Goal: Task Accomplishment & Management: Use online tool/utility

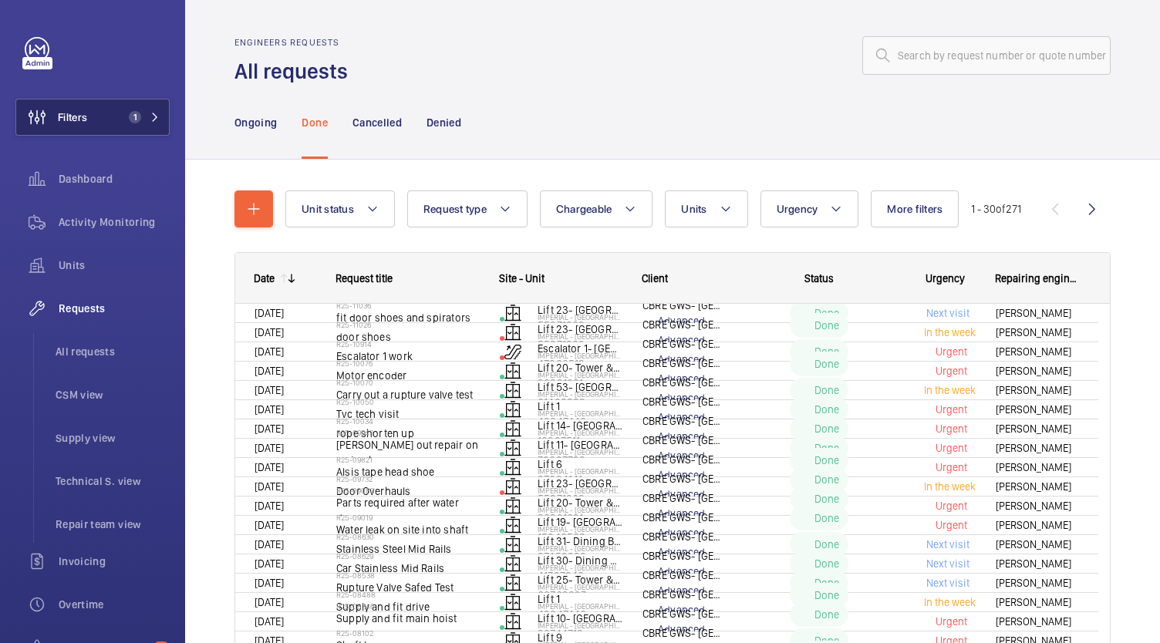
click at [123, 117] on span "1" at bounding box center [132, 117] width 19 height 12
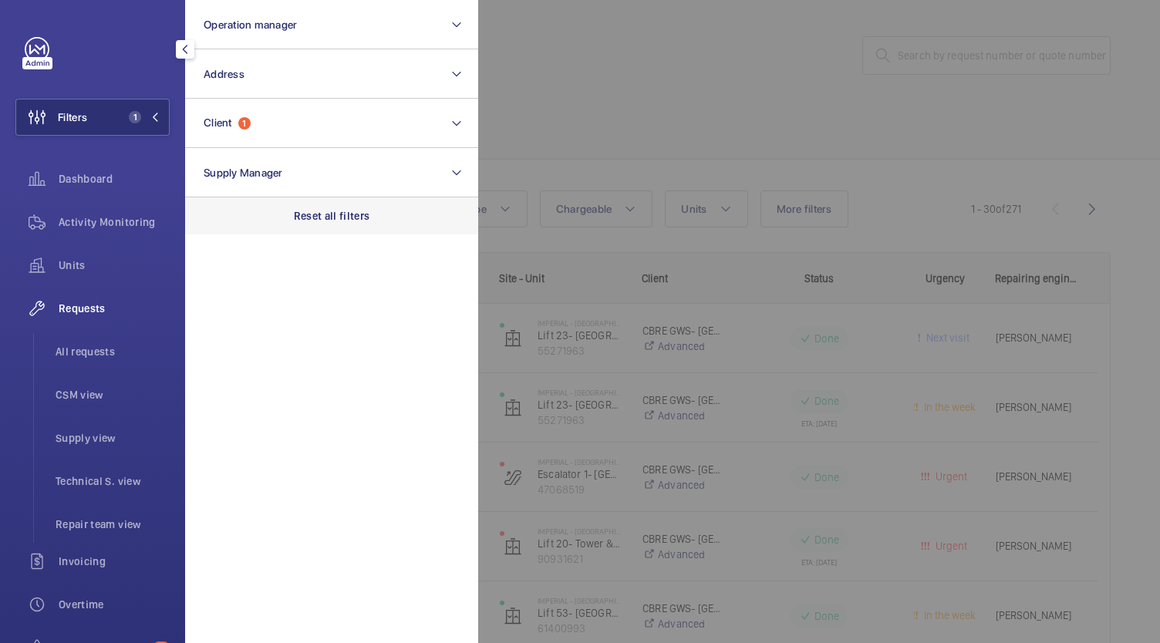
click at [350, 233] on div "Reset all filters" at bounding box center [331, 215] width 293 height 37
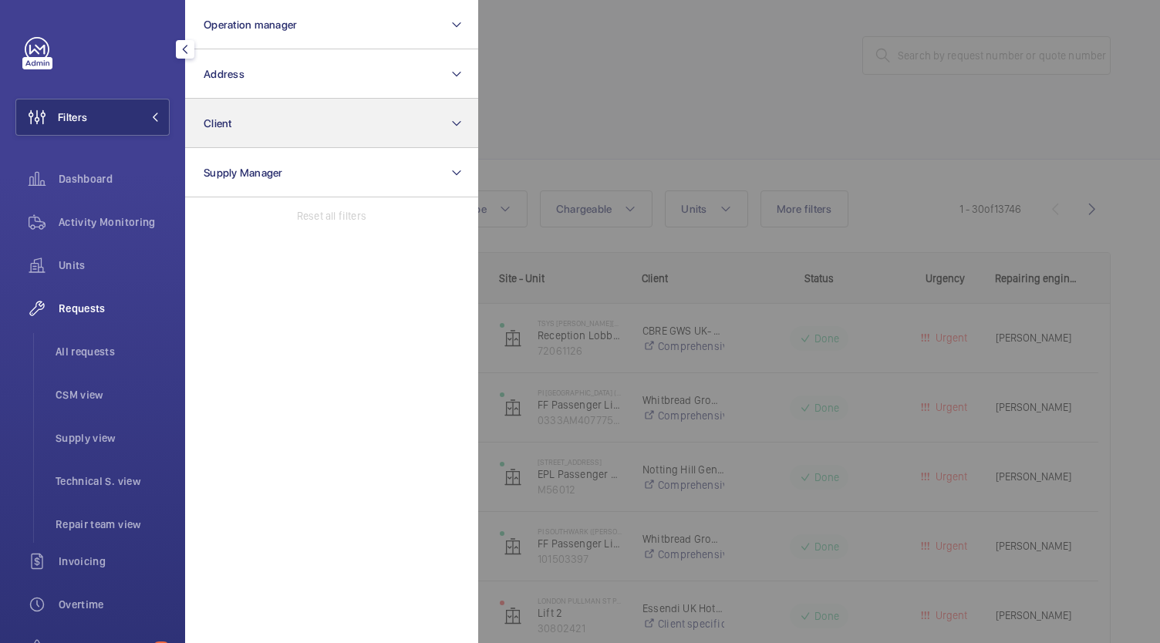
click at [303, 129] on button "Client" at bounding box center [331, 123] width 293 height 49
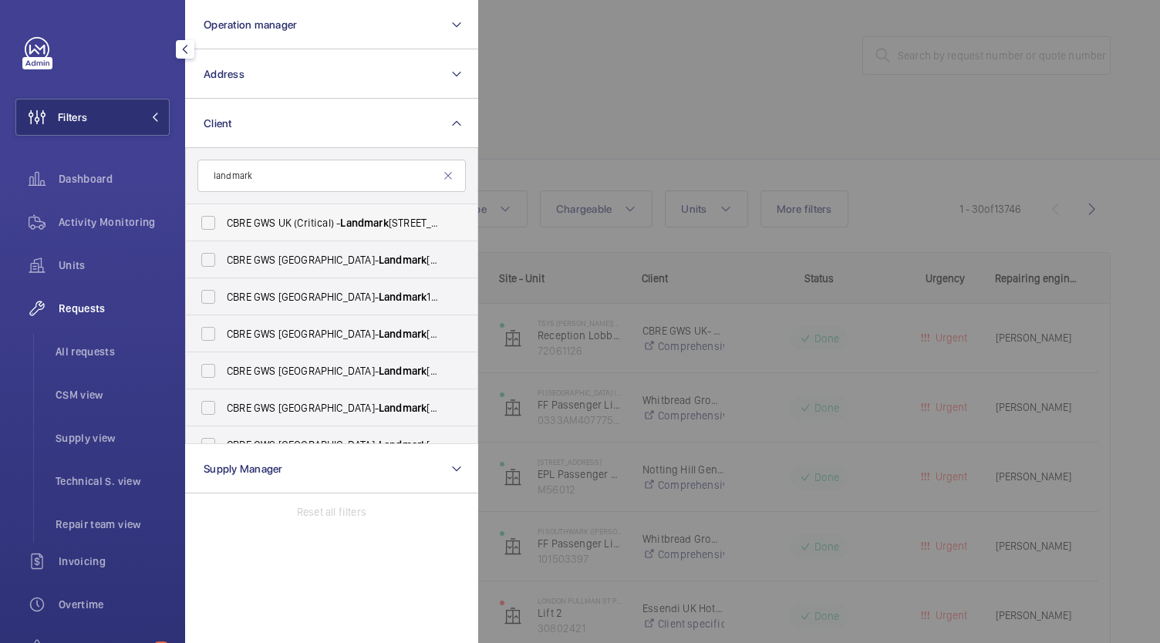
type input "landmark"
click at [205, 214] on label "CBRE GWS UK (Critical) - Landmark [STREET_ADDRESS]" at bounding box center [320, 222] width 268 height 37
click at [205, 214] on input "CBRE GWS UK (Critical) - Landmark [STREET_ADDRESS]" at bounding box center [208, 223] width 31 height 31
checkbox input "true"
click at [208, 255] on label "CBRE GWS UK- Landmark [STREET_ADDRESS]" at bounding box center [320, 259] width 268 height 37
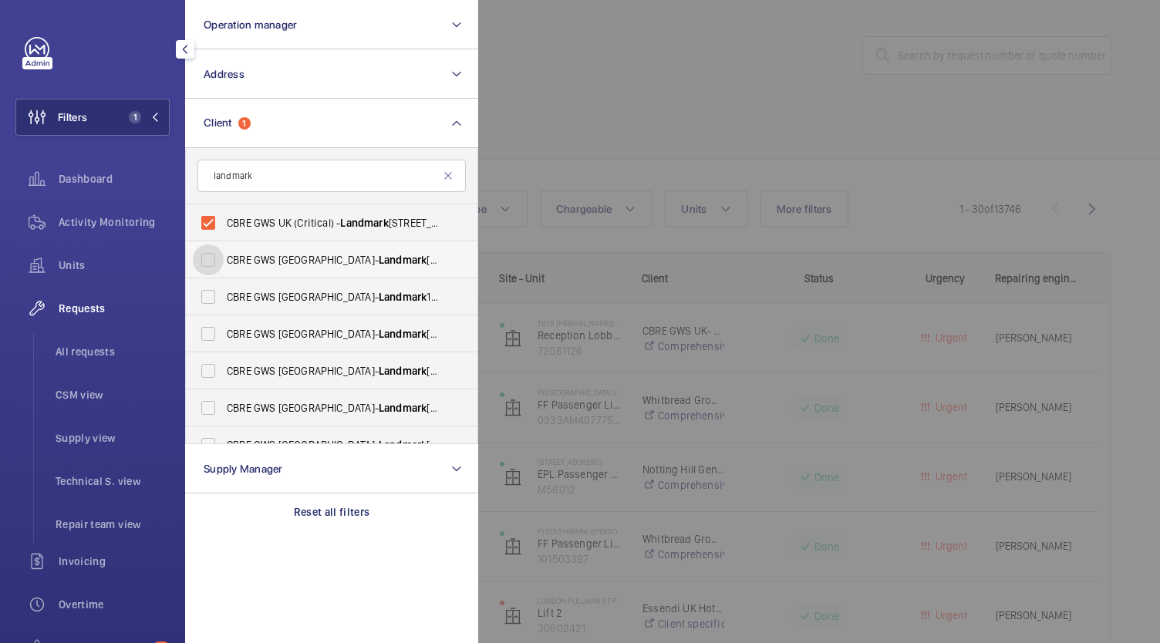
click at [208, 255] on input "CBRE GWS UK- Landmark [STREET_ADDRESS]" at bounding box center [208, 260] width 31 height 31
checkbox input "true"
click at [207, 295] on label "CBRE GWS UK- Landmark [STREET_ADDRESS]" at bounding box center [320, 296] width 268 height 37
click at [207, 295] on input "CBRE GWS UK- Landmark [STREET_ADDRESS]" at bounding box center [208, 297] width 31 height 31
checkbox input "true"
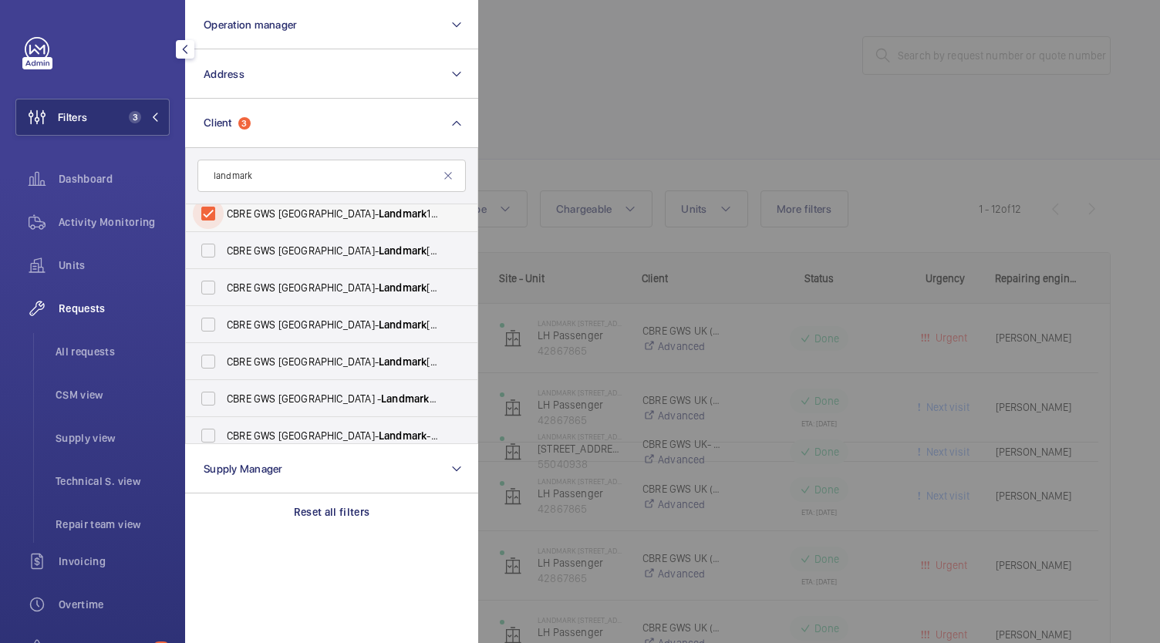
scroll to position [88, 0]
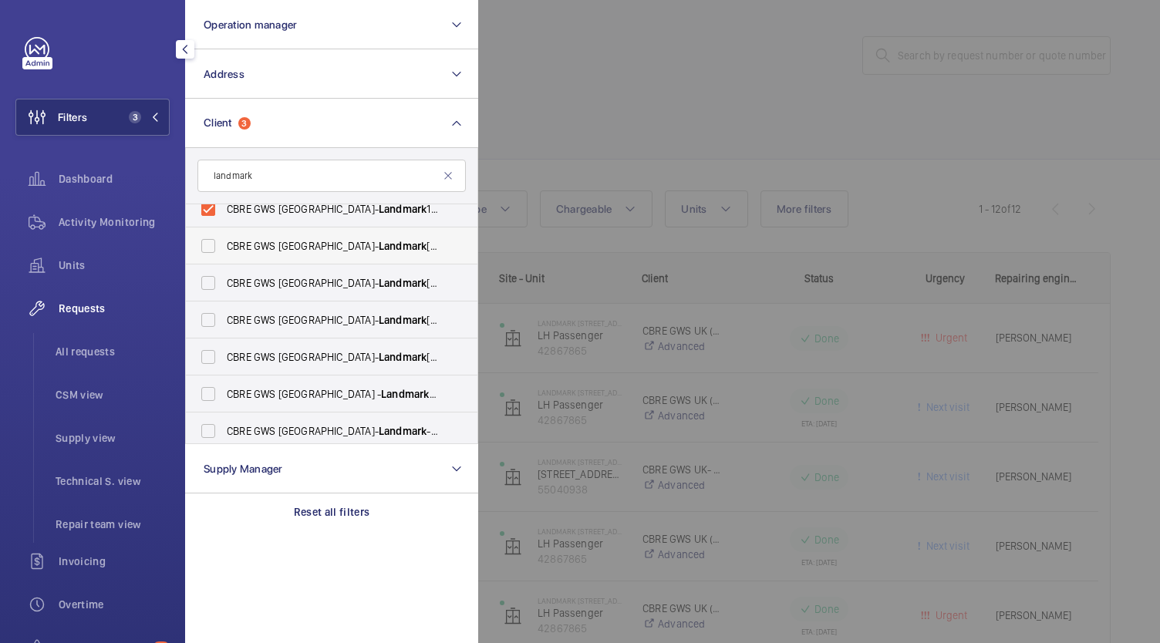
click at [204, 254] on label "CBRE GWS UK- Landmark [STREET_ADDRESS]" at bounding box center [320, 246] width 268 height 37
click at [204, 254] on input "CBRE GWS UK- Landmark [STREET_ADDRESS]" at bounding box center [208, 246] width 31 height 31
checkbox input "true"
click at [208, 293] on label "CBRE GWS [GEOGRAPHIC_DATA]- Landmark [STREET_ADDRESS][PERSON_NAME]" at bounding box center [320, 283] width 268 height 37
click at [208, 293] on input "CBRE GWS [GEOGRAPHIC_DATA]- Landmark [STREET_ADDRESS][PERSON_NAME]" at bounding box center [208, 283] width 31 height 31
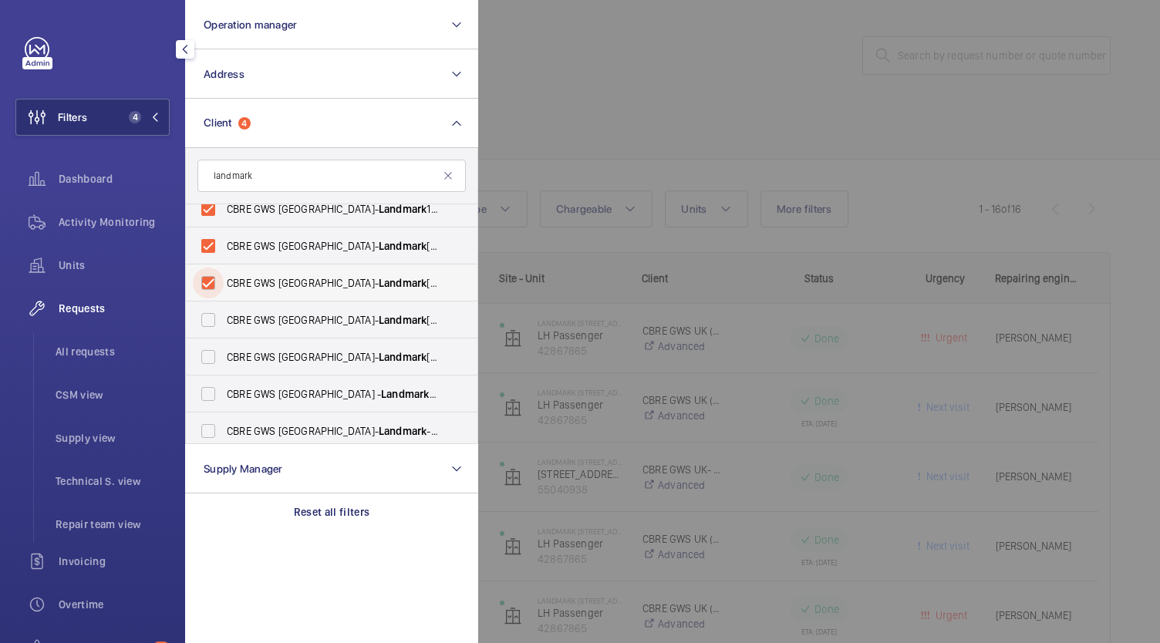
checkbox input "true"
click at [208, 322] on label "CBRE GWS UK- Landmark [STREET_ADDRESS]" at bounding box center [320, 320] width 268 height 37
click at [208, 322] on input "CBRE GWS UK- Landmark [STREET_ADDRESS]" at bounding box center [208, 320] width 31 height 31
checkbox input "true"
click at [204, 369] on label "CBRE GWS UK- Landmark [STREET_ADDRESS]" at bounding box center [320, 357] width 268 height 37
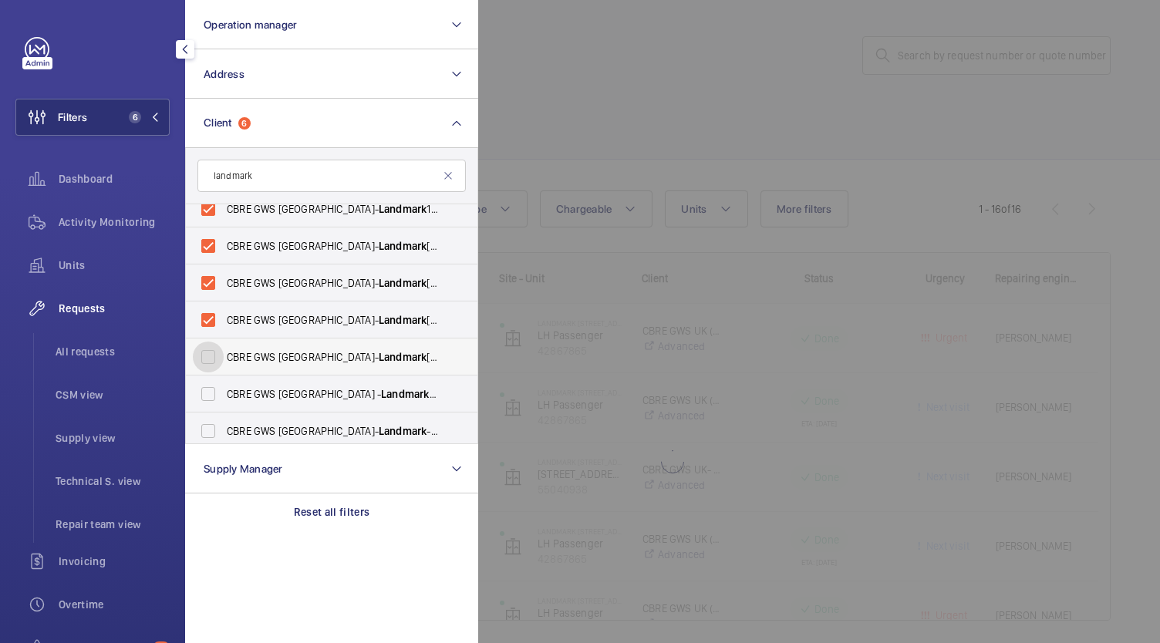
click at [204, 369] on input "CBRE GWS UK- Landmark [STREET_ADDRESS]" at bounding box center [208, 357] width 31 height 31
checkbox input "true"
click at [206, 397] on label "CBRE GWS UK - Landmark [STREET_ADDRESS]" at bounding box center [320, 394] width 268 height 37
click at [206, 397] on input "CBRE GWS UK - Landmark [STREET_ADDRESS]" at bounding box center [208, 394] width 31 height 31
checkbox input "true"
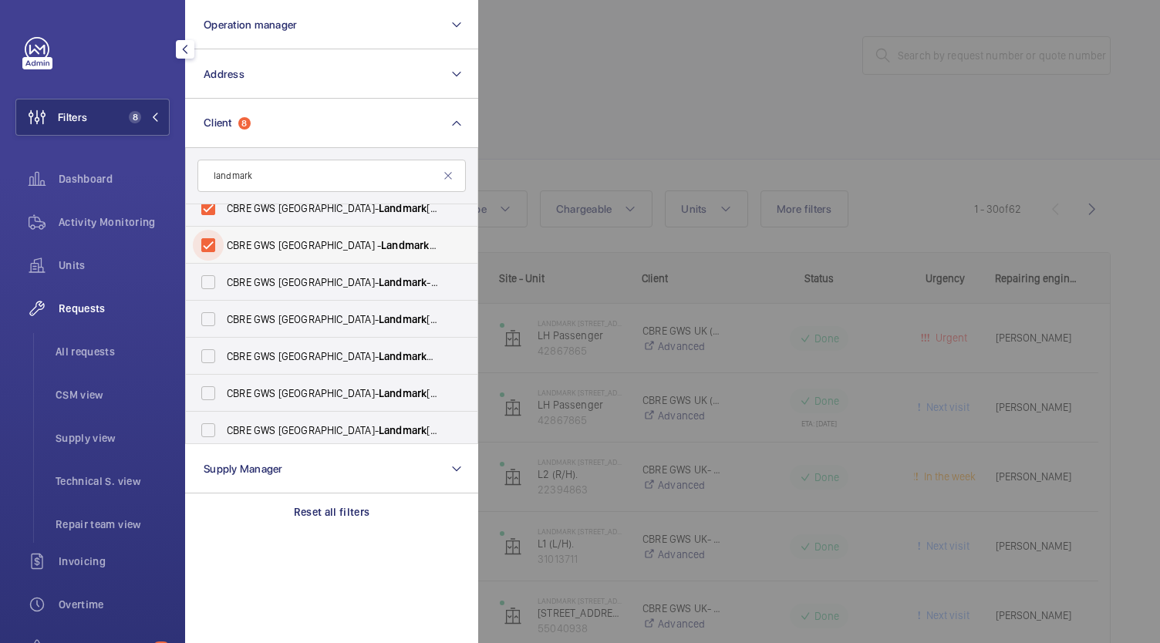
scroll to position [242, 0]
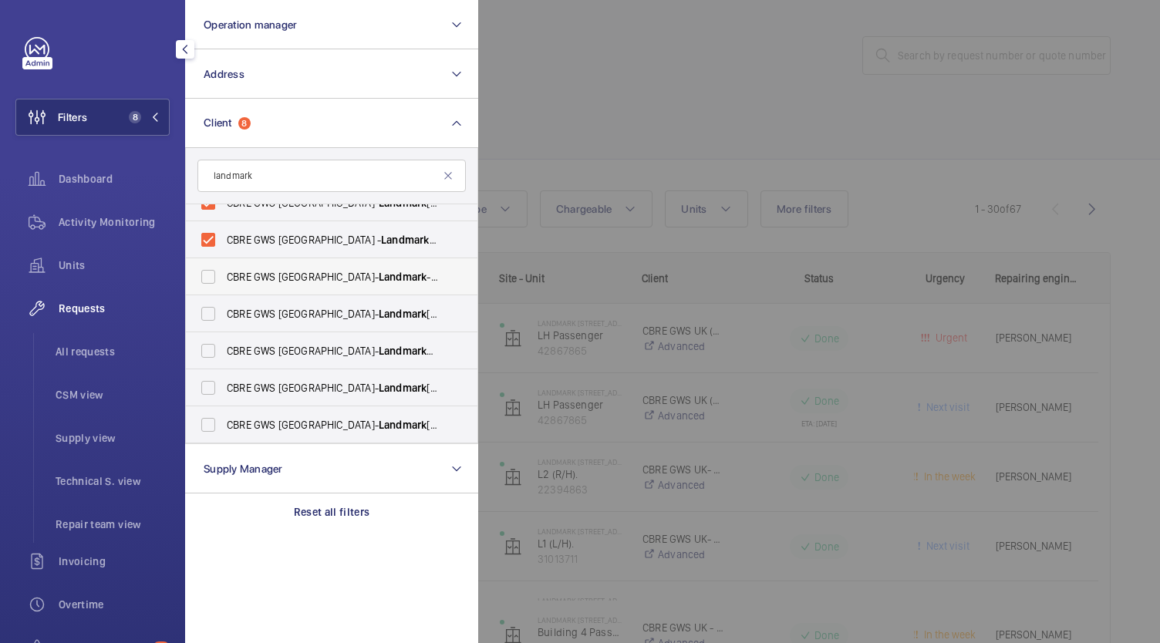
click at [208, 279] on label "CBRE GWS UK- Landmark - [STREET_ADDRESS]" at bounding box center [320, 276] width 268 height 37
click at [208, 279] on input "CBRE GWS UK- Landmark - [STREET_ADDRESS]" at bounding box center [208, 277] width 31 height 31
checkbox input "true"
click at [206, 324] on label "CBRE GWS UK- Landmark [GEOGRAPHIC_DATA]" at bounding box center [320, 313] width 268 height 37
click at [206, 324] on input "CBRE GWS UK- Landmark [GEOGRAPHIC_DATA]" at bounding box center [208, 314] width 31 height 31
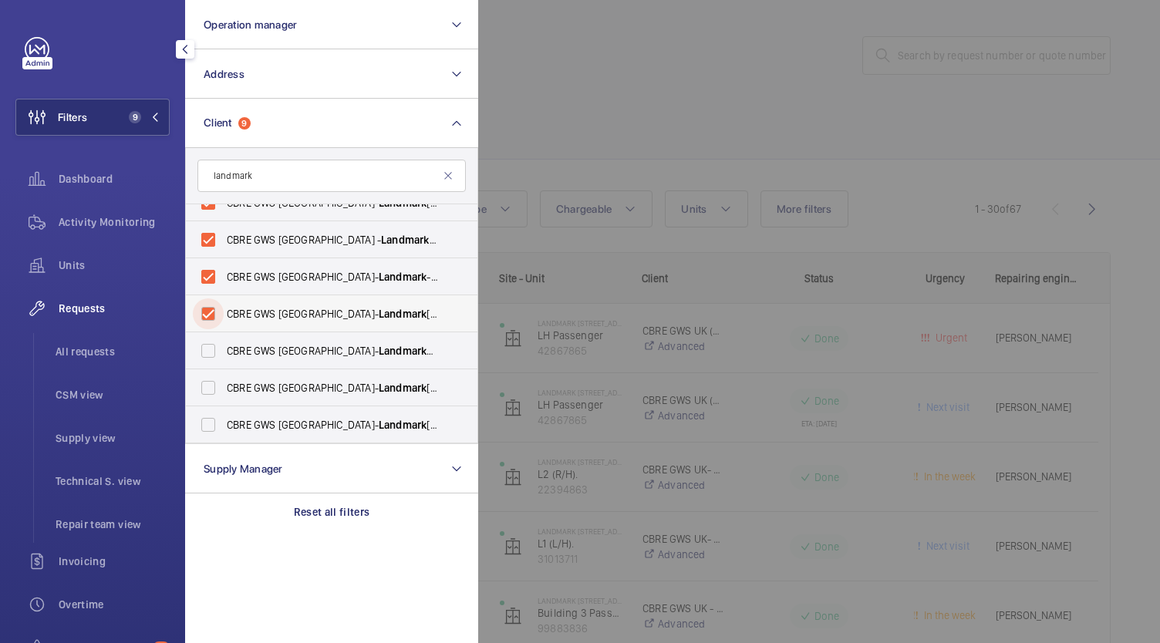
checkbox input "true"
click at [206, 351] on label "CBRE GWS UK- Landmark Chapter House" at bounding box center [320, 350] width 268 height 37
click at [206, 351] on input "CBRE GWS UK- Landmark Chapter House" at bounding box center [208, 351] width 31 height 31
checkbox input "true"
click at [207, 386] on label "CBRE GWS UK- Landmark [GEOGRAPHIC_DATA]" at bounding box center [320, 388] width 268 height 37
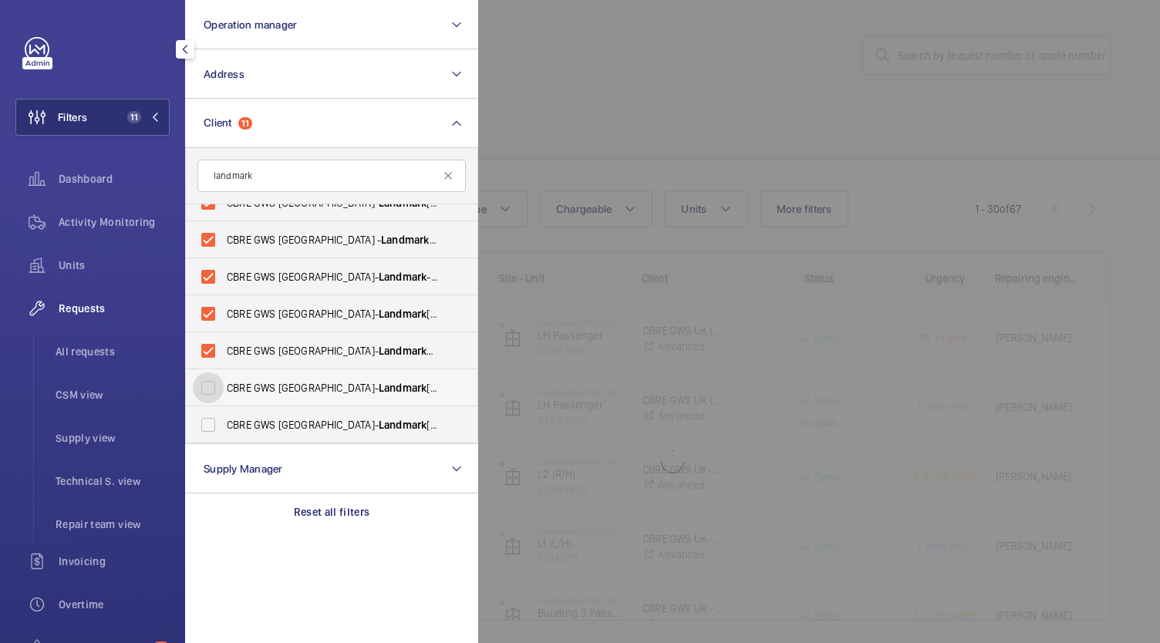
click at [207, 386] on input "CBRE GWS UK- Landmark [GEOGRAPHIC_DATA]" at bounding box center [208, 388] width 31 height 31
checkbox input "true"
click at [197, 428] on label "CBRE GWS UK- Landmark [GEOGRAPHIC_DATA]" at bounding box center [320, 425] width 268 height 37
click at [197, 428] on input "CBRE GWS UK- Landmark [GEOGRAPHIC_DATA]" at bounding box center [208, 425] width 31 height 31
checkbox input "true"
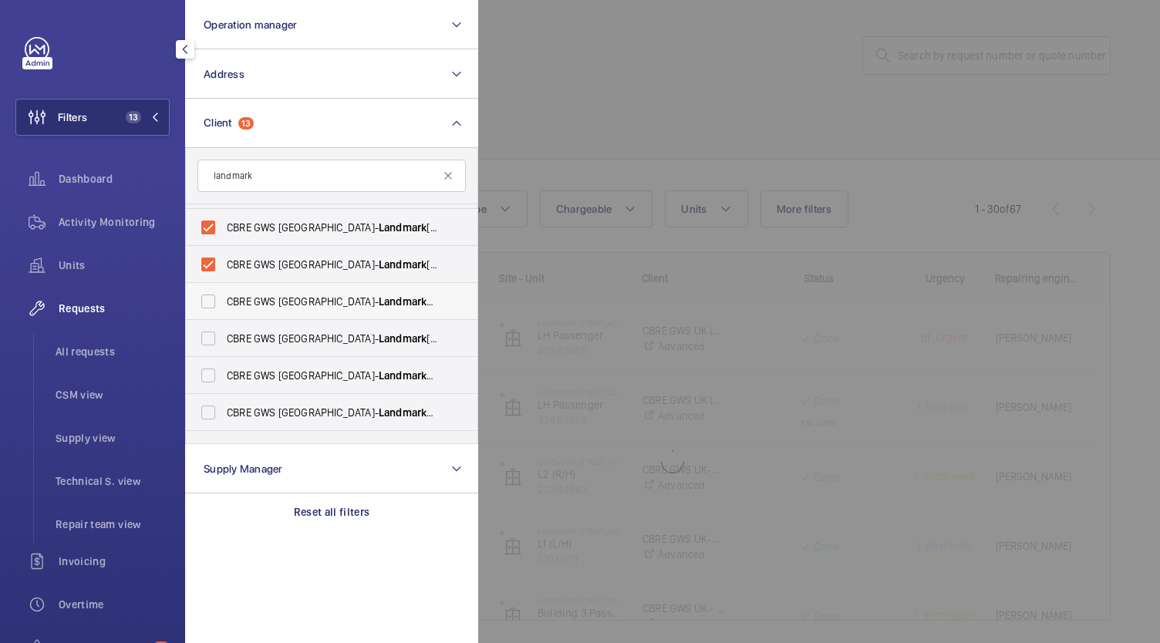
click at [204, 307] on label "CBRE GWS UK- Landmark Luminous House" at bounding box center [320, 301] width 268 height 37
click at [204, 307] on input "CBRE GWS UK- Landmark Luminous House" at bounding box center [208, 301] width 31 height 31
checkbox input "true"
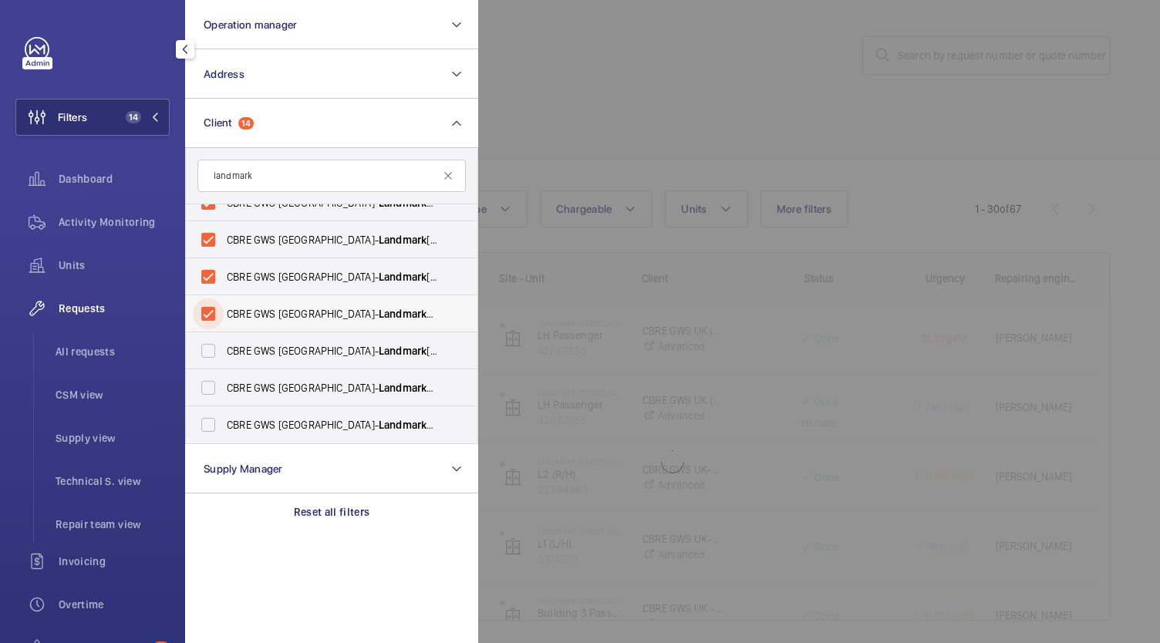
scroll to position [390, 0]
click at [204, 346] on label "CBRE GWS UK- Landmark [PERSON_NAME][GEOGRAPHIC_DATA]" at bounding box center [320, 350] width 268 height 37
click at [204, 346] on input "CBRE GWS UK- Landmark [PERSON_NAME][GEOGRAPHIC_DATA]" at bounding box center [208, 351] width 31 height 31
checkbox input "true"
click at [208, 392] on label "CBRE GWS UK- Landmark Space Holborn" at bounding box center [320, 388] width 268 height 37
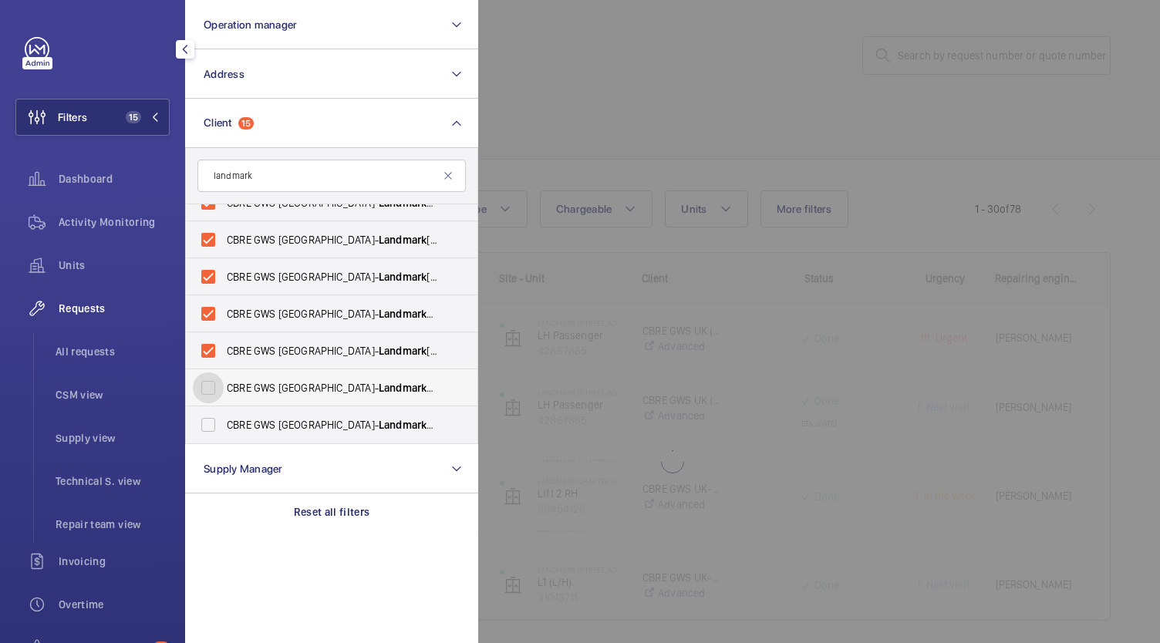
click at [208, 392] on input "CBRE GWS UK- Landmark Space Holborn" at bounding box center [208, 388] width 31 height 31
checkbox input "true"
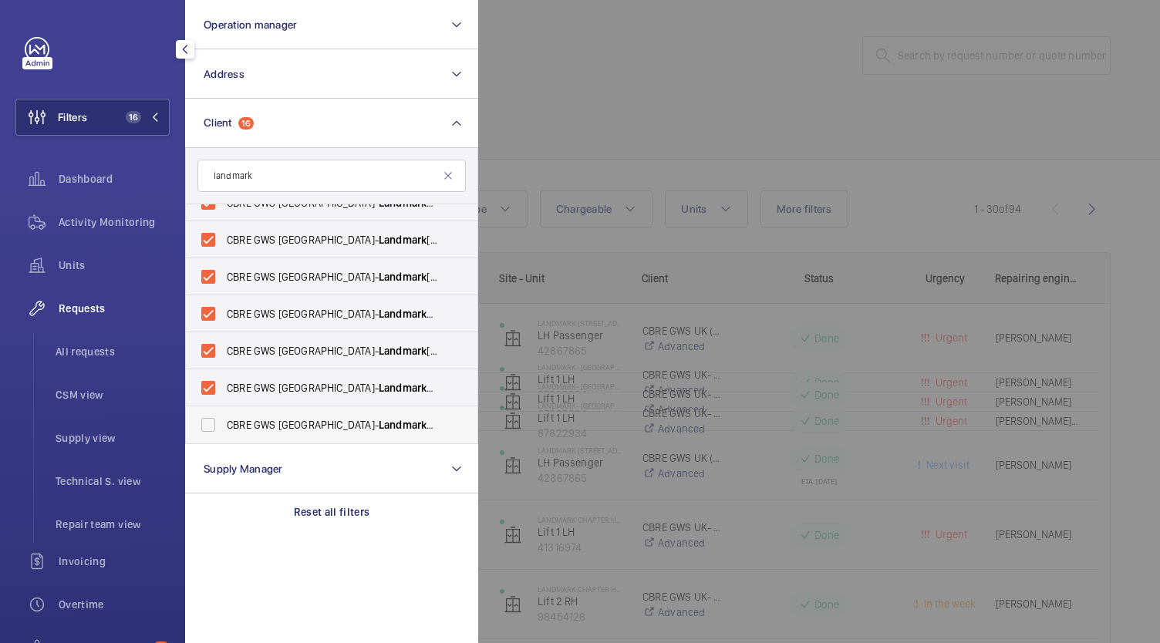
click at [202, 435] on label "CBRE GWS UK- Landmark The Space Mayfair" at bounding box center [320, 425] width 268 height 37
click at [202, 435] on input "CBRE GWS UK- Landmark The Space Mayfair" at bounding box center [208, 425] width 31 height 31
checkbox input "true"
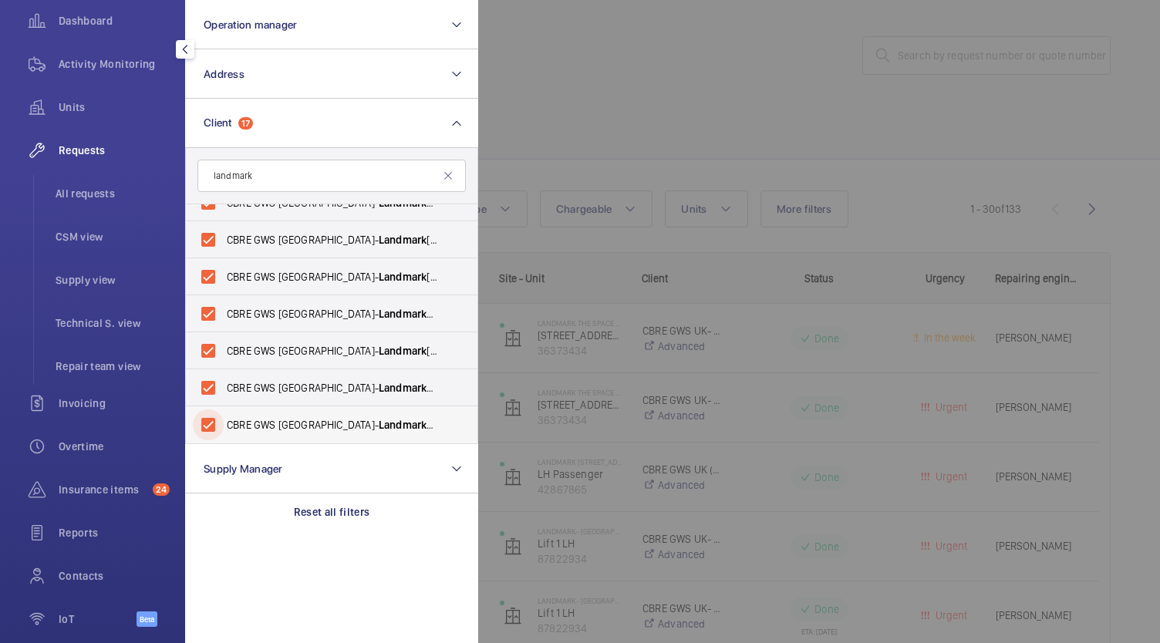
scroll to position [159, 0]
click at [79, 495] on span "Insurance items" at bounding box center [103, 488] width 88 height 15
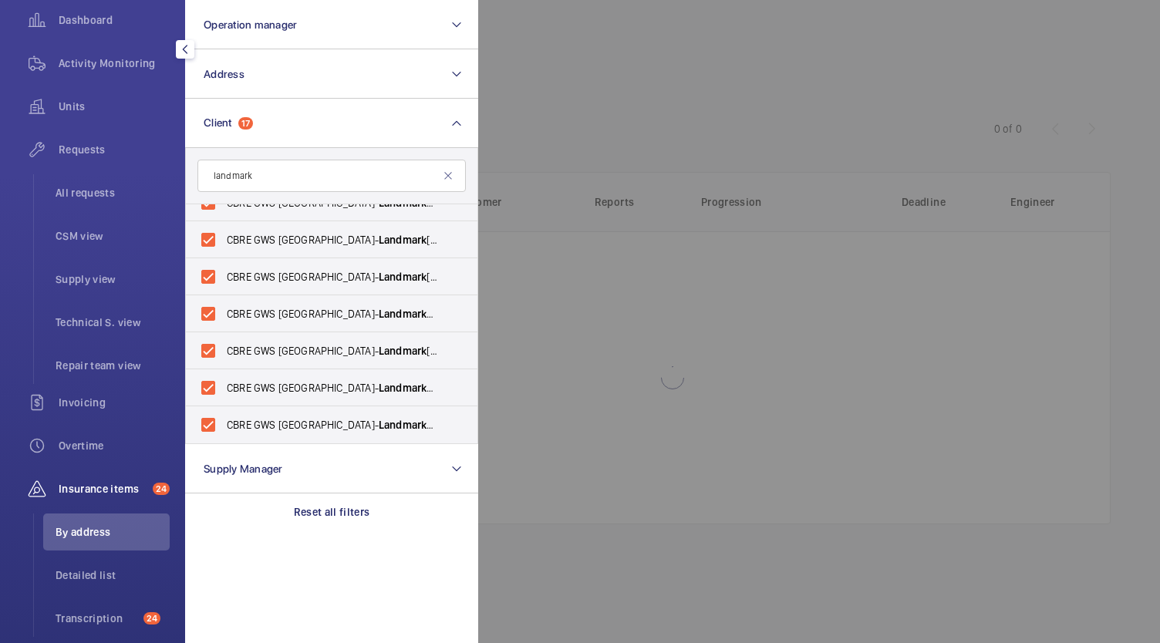
scroll to position [140, 0]
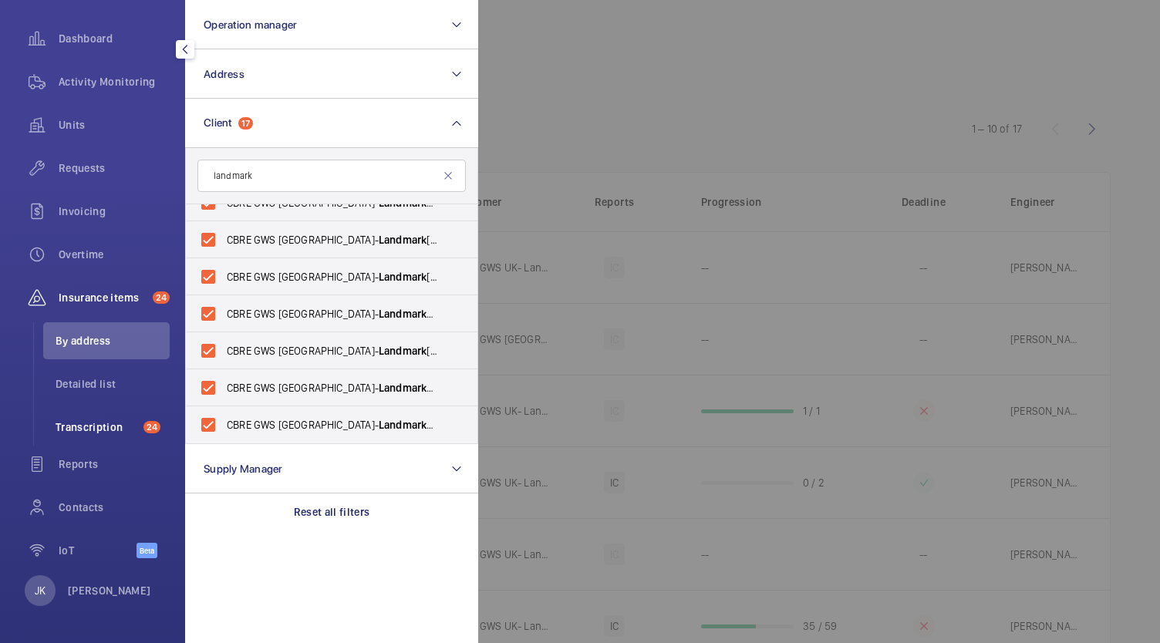
click at [83, 423] on span "Transcription" at bounding box center [97, 427] width 82 height 15
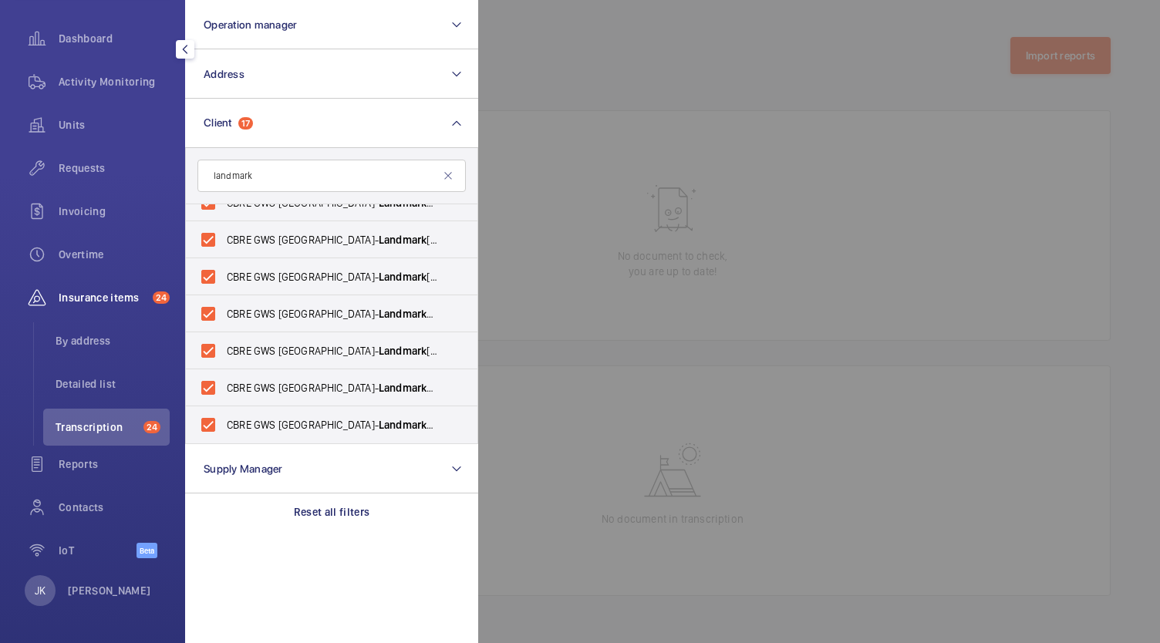
click at [81, 302] on span "Insurance items" at bounding box center [103, 297] width 88 height 15
click at [89, 294] on span "Insurance items" at bounding box center [103, 297] width 88 height 15
click at [605, 412] on div at bounding box center [1058, 321] width 1160 height 643
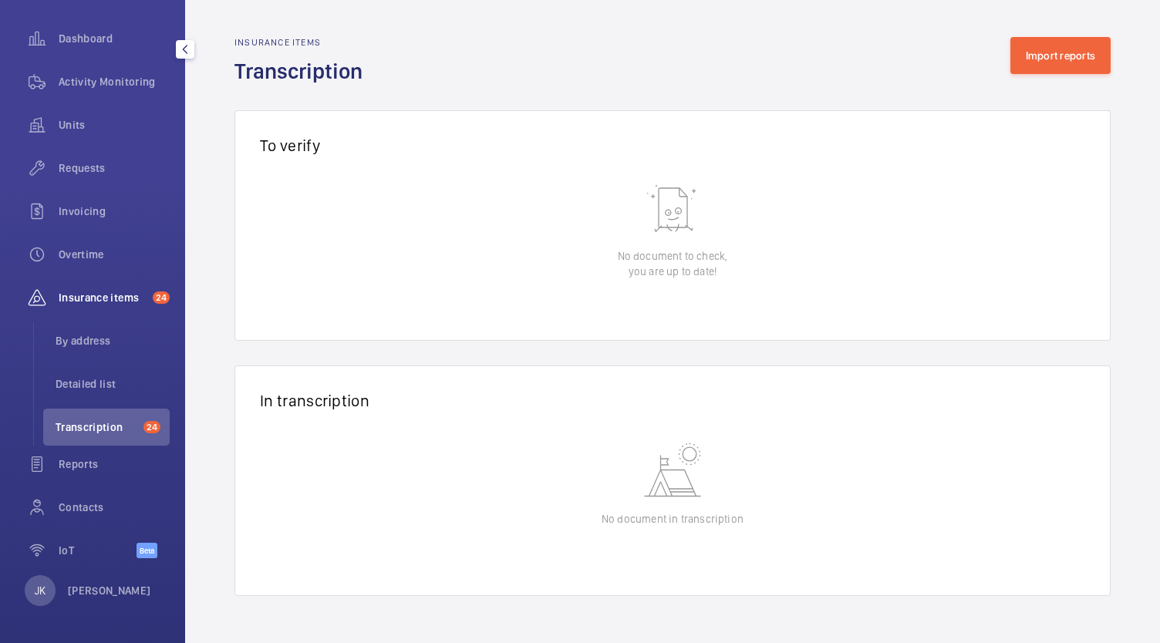
click at [86, 296] on span "Insurance items" at bounding box center [103, 297] width 88 height 15
click at [110, 301] on span "Insurance items" at bounding box center [103, 297] width 88 height 15
click at [83, 379] on span "Detailed list" at bounding box center [113, 383] width 114 height 15
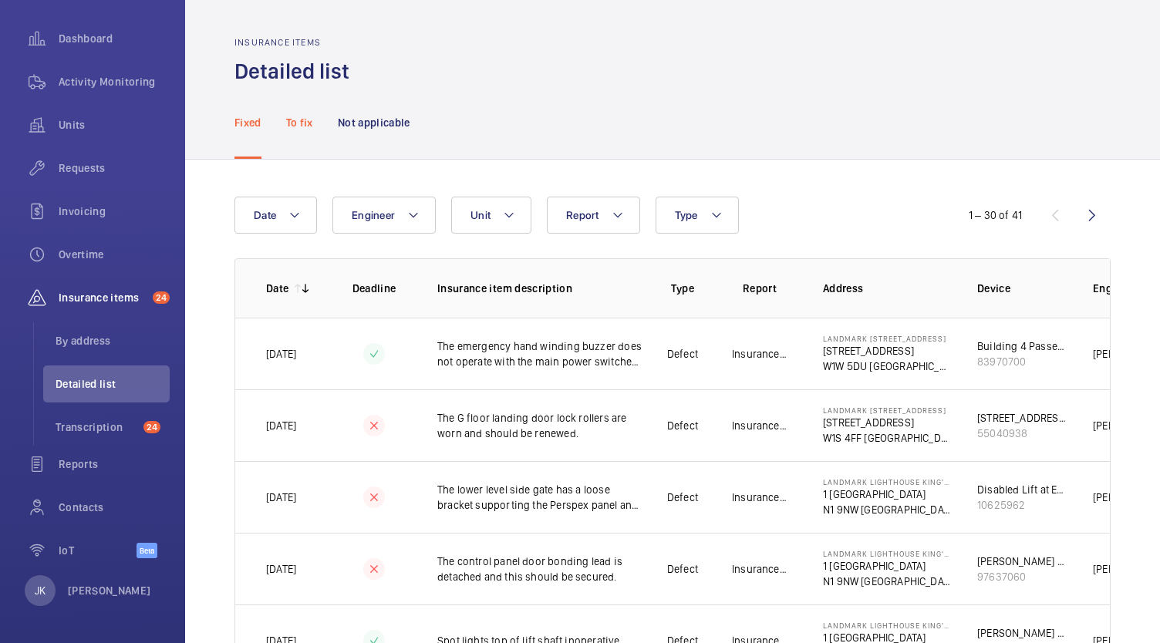
click at [292, 110] on div "To fix" at bounding box center [299, 122] width 27 height 73
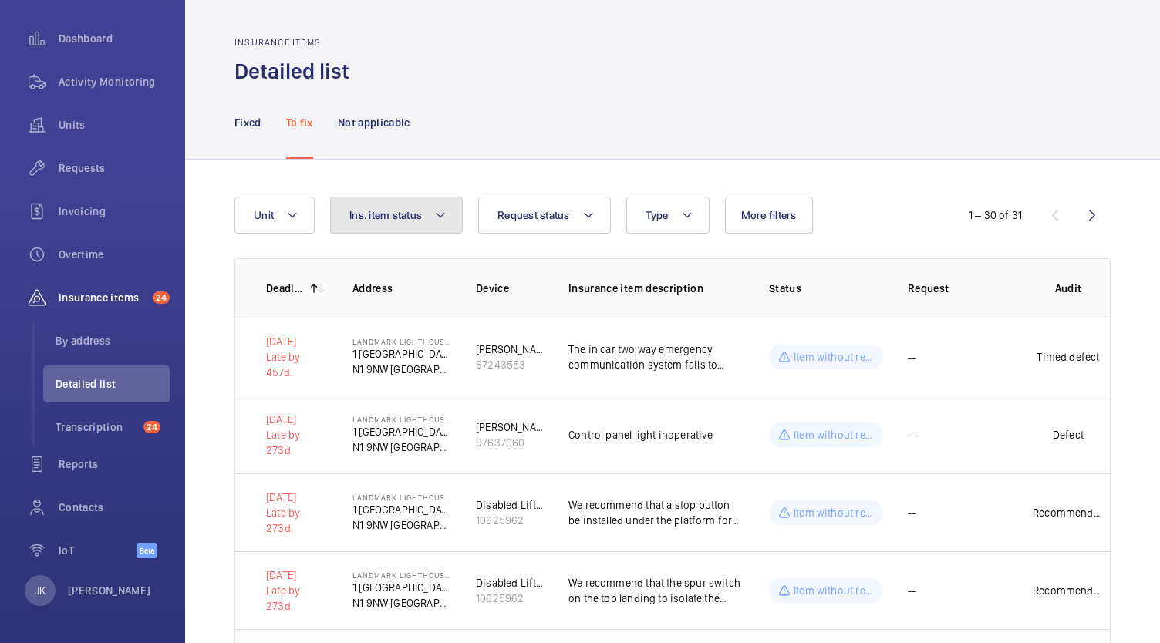
click at [384, 220] on span "Ins. item status" at bounding box center [385, 215] width 73 height 12
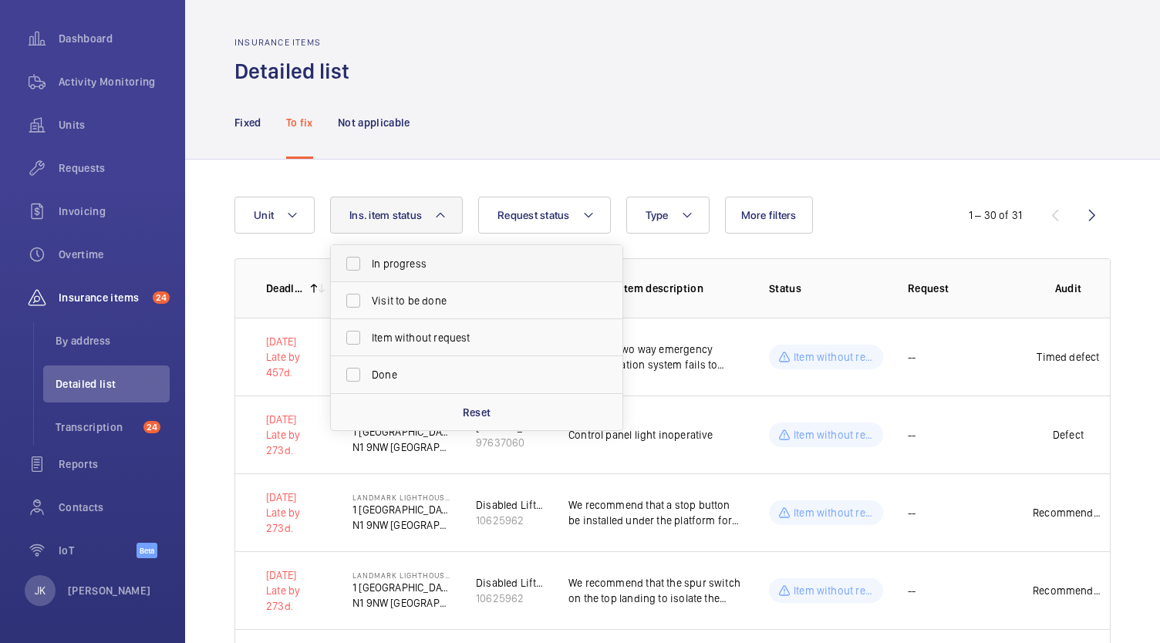
click at [359, 265] on label "In progress" at bounding box center [465, 263] width 268 height 37
click at [359, 265] on input "In progress" at bounding box center [353, 263] width 31 height 31
checkbox input "true"
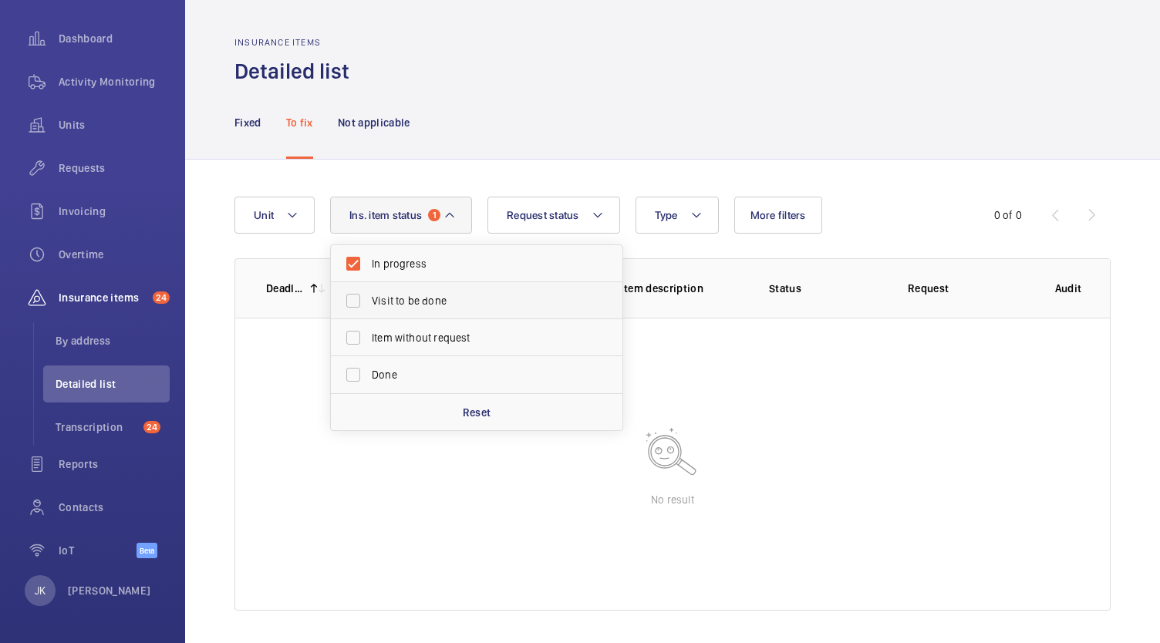
click at [358, 299] on label "Visit to be done" at bounding box center [465, 300] width 268 height 37
click at [358, 299] on input "Visit to be done" at bounding box center [353, 300] width 31 height 31
checkbox input "true"
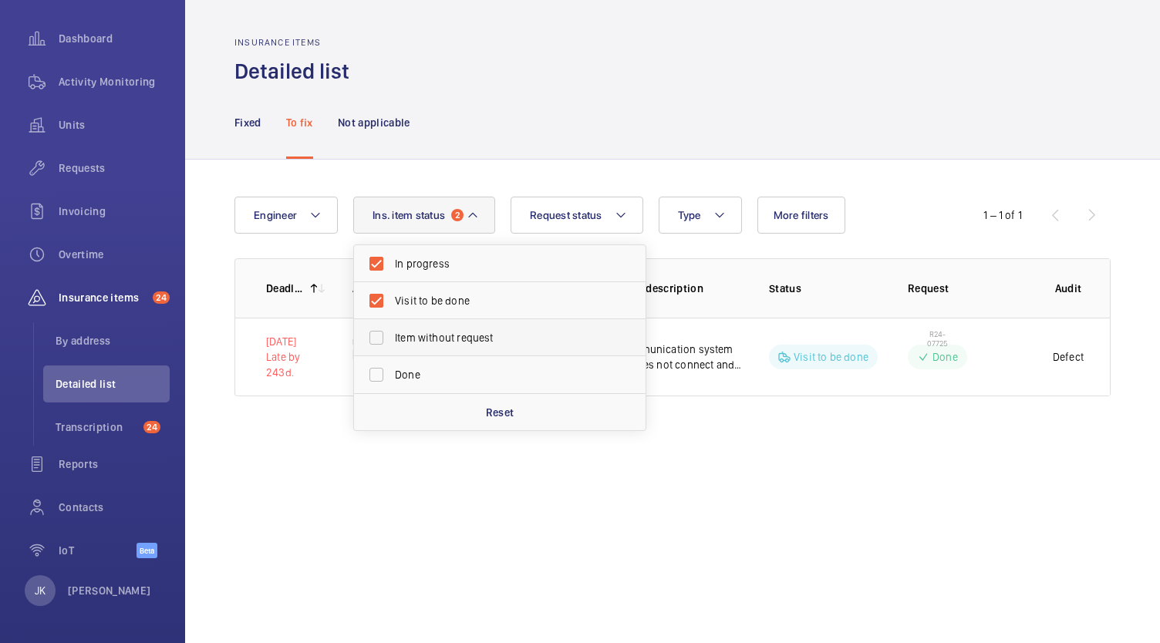
click at [383, 335] on label "Item without request" at bounding box center [488, 337] width 268 height 37
click at [383, 335] on input "Item without request" at bounding box center [376, 337] width 31 height 31
checkbox input "true"
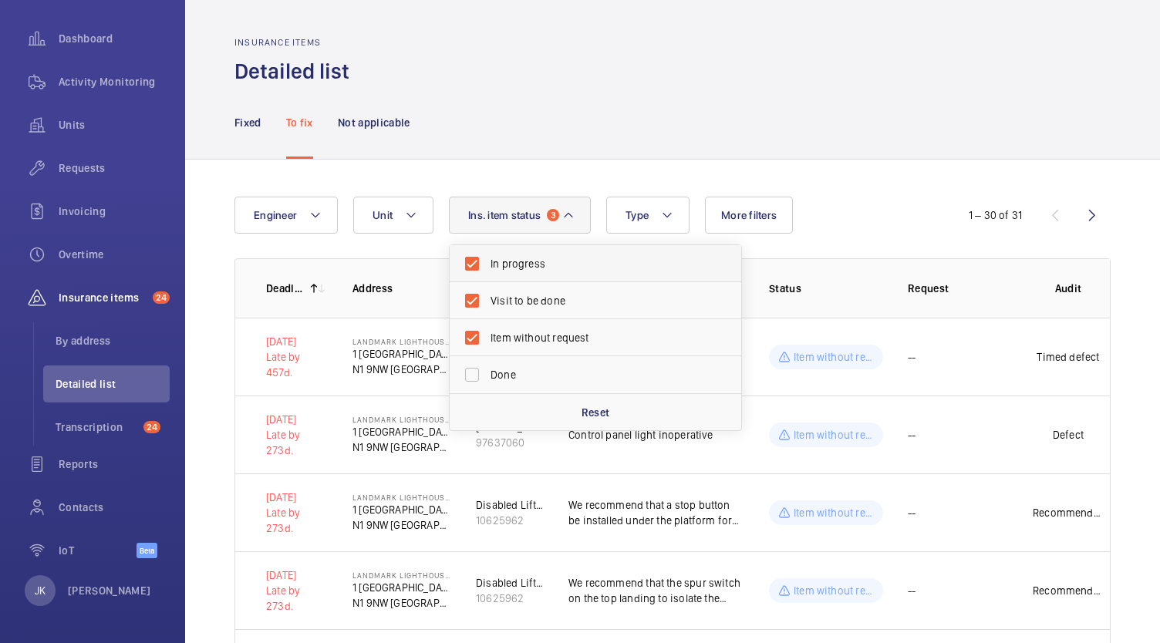
click at [478, 260] on label "In progress" at bounding box center [584, 263] width 268 height 37
click at [478, 260] on input "In progress" at bounding box center [472, 263] width 31 height 31
checkbox input "false"
click at [464, 295] on label "Visit to be done" at bounding box center [584, 300] width 268 height 37
click at [464, 295] on input "Visit to be done" at bounding box center [472, 300] width 31 height 31
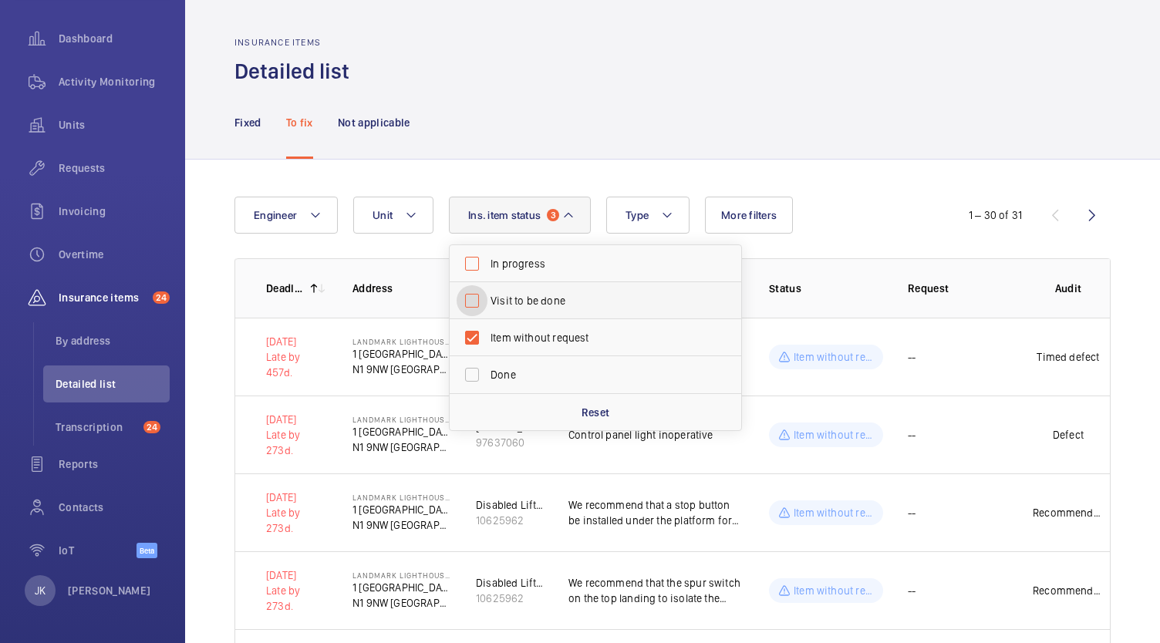
checkbox input "false"
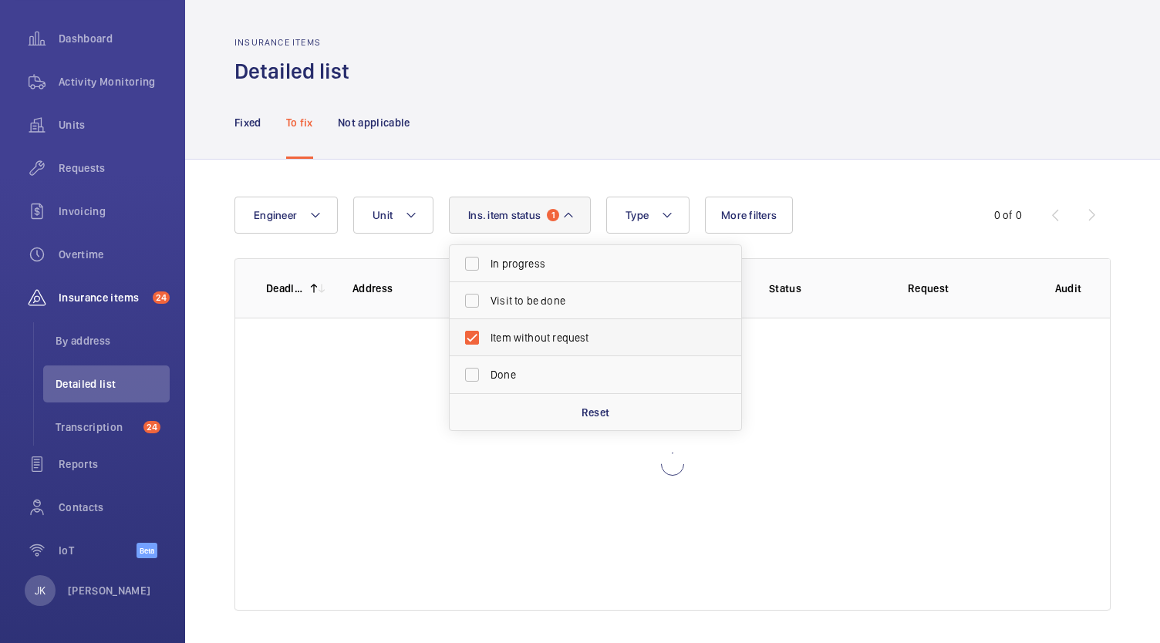
click at [486, 343] on label "Item without request" at bounding box center [584, 337] width 268 height 37
click at [486, 343] on input "Item without request" at bounding box center [472, 337] width 31 height 31
checkbox input "false"
click at [472, 370] on label "Done" at bounding box center [584, 374] width 268 height 37
click at [472, 370] on input "Done" at bounding box center [472, 374] width 31 height 31
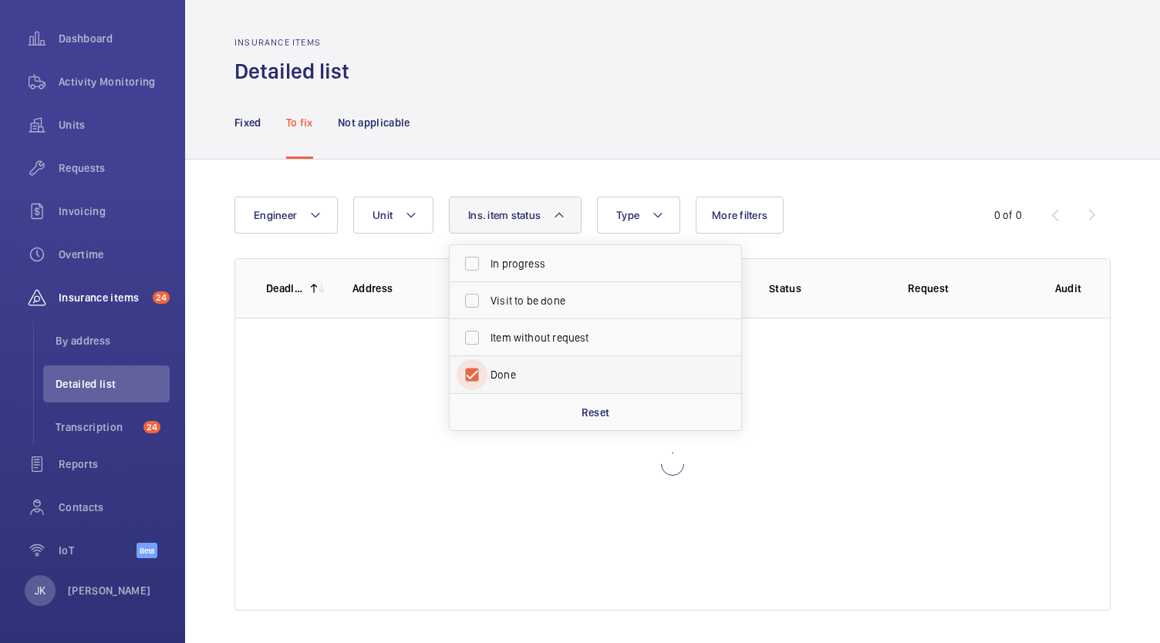
checkbox input "true"
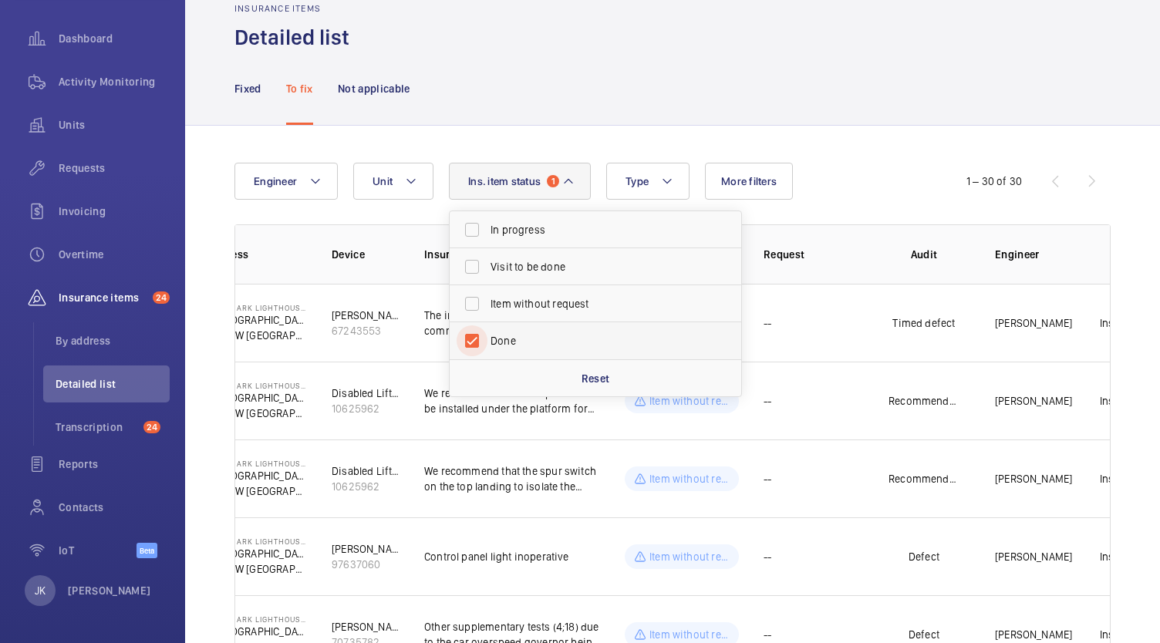
scroll to position [37, 0]
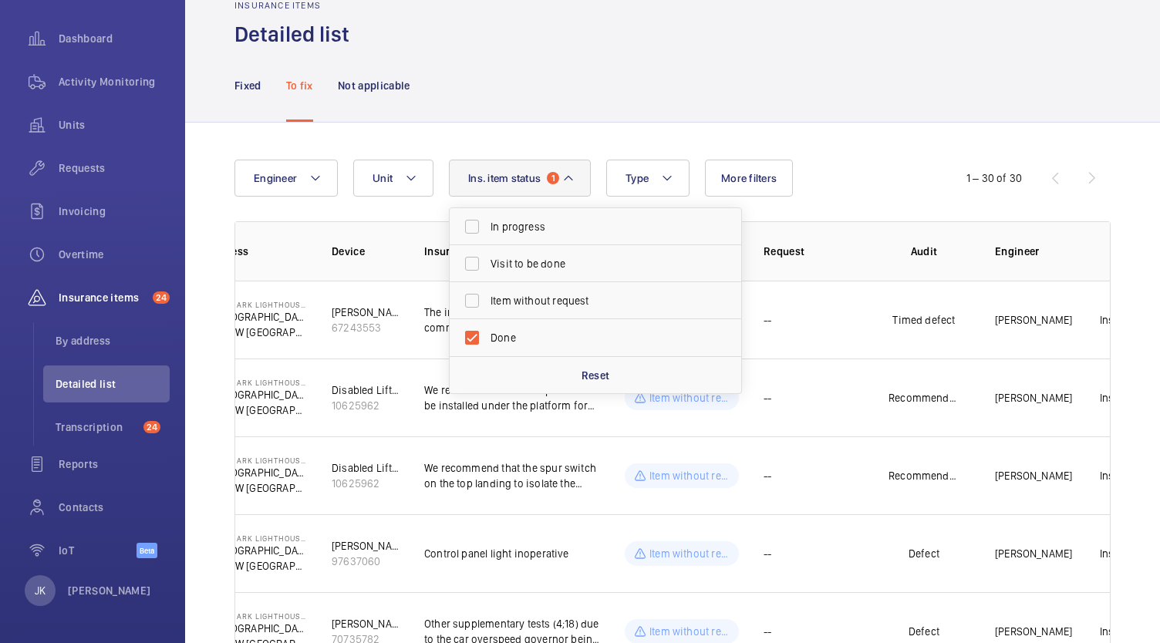
click at [305, 263] on th "Address" at bounding box center [245, 250] width 123 height 59
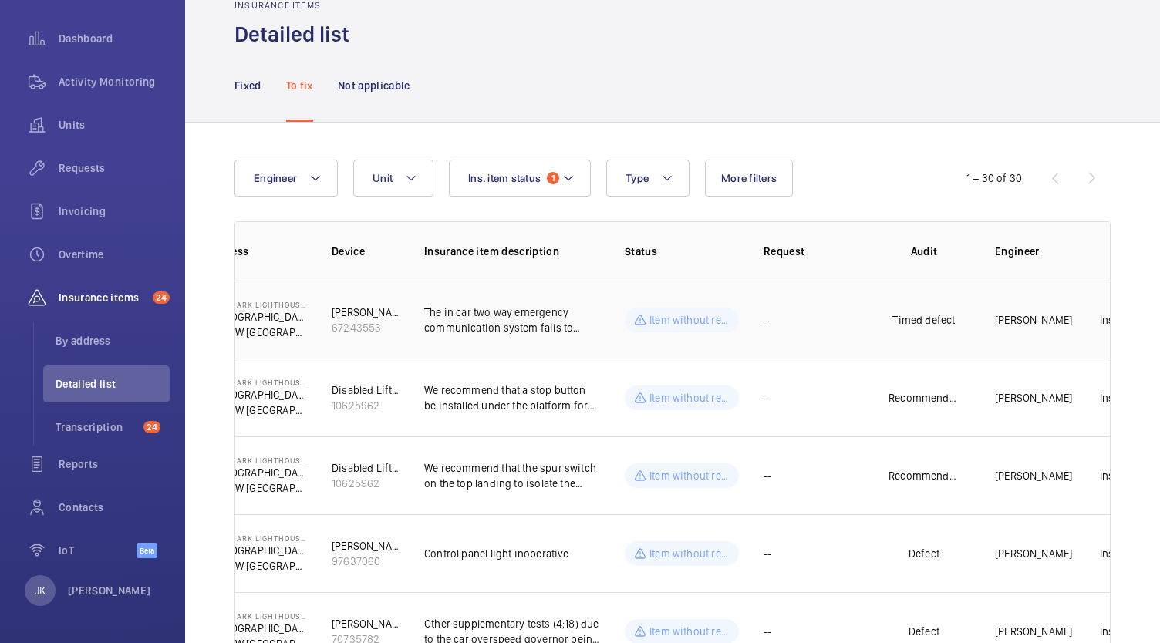
click at [673, 330] on div "Item without request" at bounding box center [682, 320] width 114 height 25
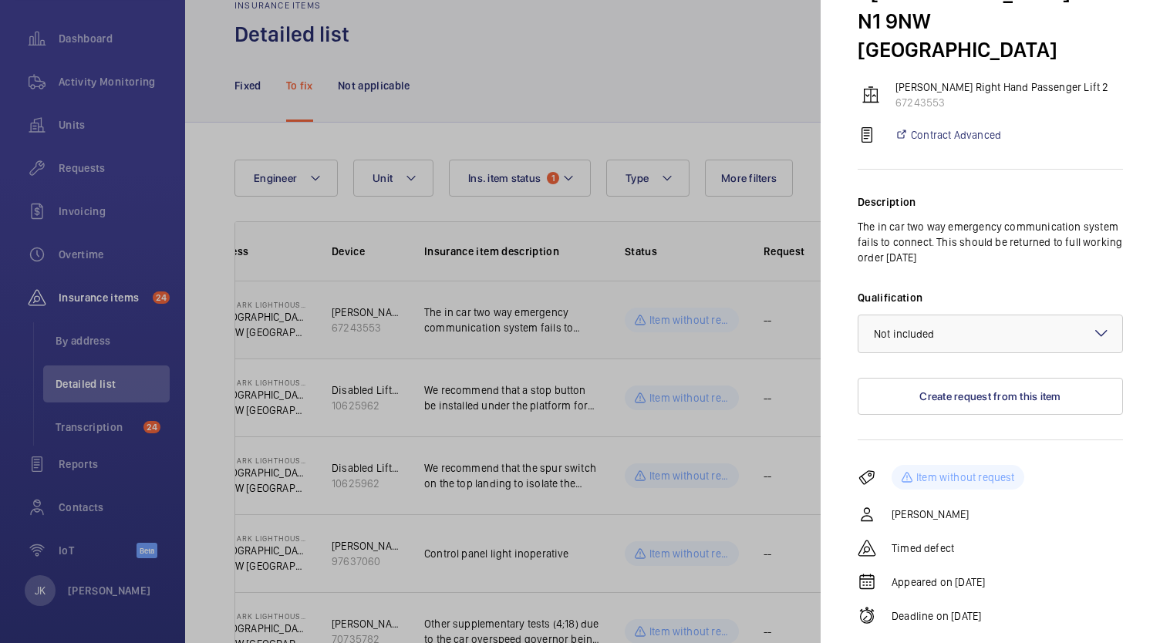
scroll to position [154, 0]
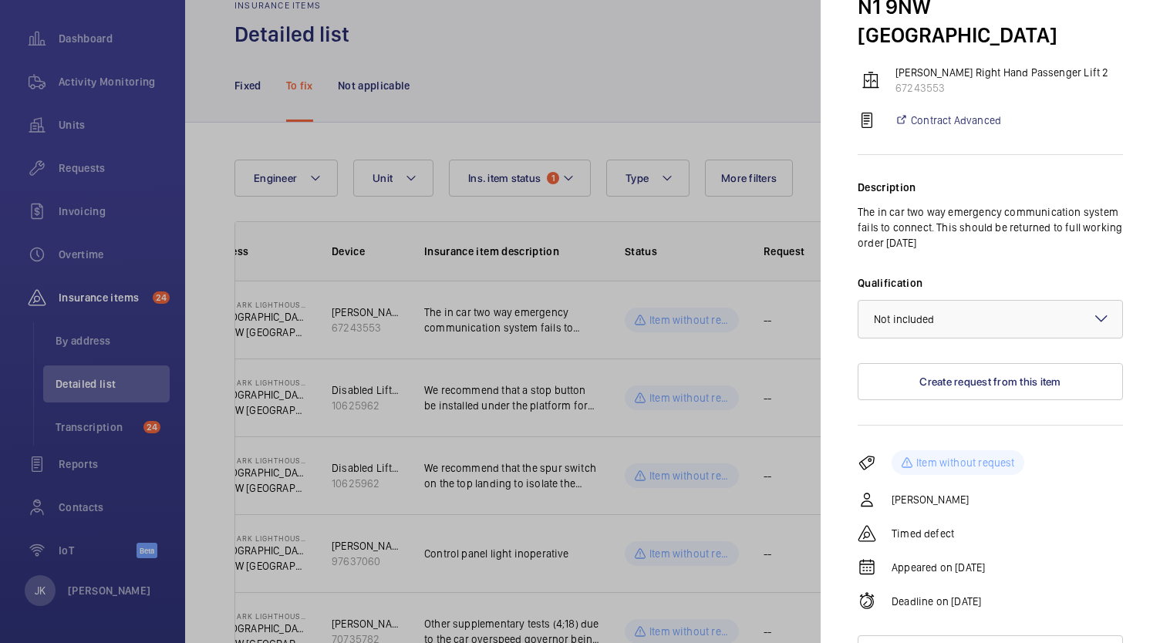
click at [486, 338] on div at bounding box center [580, 321] width 1160 height 643
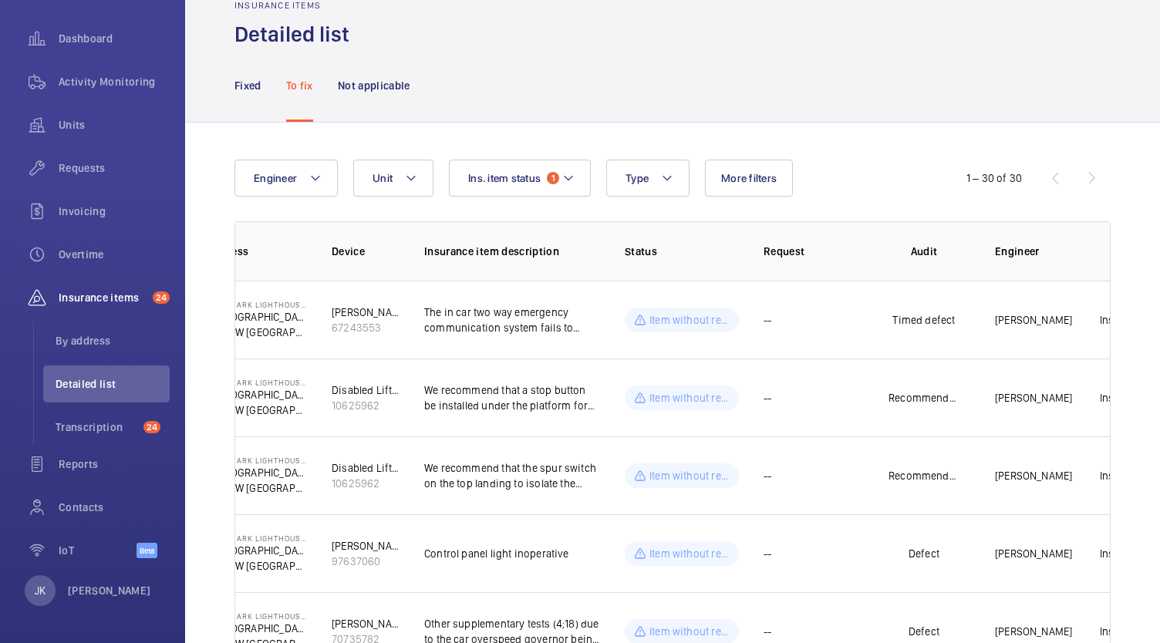
scroll to position [0, 0]
click at [392, 320] on div "67243553" at bounding box center [366, 327] width 68 height 15
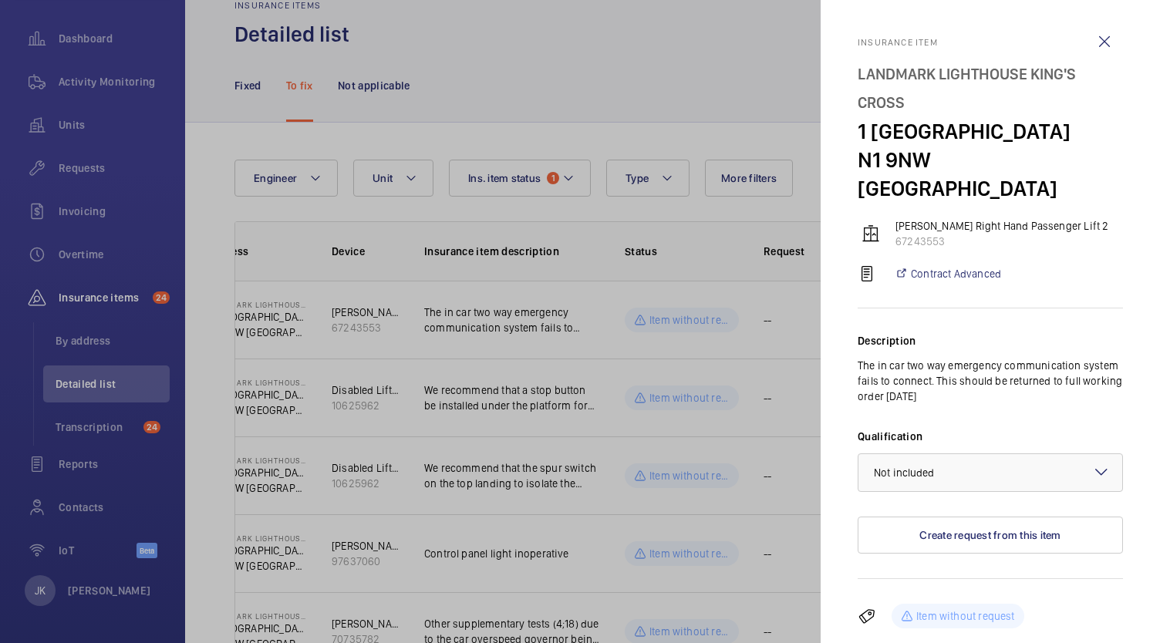
click at [440, 330] on div at bounding box center [580, 321] width 1160 height 643
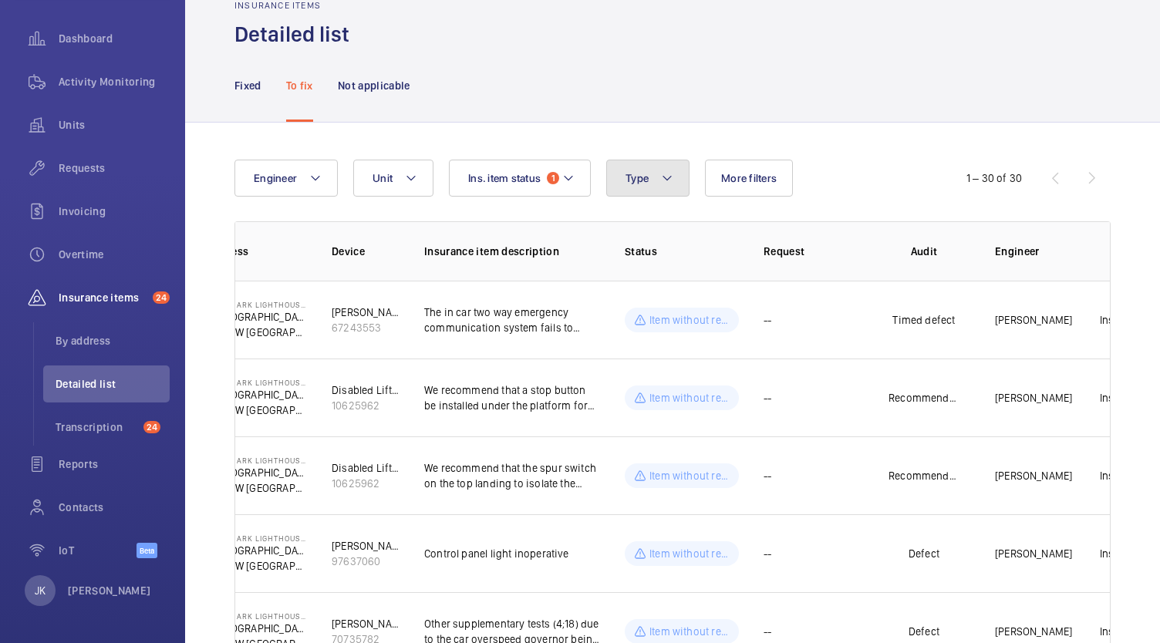
click at [663, 179] on mat-icon at bounding box center [667, 178] width 12 height 19
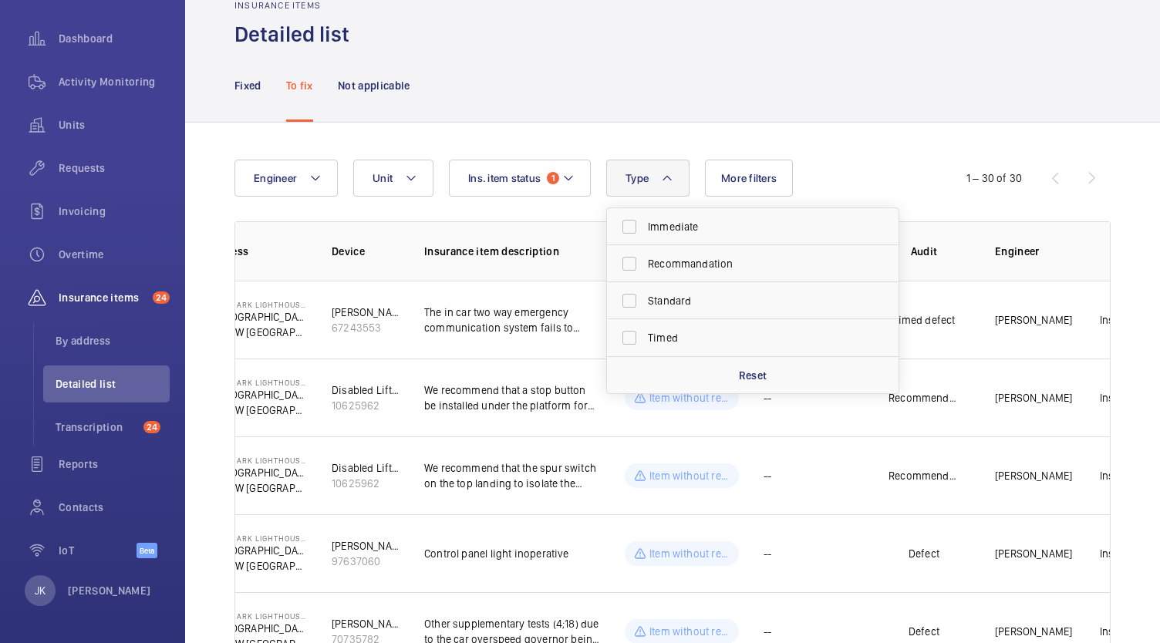
click at [650, 171] on button "Type" at bounding box center [647, 178] width 83 height 37
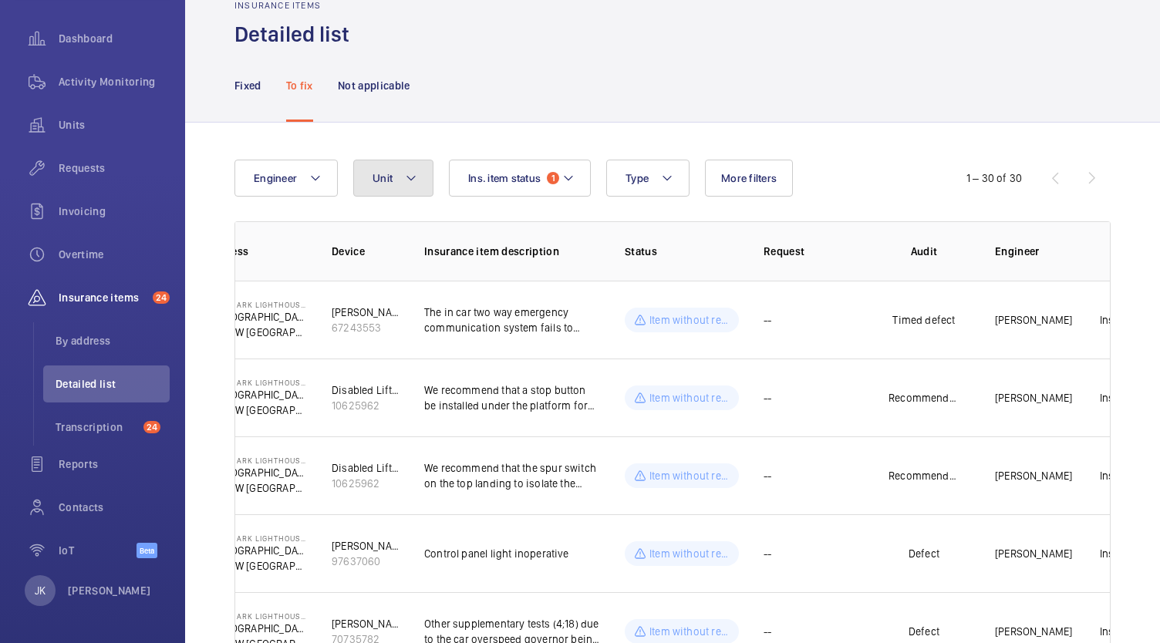
click at [373, 179] on span "Unit" at bounding box center [383, 178] width 20 height 12
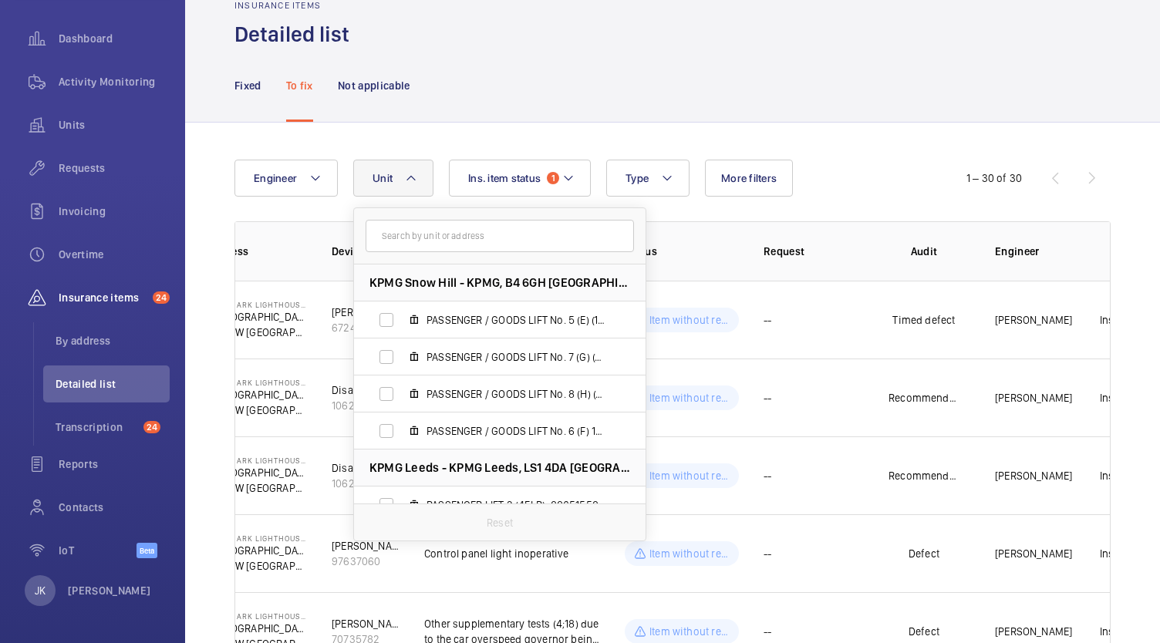
click at [387, 162] on button "Unit" at bounding box center [393, 178] width 80 height 37
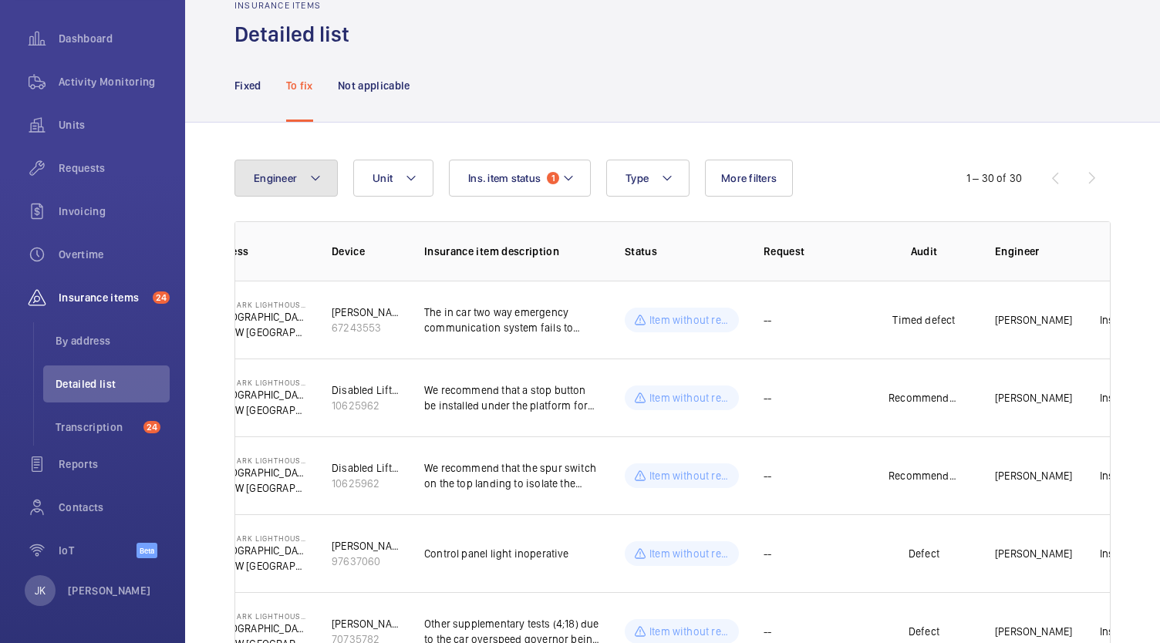
click at [291, 193] on button "Engineer" at bounding box center [286, 178] width 103 height 37
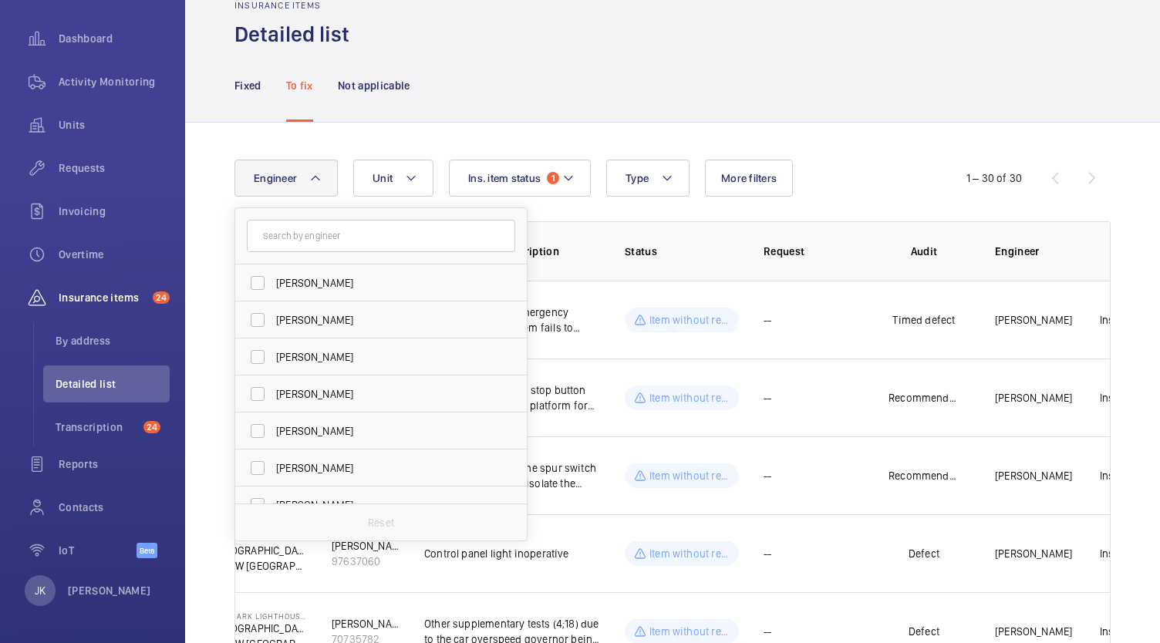
click at [272, 191] on button "Engineer" at bounding box center [286, 178] width 103 height 37
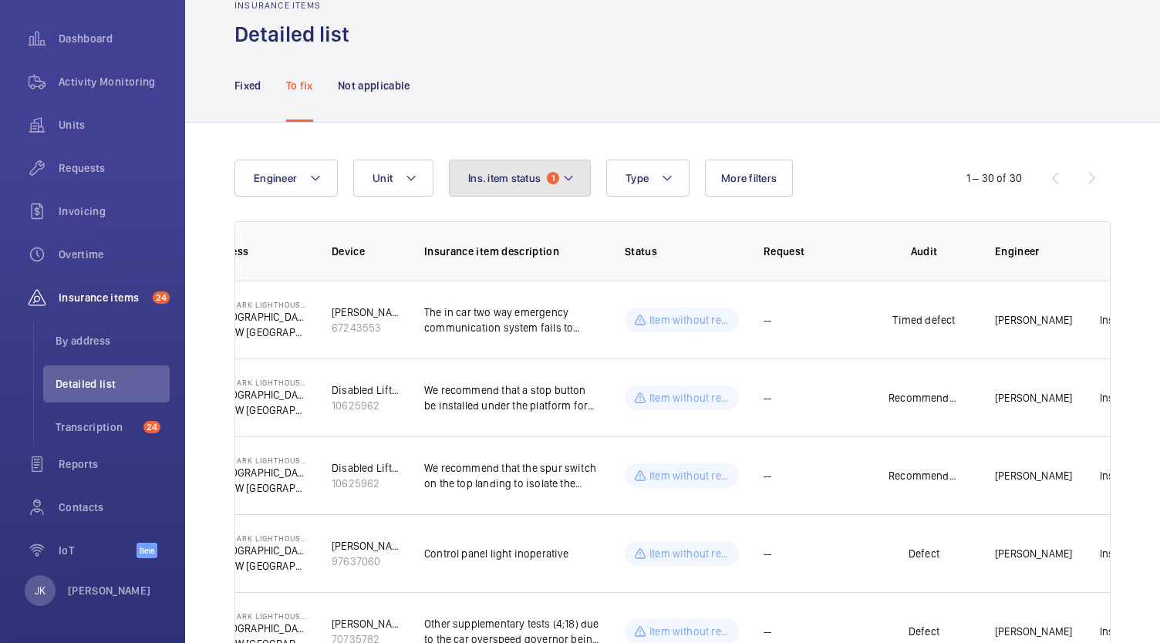
click at [483, 174] on span "Ins. item status" at bounding box center [504, 178] width 73 height 12
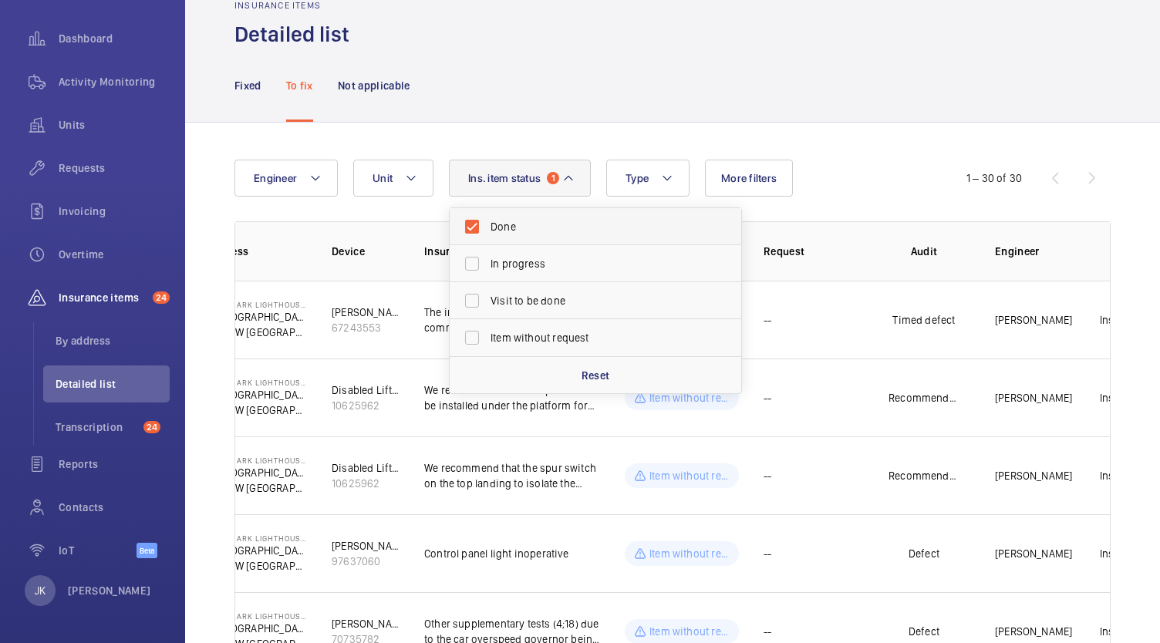
click at [484, 228] on label "Done" at bounding box center [584, 226] width 268 height 37
click at [484, 228] on input "Done" at bounding box center [472, 226] width 31 height 31
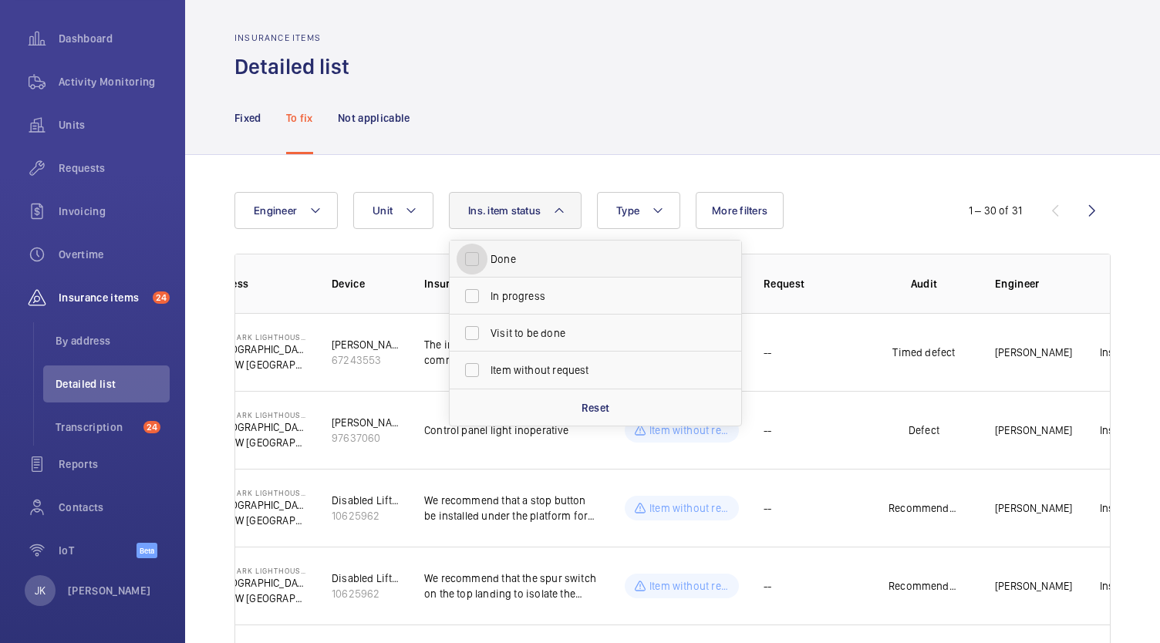
scroll to position [37, 0]
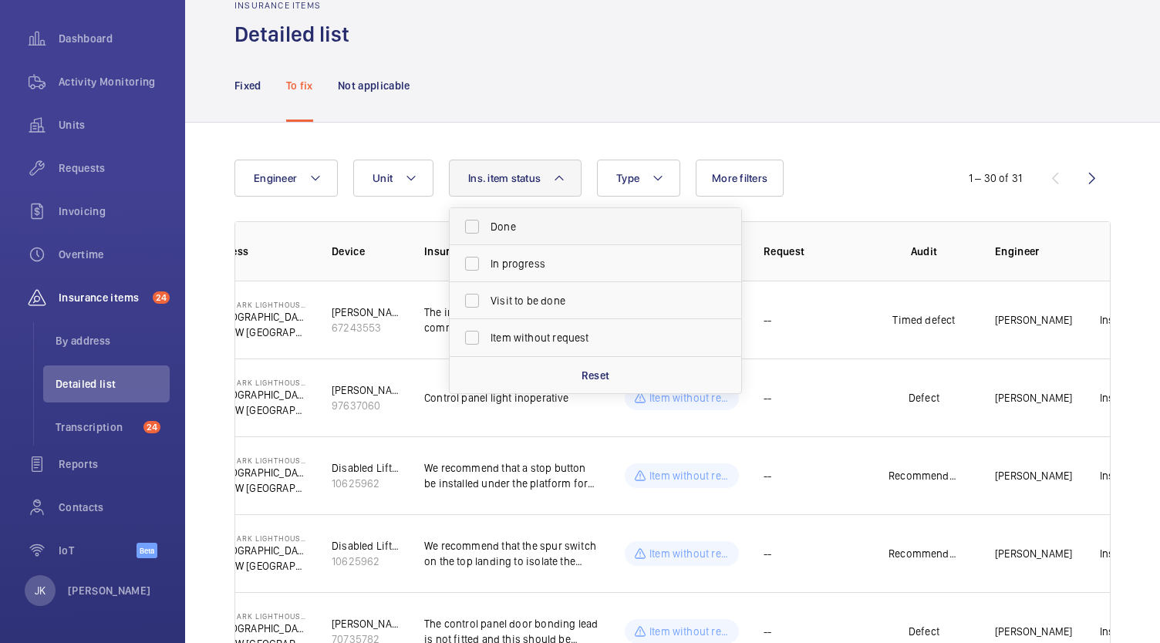
click at [464, 227] on label "Done" at bounding box center [584, 226] width 268 height 37
click at [464, 227] on input "Done" at bounding box center [472, 226] width 31 height 31
checkbox input "true"
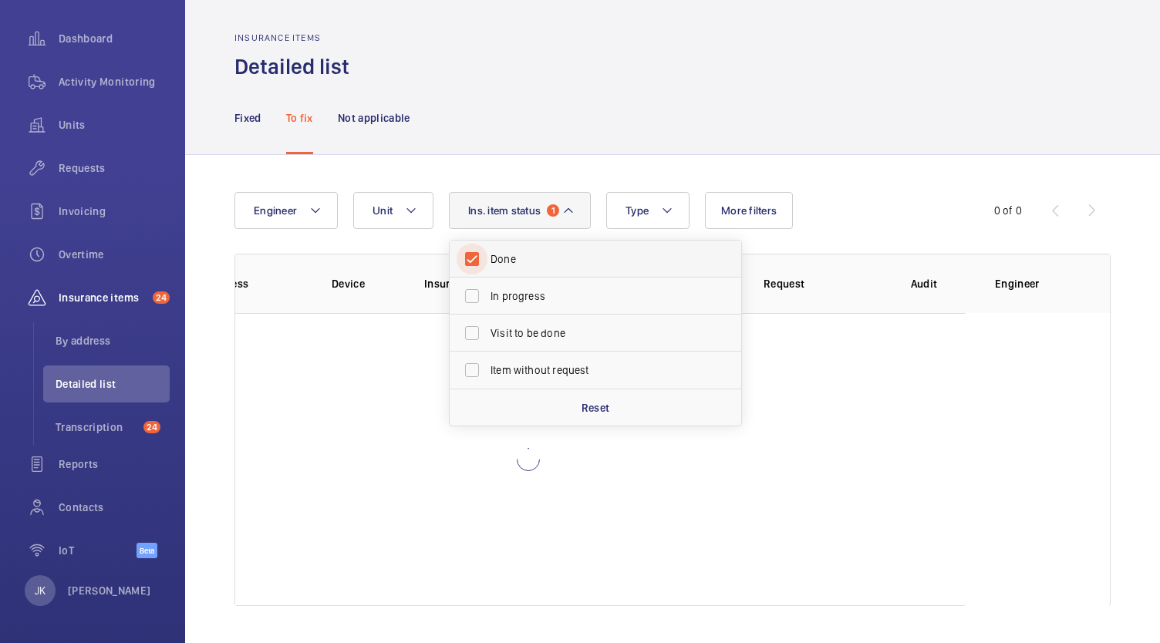
scroll to position [5, 0]
click at [653, 531] on wm-front-table-empty-state "No result" at bounding box center [528, 459] width 875 height 293
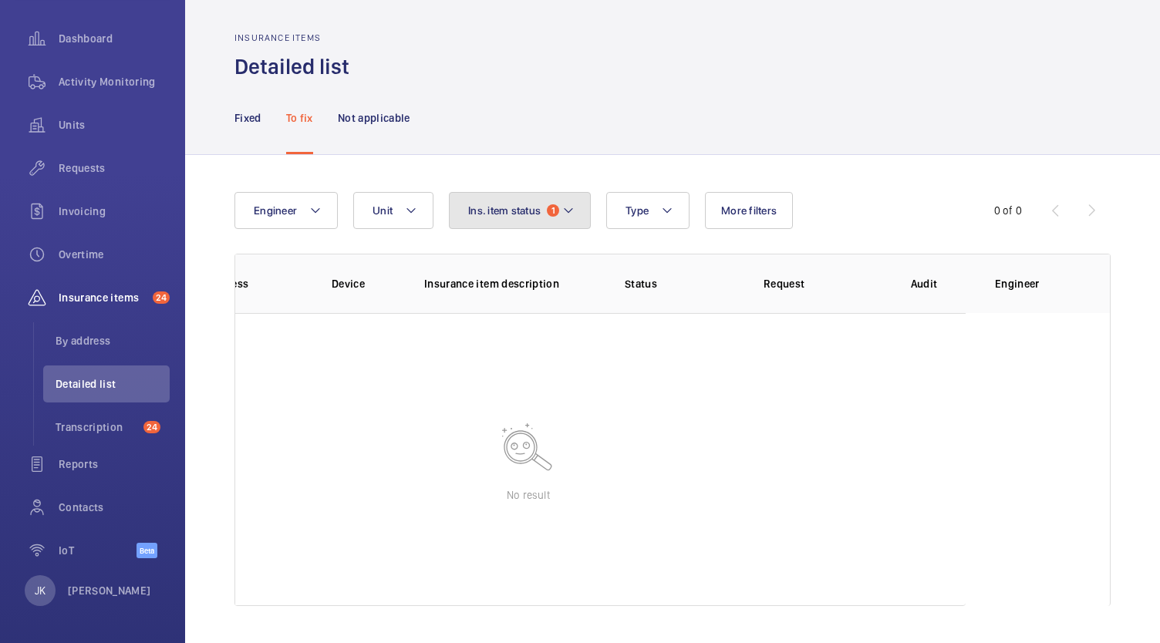
click at [521, 202] on button "Ins. item status 1" at bounding box center [520, 210] width 142 height 37
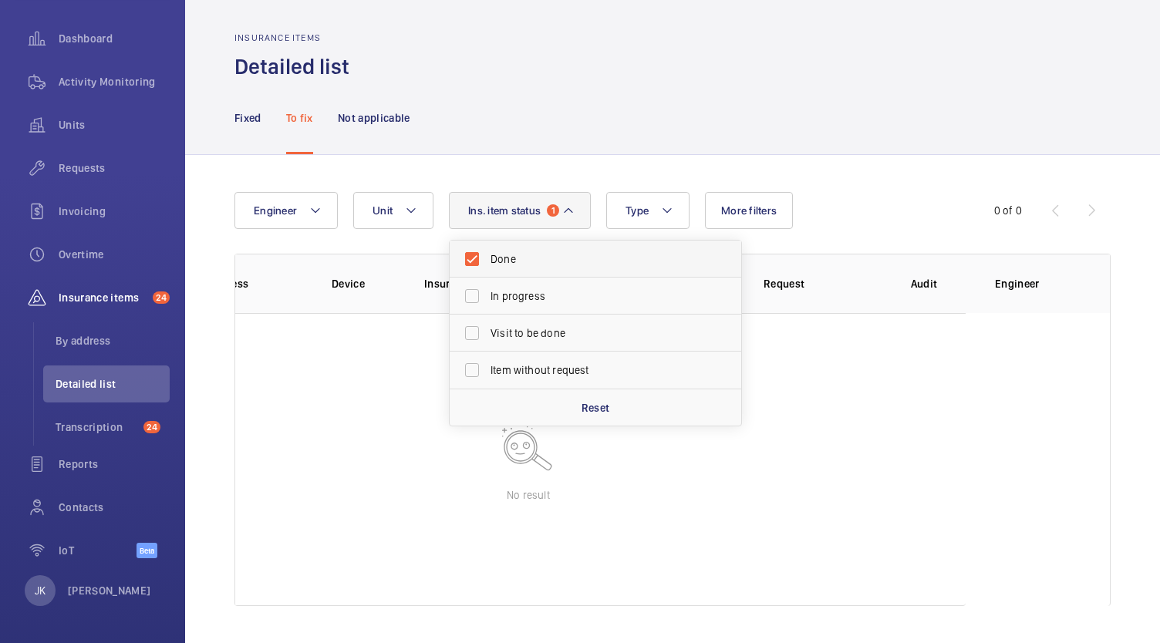
click at [481, 265] on label "Done" at bounding box center [584, 259] width 268 height 37
click at [481, 265] on input "Done" at bounding box center [472, 259] width 31 height 31
checkbox input "false"
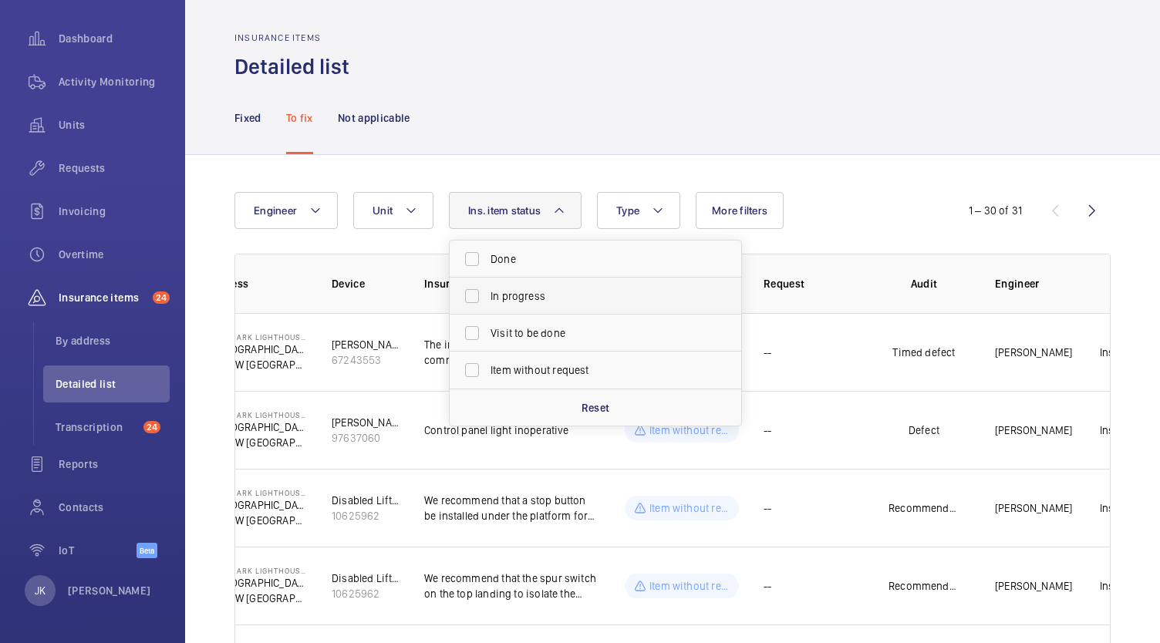
click at [477, 293] on label "In progress" at bounding box center [584, 296] width 268 height 37
click at [477, 293] on input "In progress" at bounding box center [472, 296] width 31 height 31
checkbox input "true"
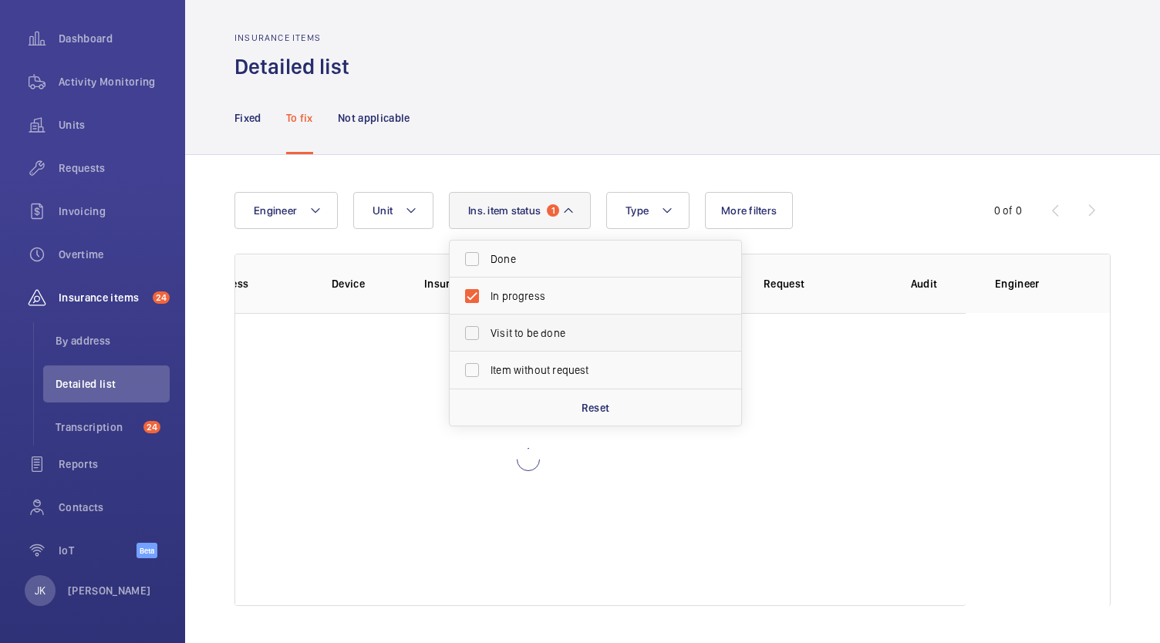
click at [480, 330] on label "Visit to be done" at bounding box center [584, 333] width 268 height 37
click at [480, 330] on input "Visit to be done" at bounding box center [472, 333] width 31 height 31
checkbox input "true"
click at [476, 361] on label "Item without request" at bounding box center [584, 370] width 268 height 37
click at [476, 361] on input "Item without request" at bounding box center [472, 370] width 31 height 31
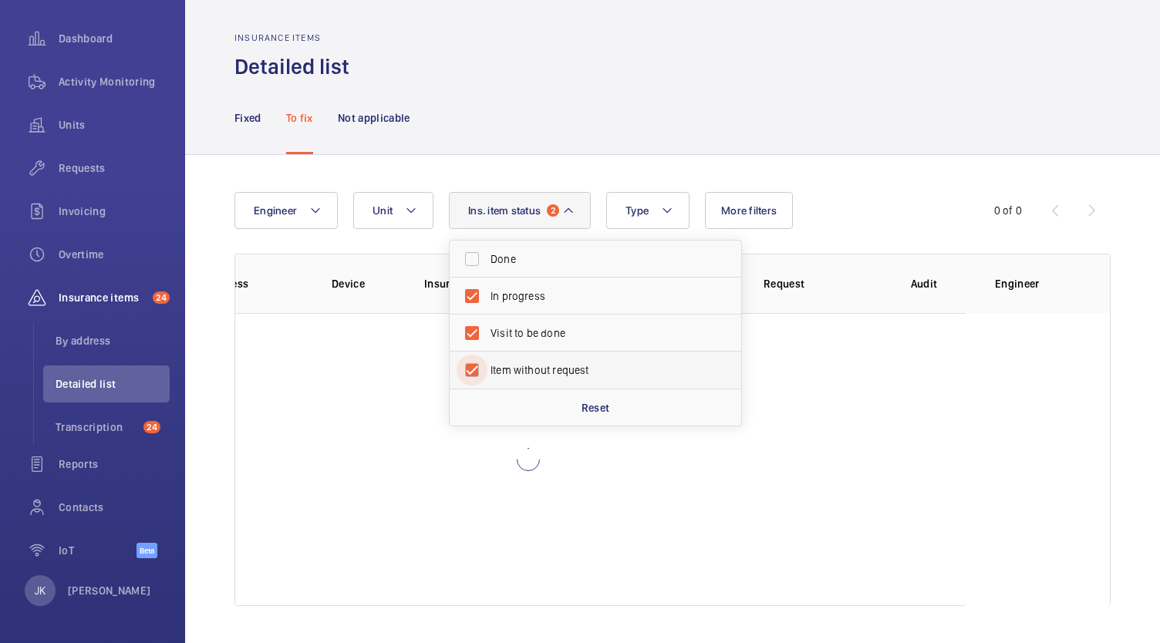
checkbox input "true"
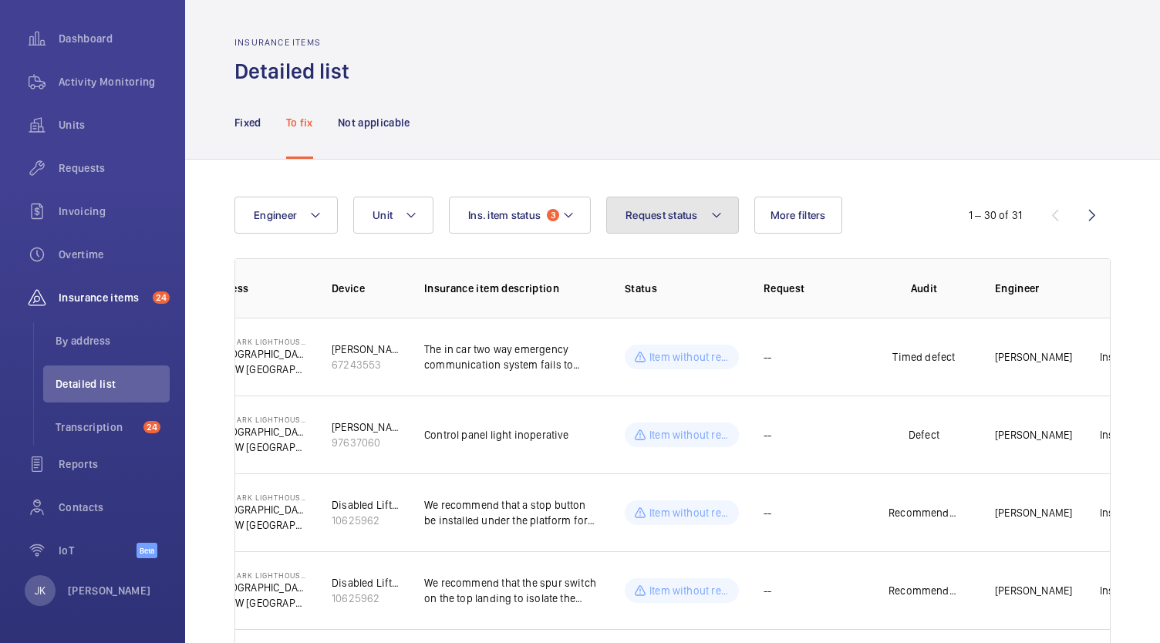
click at [660, 211] on span "Request status" at bounding box center [662, 215] width 73 height 12
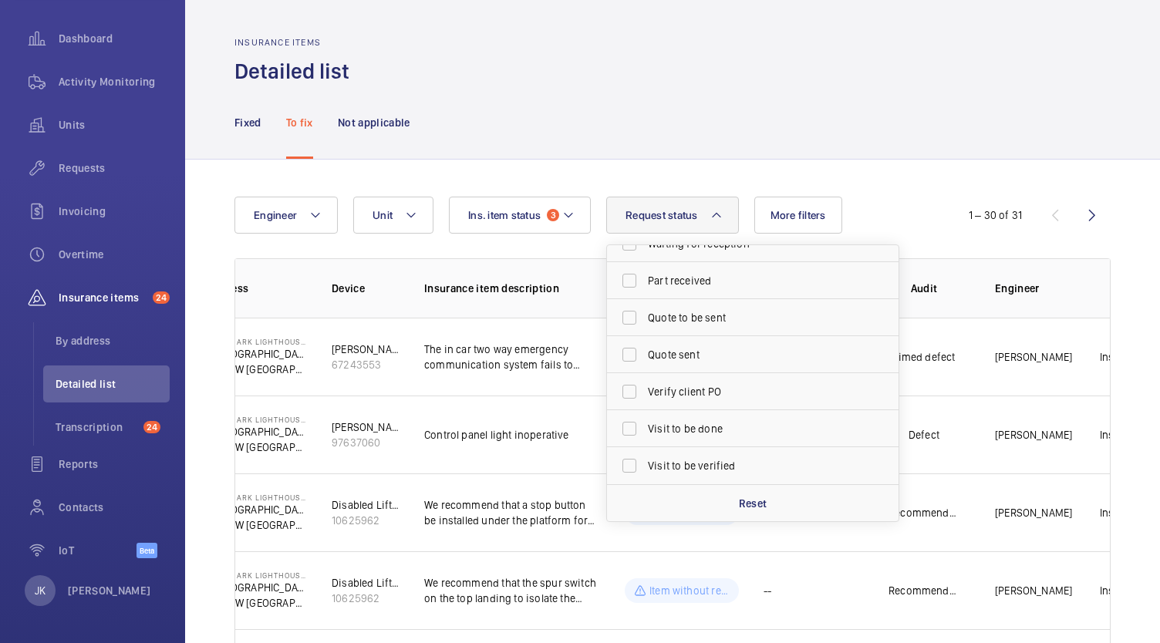
scroll to position [307, 0]
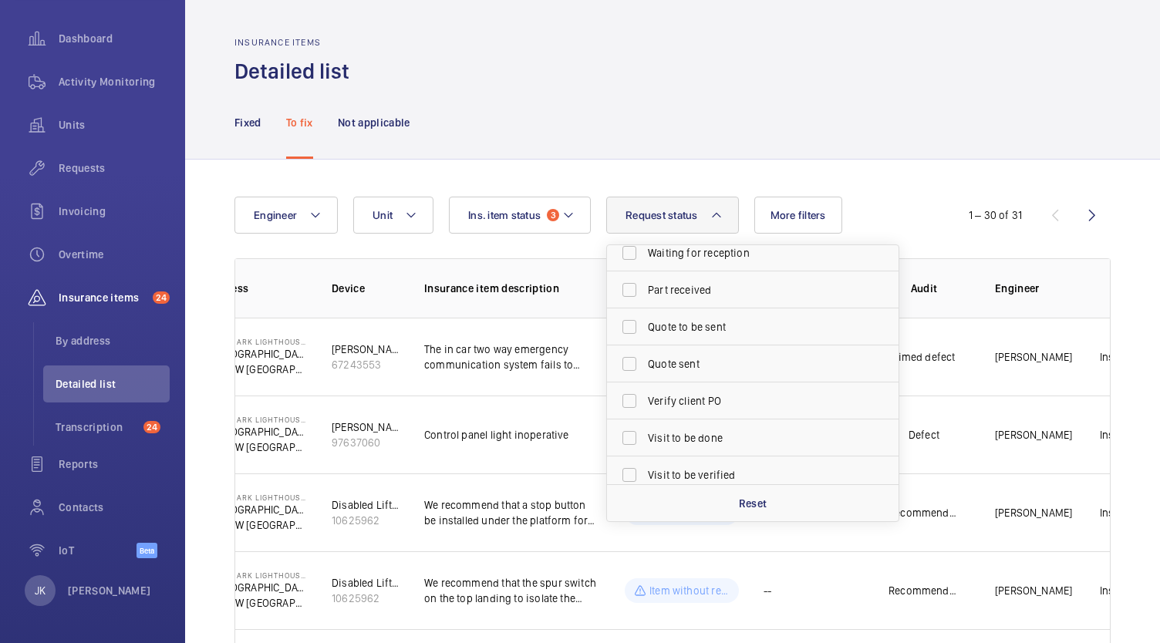
click at [511, 102] on div "Fixed To fix Not applicable" at bounding box center [673, 122] width 876 height 73
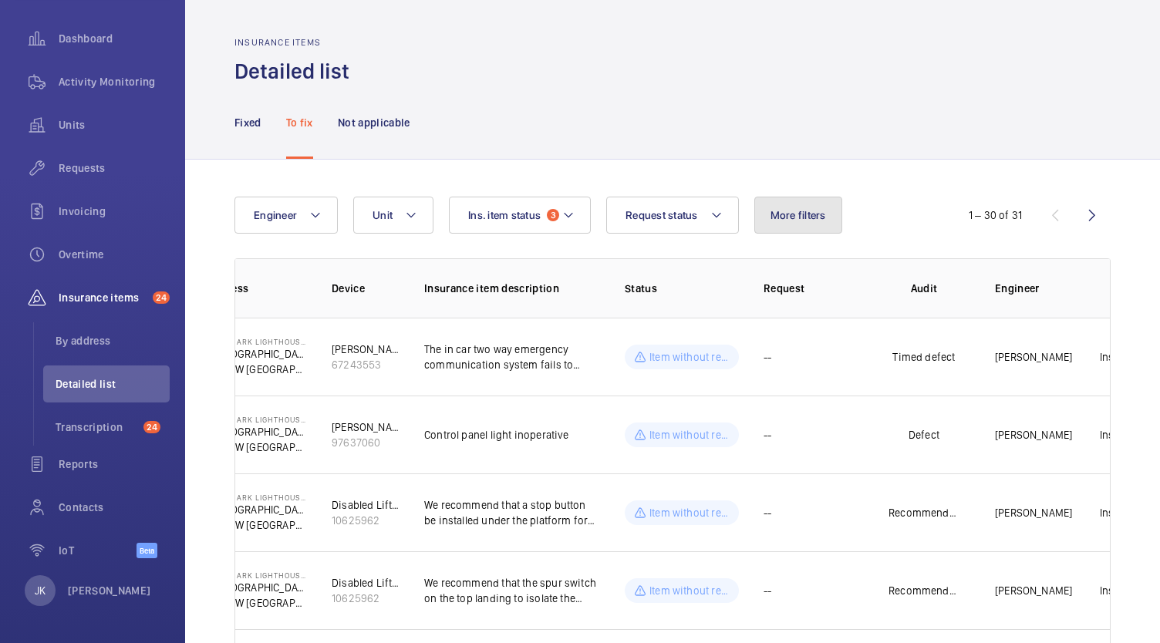
click at [801, 208] on button "More filters" at bounding box center [798, 215] width 88 height 37
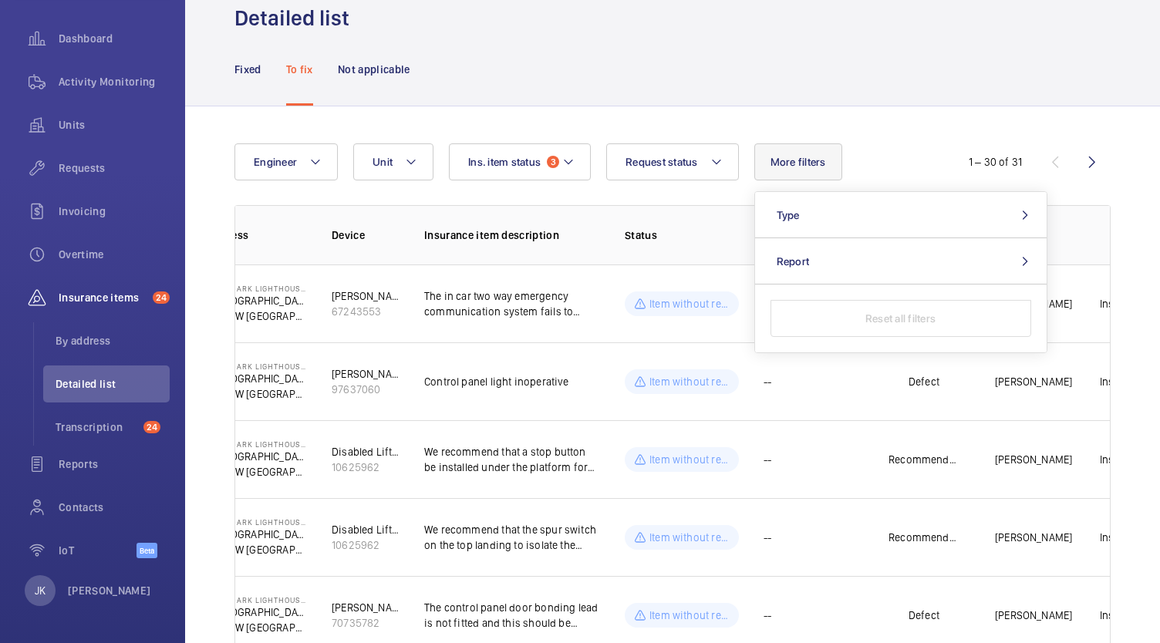
scroll to position [74, 0]
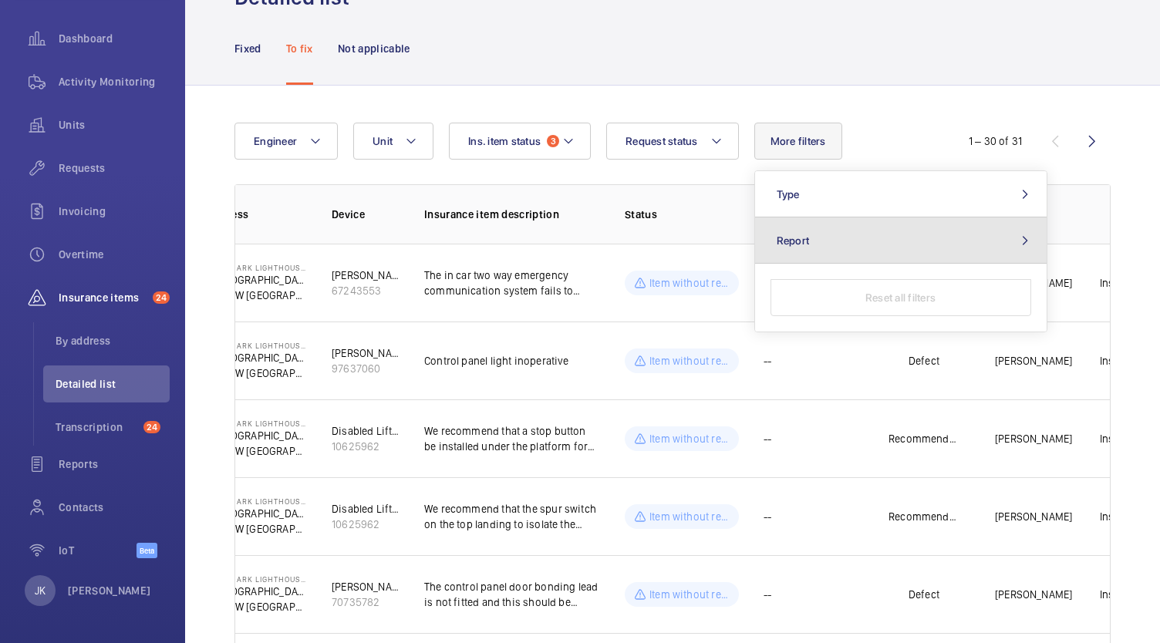
click at [795, 245] on span "Report" at bounding box center [793, 241] width 33 height 12
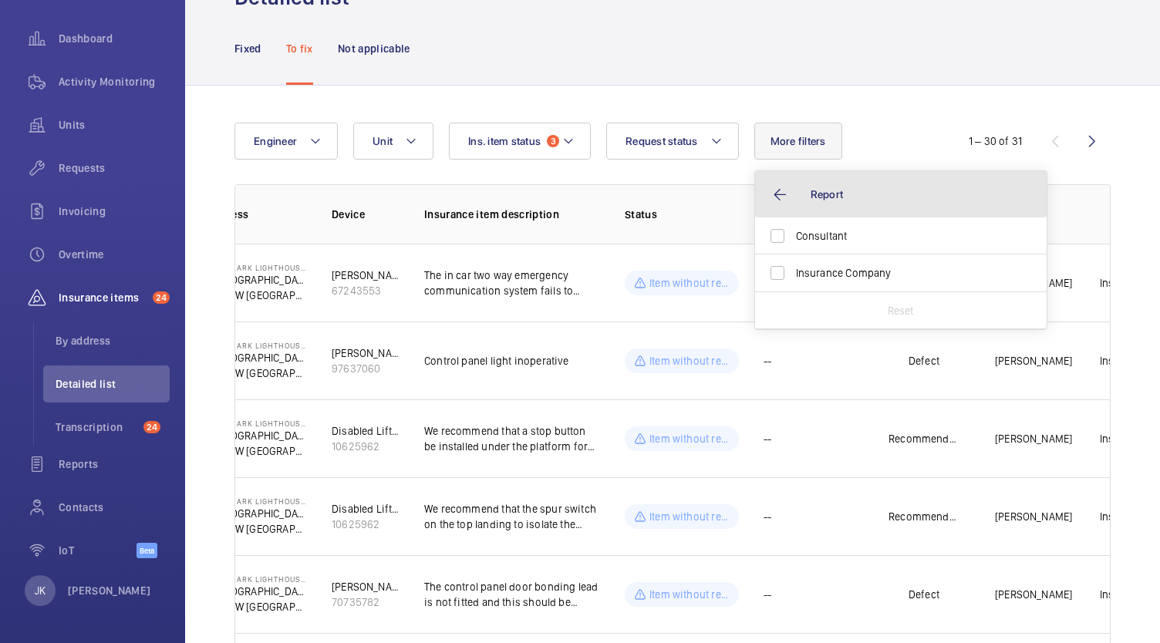
click at [775, 194] on button "Report" at bounding box center [901, 194] width 292 height 46
click at [808, 204] on button "Type" at bounding box center [901, 194] width 292 height 46
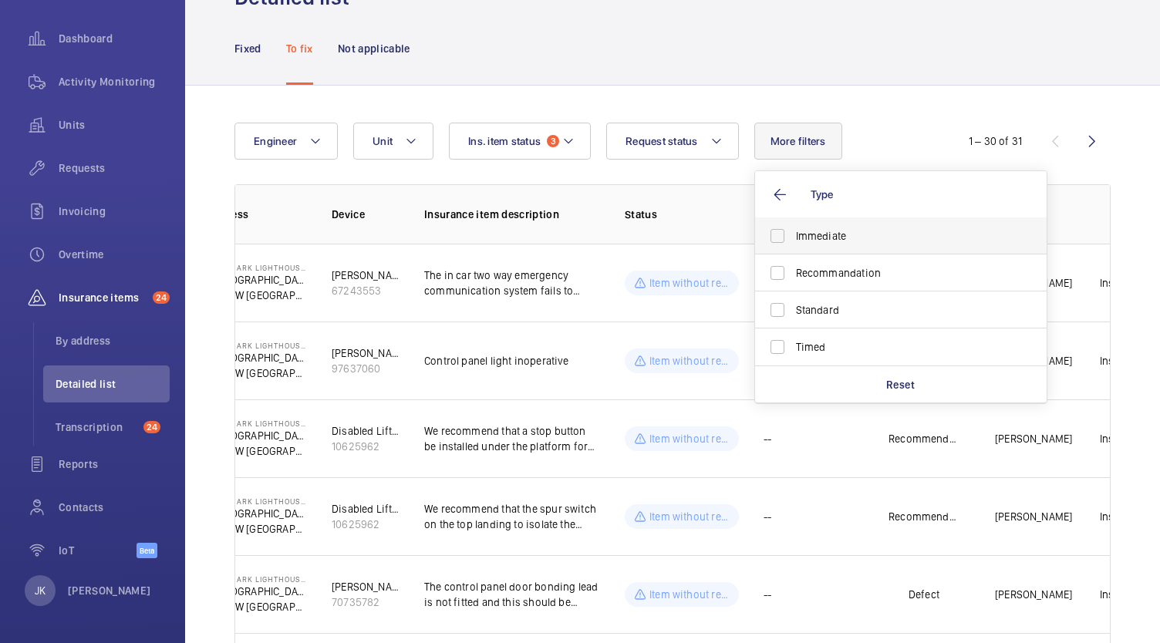
click at [780, 236] on label "Immediate" at bounding box center [889, 236] width 268 height 37
click at [780, 236] on input "Immediate" at bounding box center [777, 236] width 31 height 31
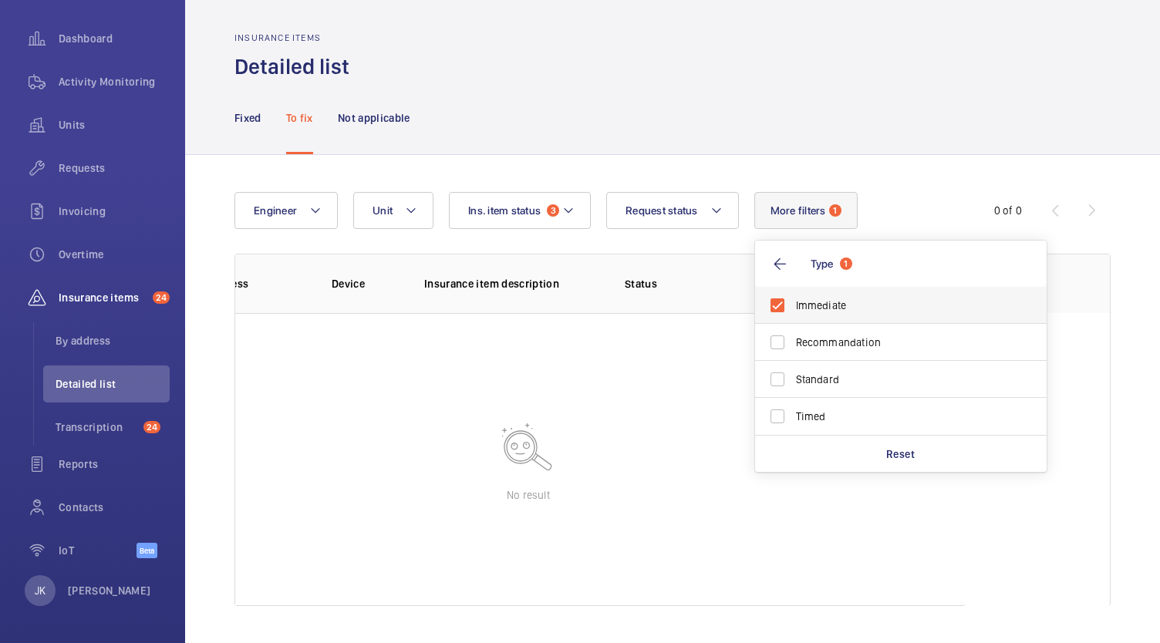
click at [785, 315] on label "Immediate" at bounding box center [889, 305] width 268 height 37
click at [785, 315] on input "Immediate" at bounding box center [777, 305] width 31 height 31
checkbox input "false"
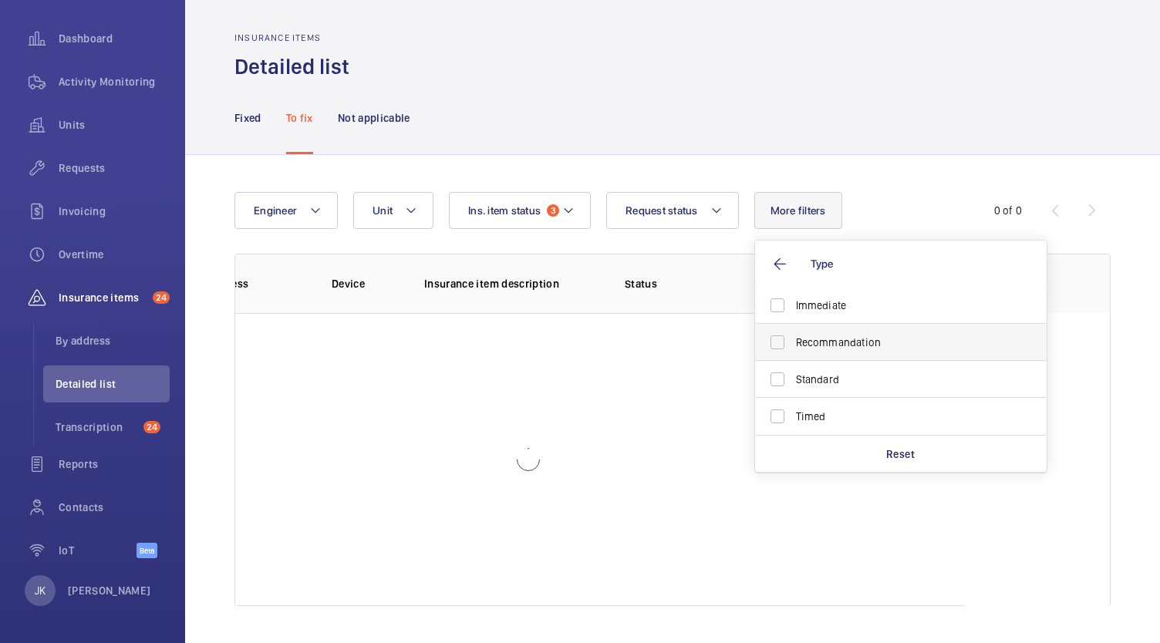
click at [786, 343] on label "Recommandation" at bounding box center [889, 342] width 268 height 37
click at [786, 343] on input "Recommandation" at bounding box center [777, 342] width 31 height 31
checkbox input "true"
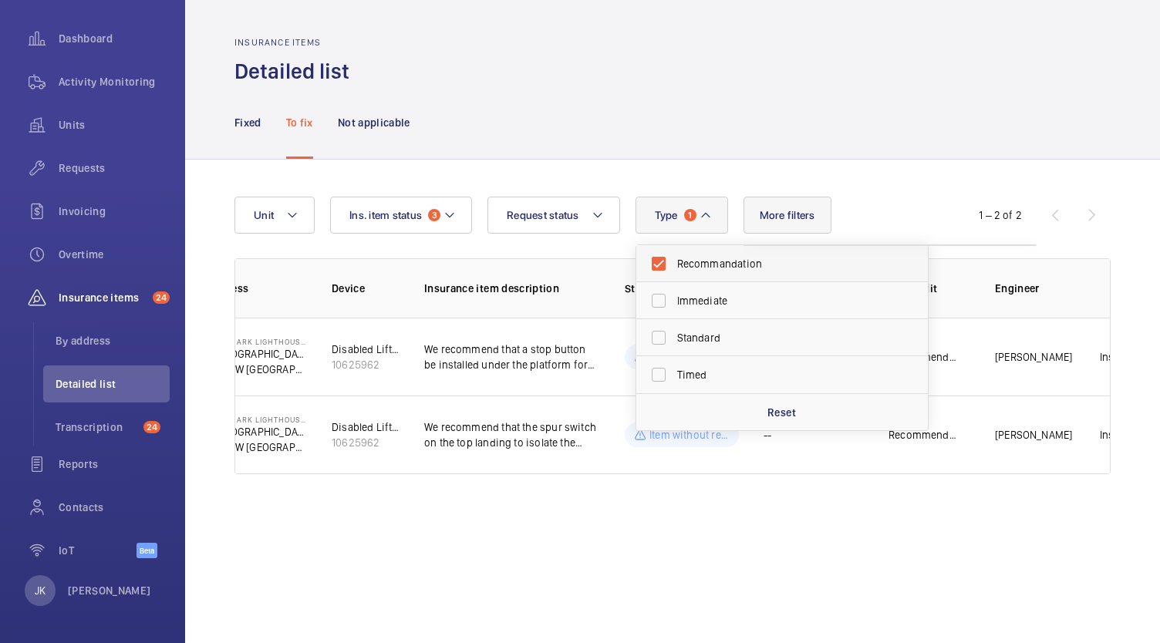
click at [664, 271] on label "Recommandation" at bounding box center [770, 263] width 268 height 37
click at [664, 271] on input "Recommandation" at bounding box center [658, 263] width 31 height 31
checkbox input "false"
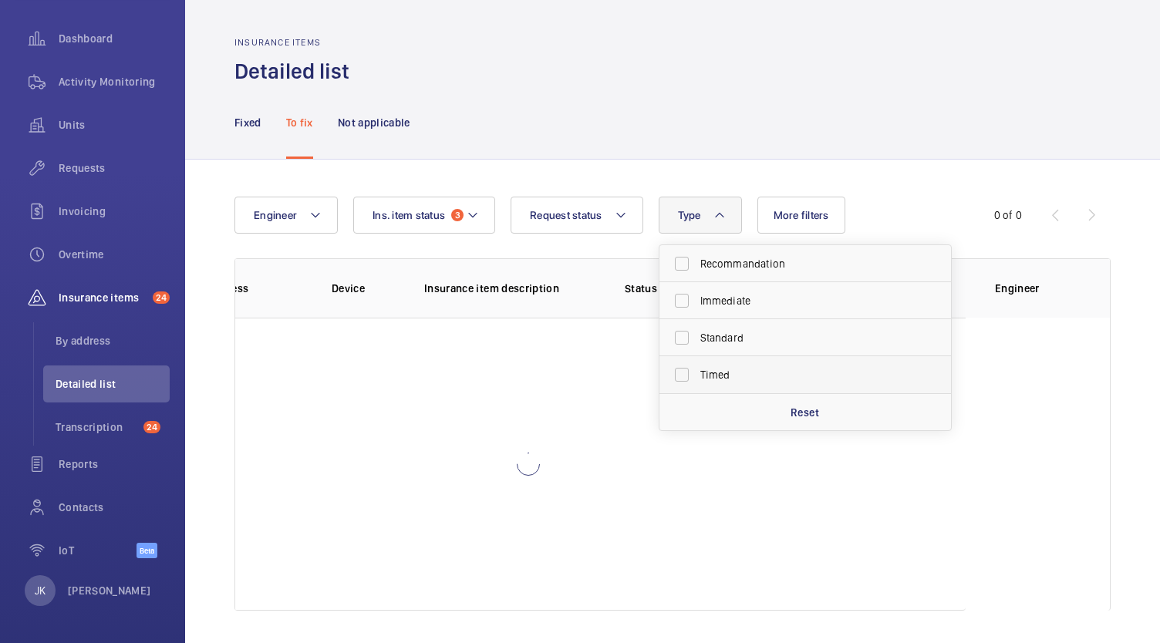
click at [678, 375] on label "Timed" at bounding box center [794, 374] width 268 height 37
click at [678, 375] on input "Timed" at bounding box center [681, 374] width 31 height 31
checkbox input "true"
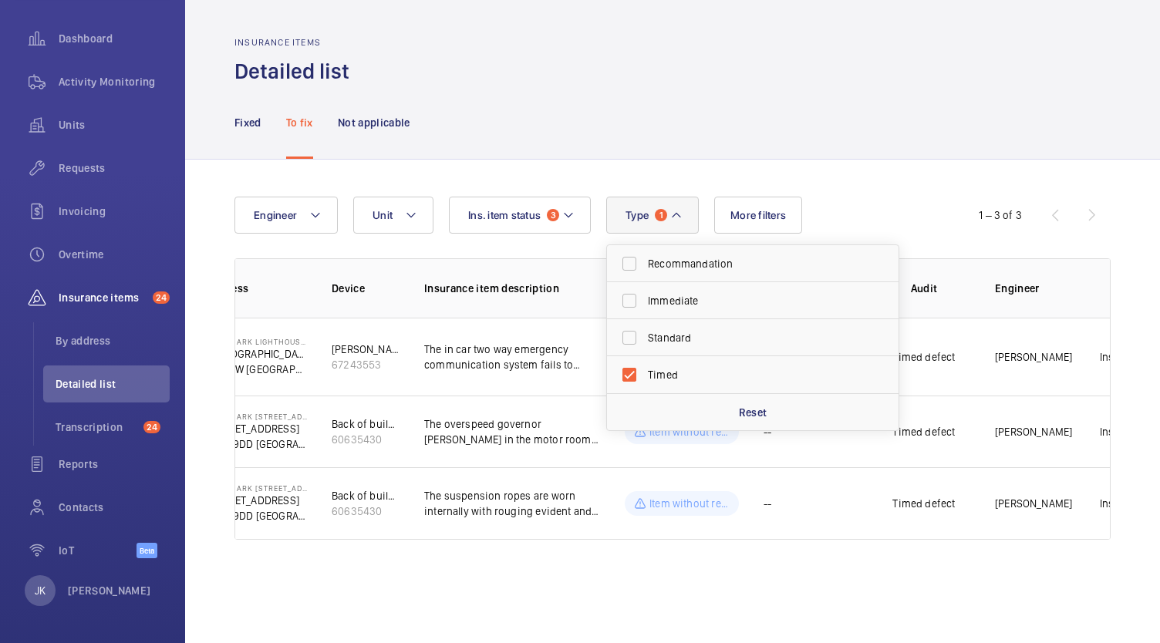
click at [587, 81] on div "Insurance items Detailed list" at bounding box center [673, 61] width 876 height 49
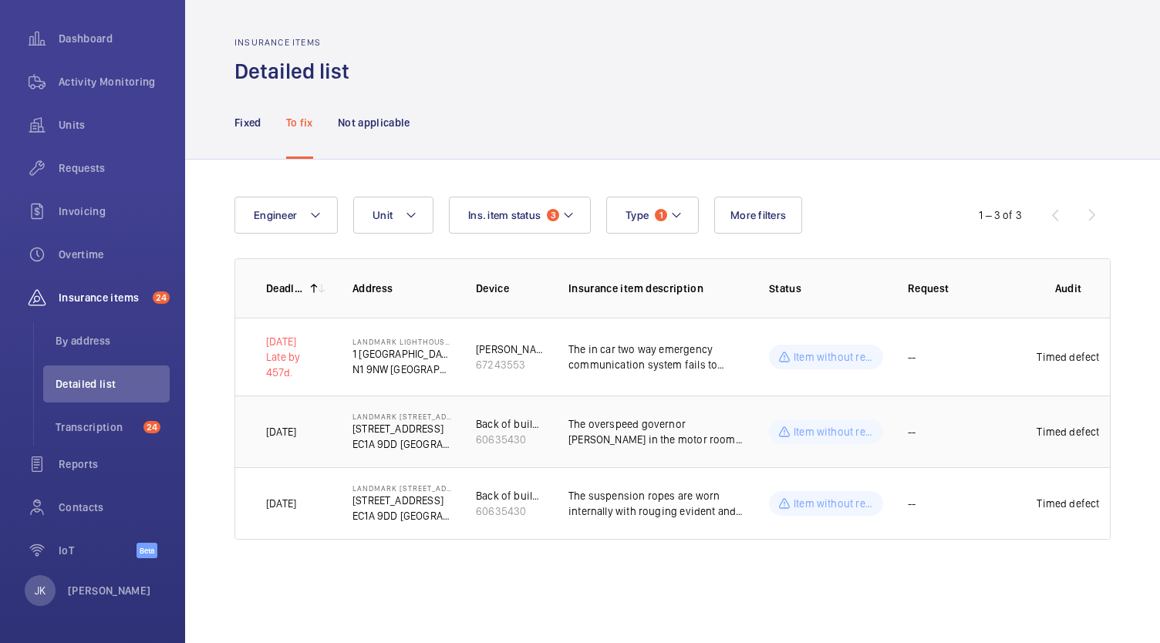
click at [615, 427] on p "The overspeed governor [PERSON_NAME] in the motor room has rope lay impregnatio…" at bounding box center [657, 432] width 176 height 31
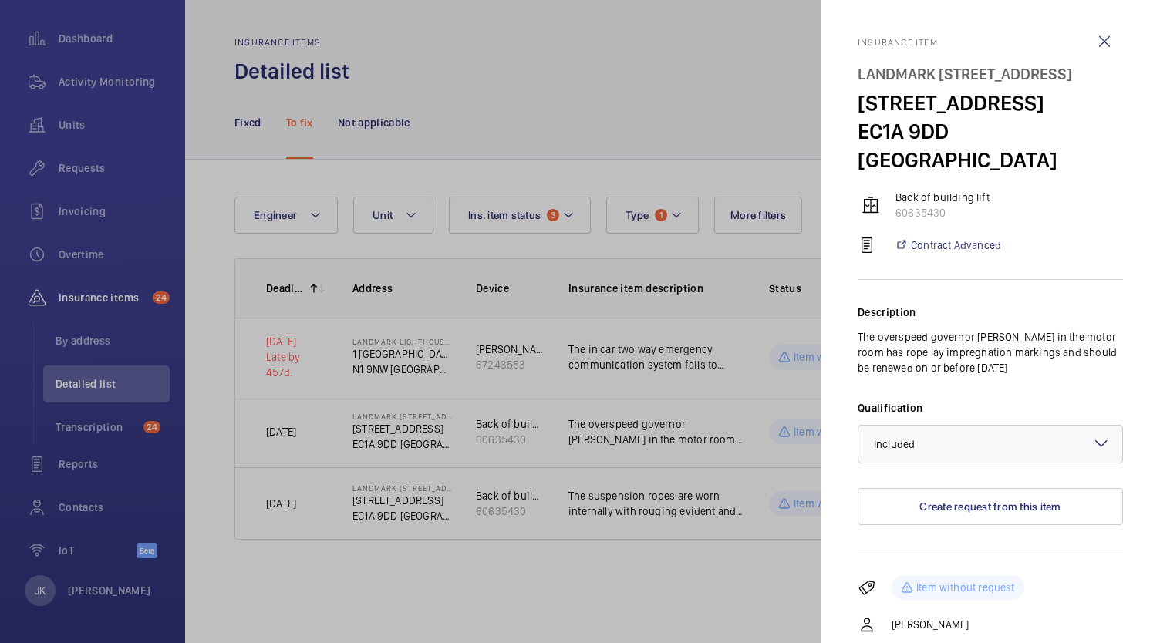
click at [642, 496] on div at bounding box center [580, 321] width 1160 height 643
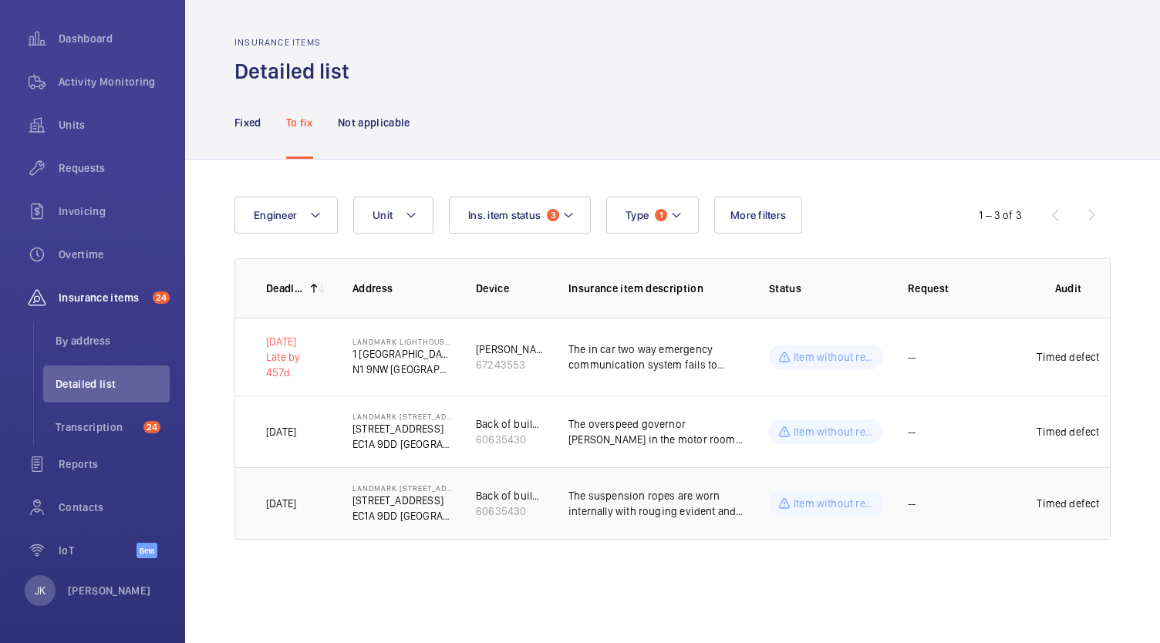
click at [633, 515] on p "The suspension ropes are worn internally with rouging evident and should be ren…" at bounding box center [657, 503] width 176 height 31
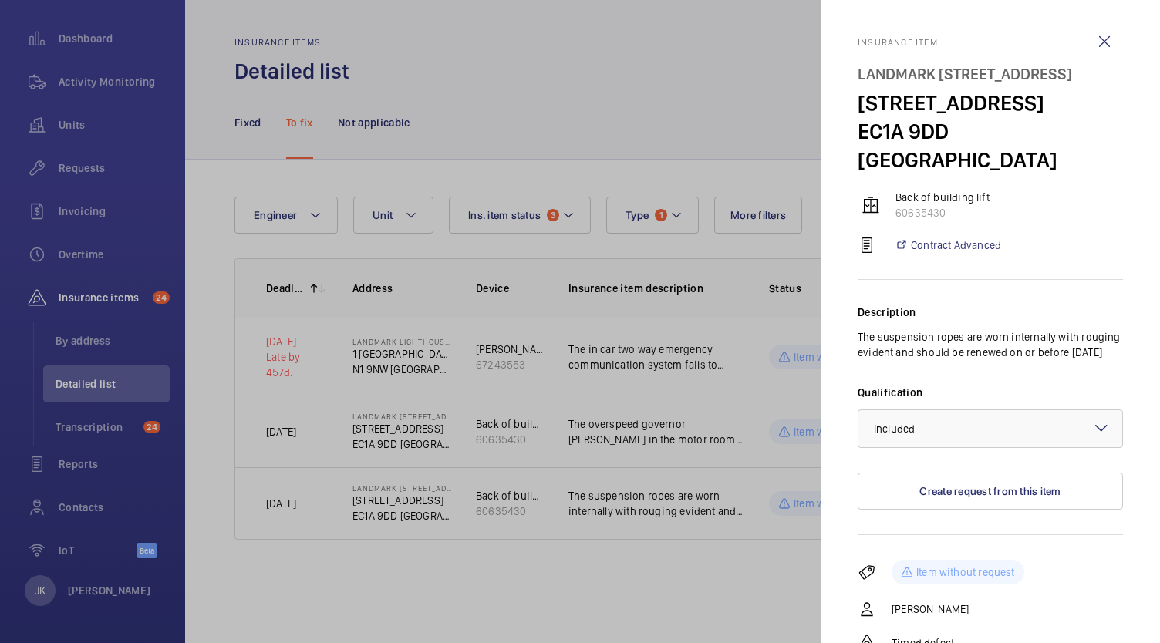
click at [628, 447] on div at bounding box center [580, 321] width 1160 height 643
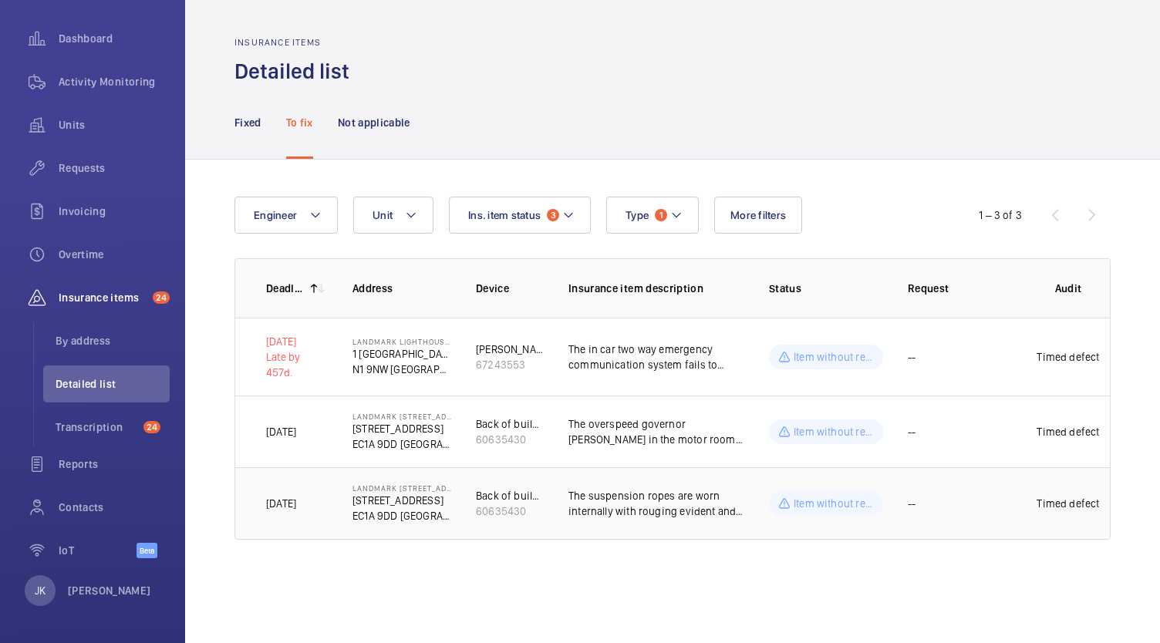
click at [384, 498] on p "[STREET_ADDRESS]" at bounding box center [402, 500] width 99 height 15
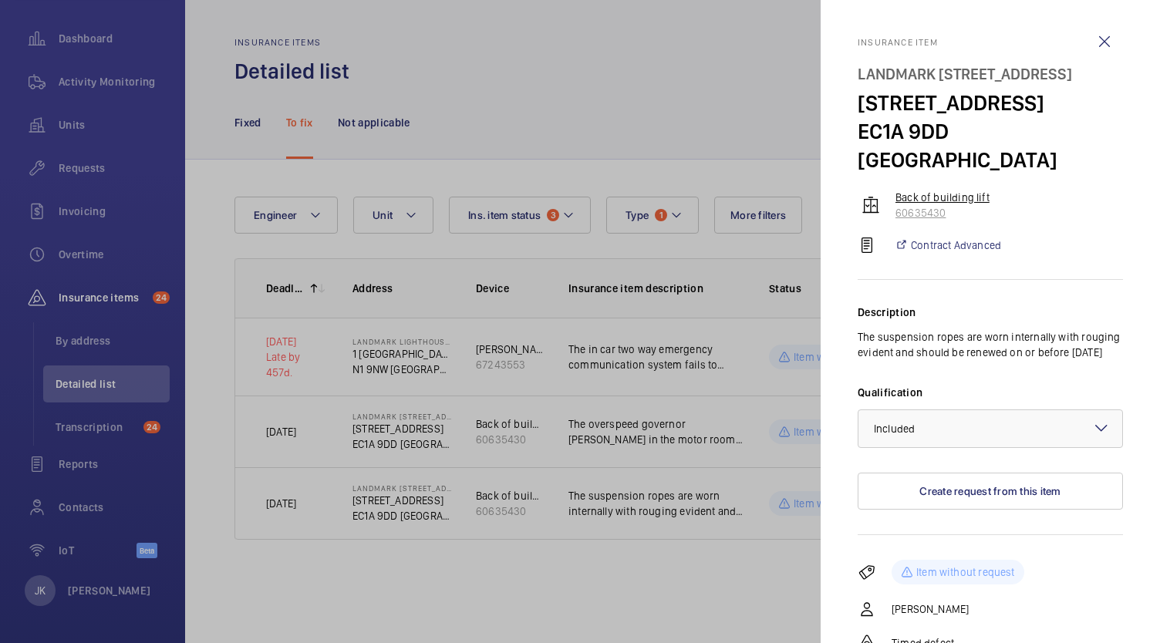
click at [917, 205] on p "60635430" at bounding box center [1010, 212] width 228 height 15
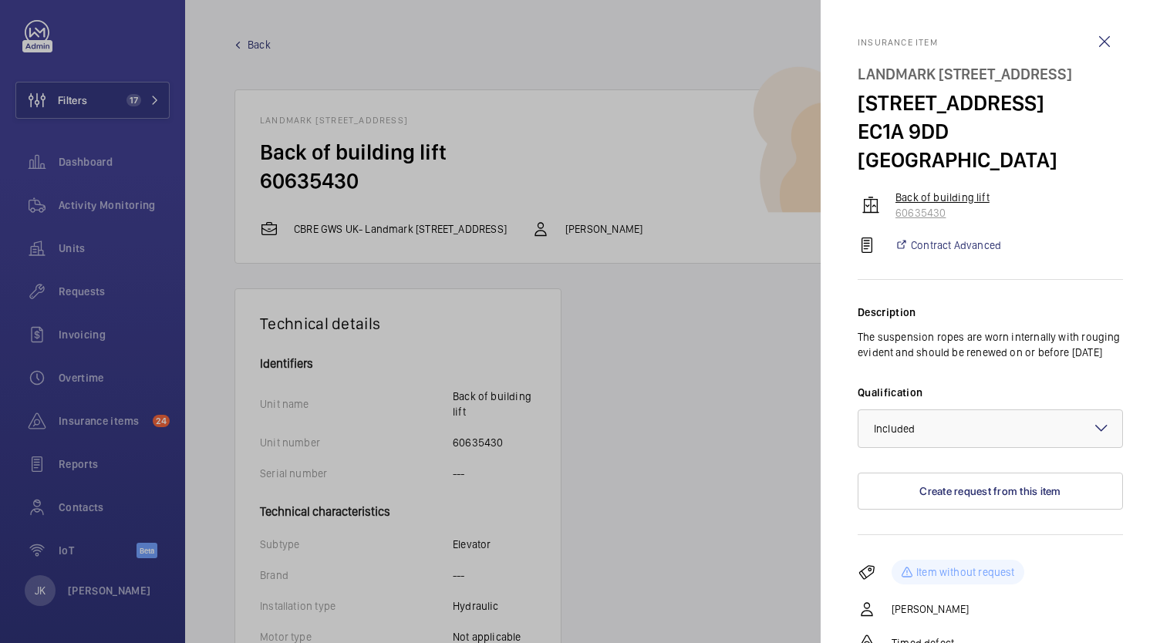
scroll to position [17, 0]
click at [644, 411] on div at bounding box center [580, 321] width 1160 height 643
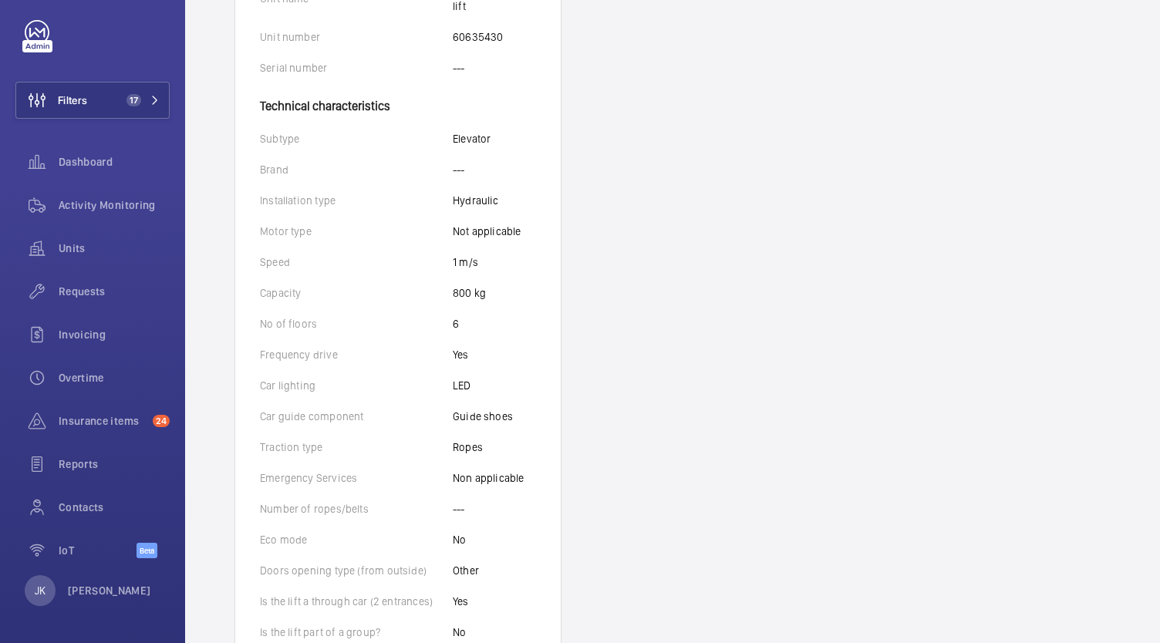
scroll to position [0, 0]
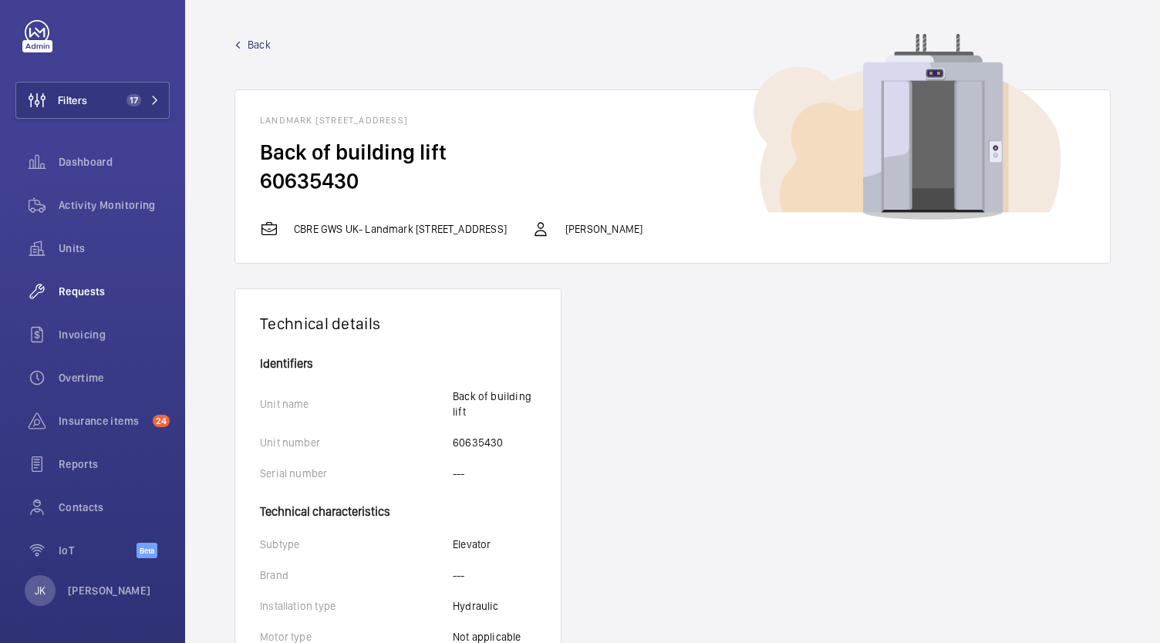
click at [73, 287] on span "Requests" at bounding box center [114, 291] width 111 height 15
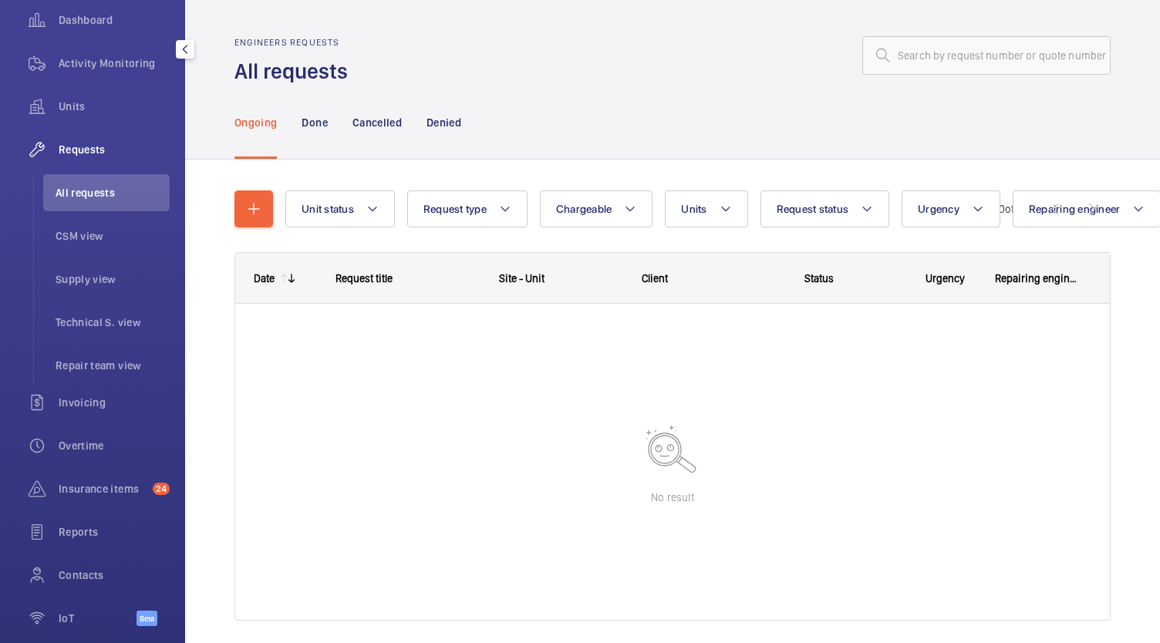
scroll to position [159, 0]
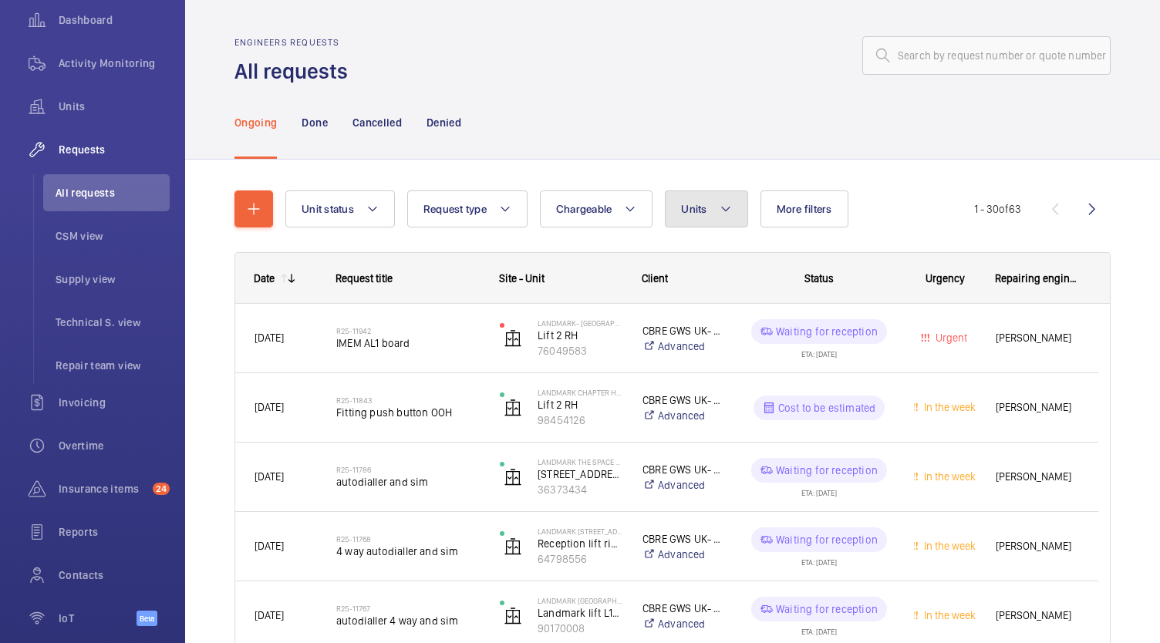
click at [700, 213] on span "Units" at bounding box center [693, 209] width 25 height 12
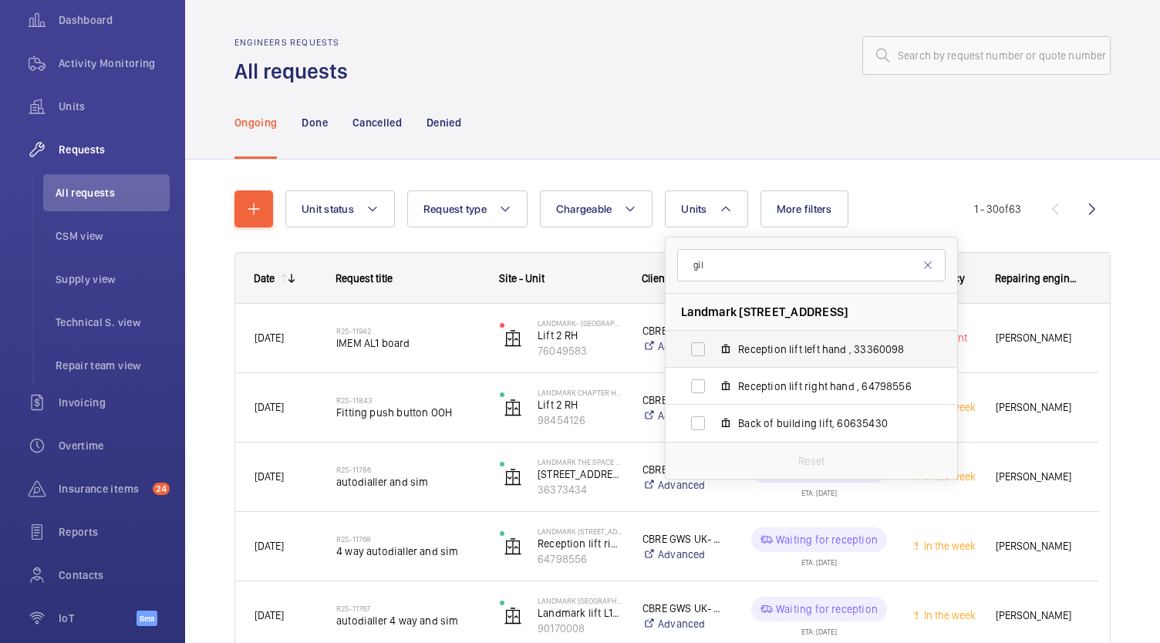
type input "gil"
click at [686, 350] on label "Reception lift left hand , 33360098" at bounding box center [799, 349] width 267 height 37
click at [686, 350] on input "Reception lift left hand , 33360098" at bounding box center [698, 349] width 31 height 31
checkbox input "true"
click at [704, 380] on label "Reception lift right hand , 64798556" at bounding box center [799, 386] width 267 height 37
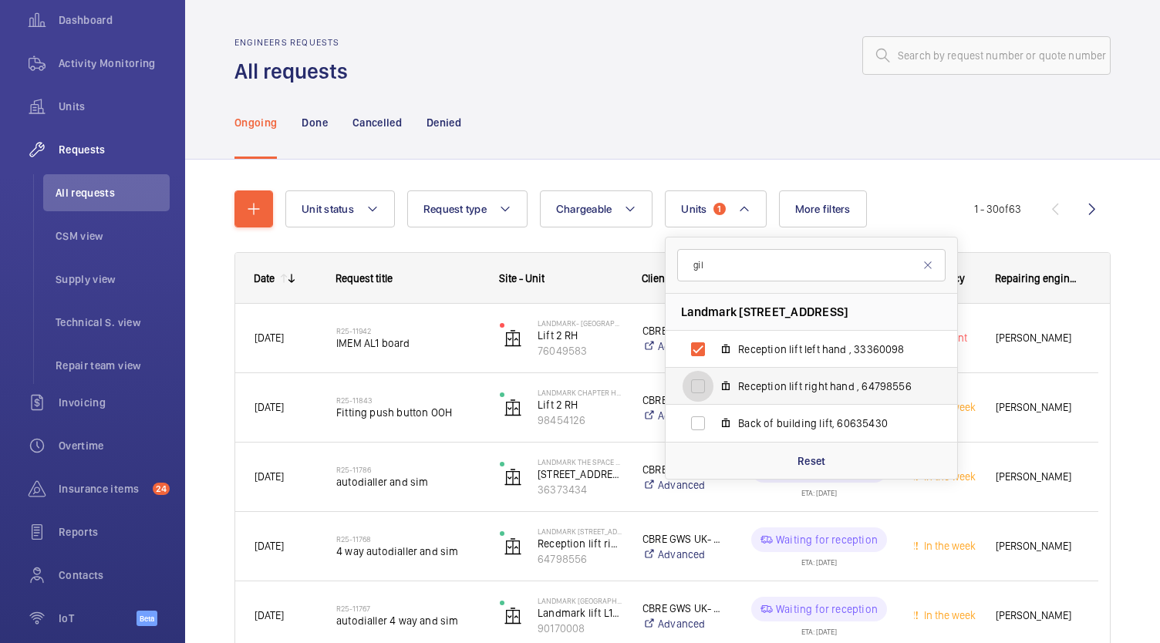
click at [704, 380] on input "Reception lift right hand , 64798556" at bounding box center [698, 386] width 31 height 31
checkbox input "true"
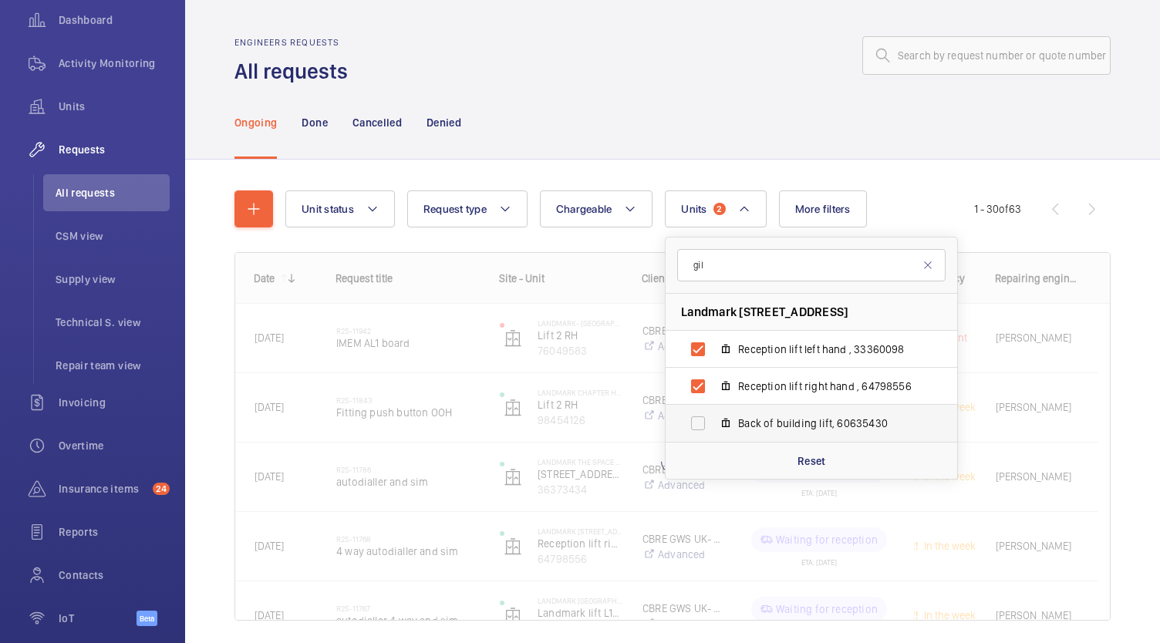
click at [704, 429] on label "Back of building lift, 60635430" at bounding box center [799, 423] width 267 height 37
click at [704, 429] on input "Back of building lift, 60635430" at bounding box center [698, 423] width 31 height 31
checkbox input "true"
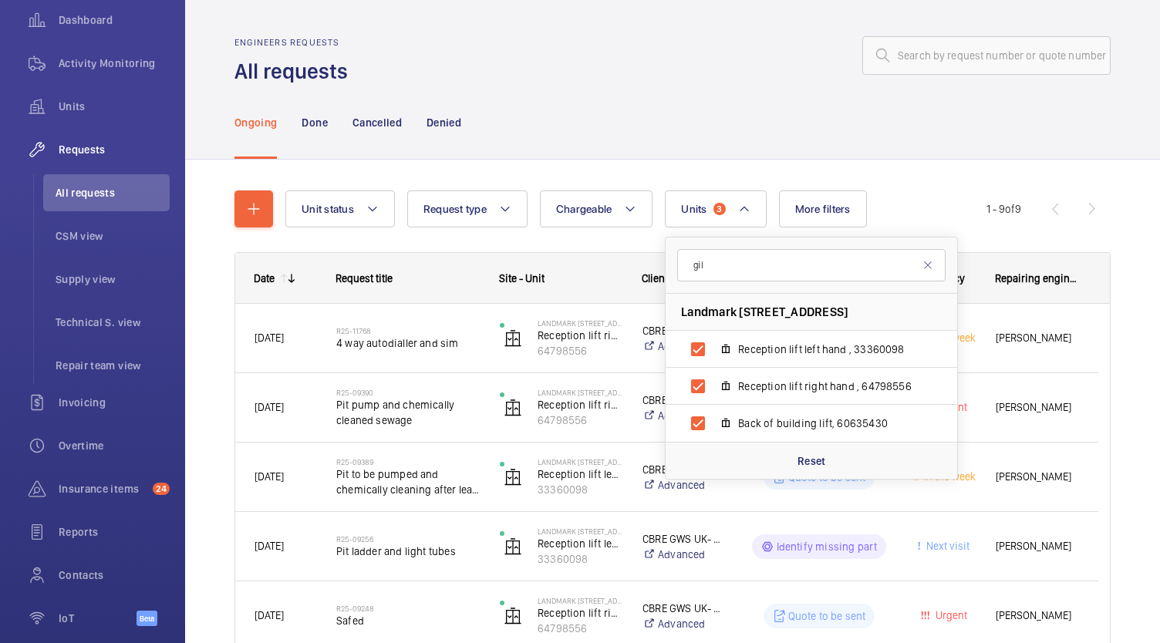
click at [542, 111] on div "Ongoing Done Cancelled Denied" at bounding box center [673, 122] width 876 height 73
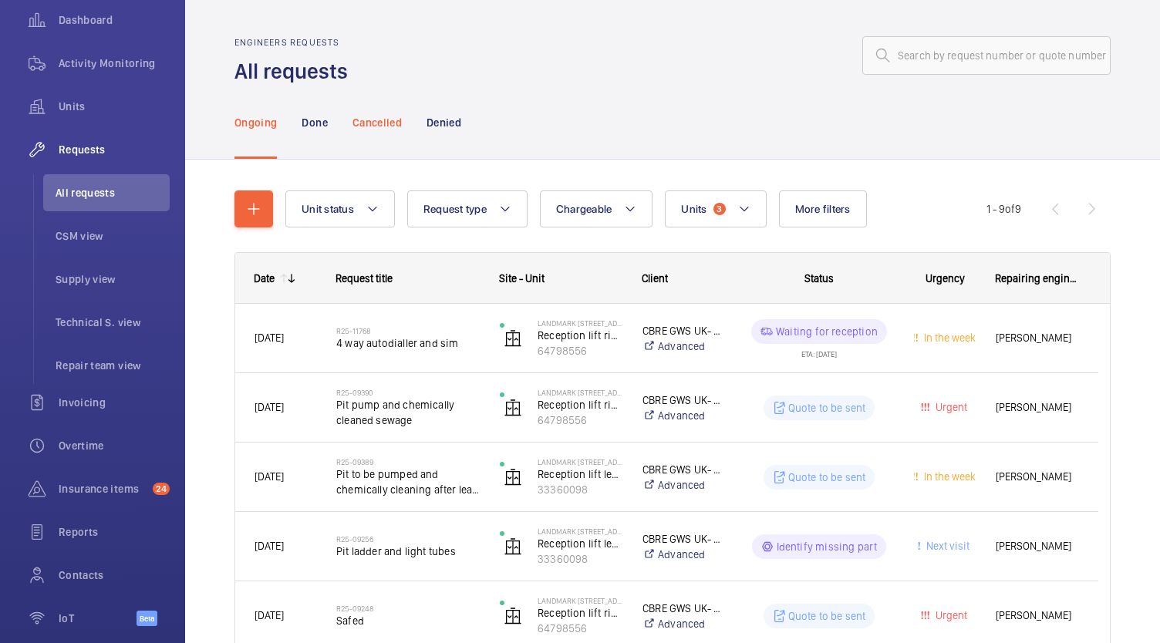
click at [386, 119] on p "Cancelled" at bounding box center [377, 122] width 49 height 15
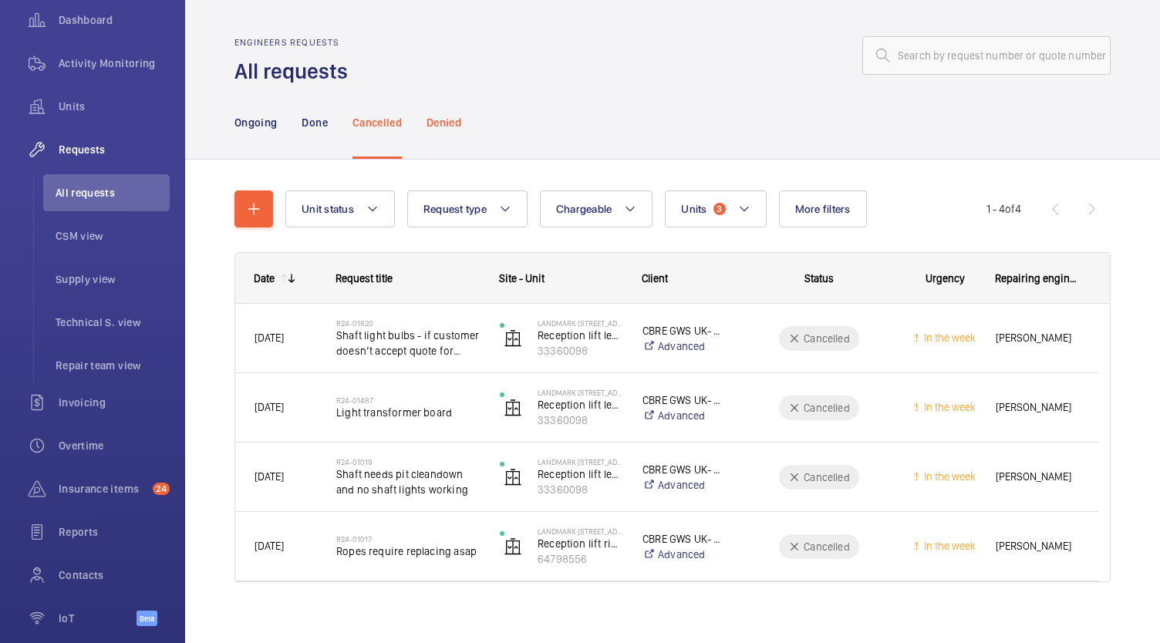
click at [444, 112] on div "Denied" at bounding box center [444, 122] width 35 height 73
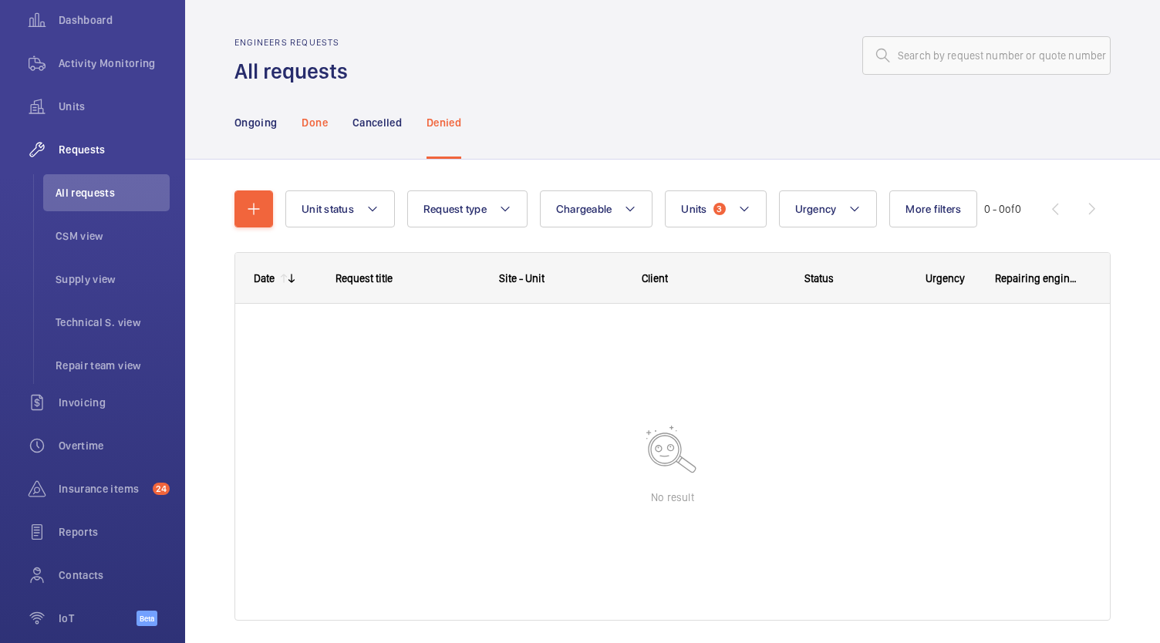
click at [305, 120] on p "Done" at bounding box center [314, 122] width 25 height 15
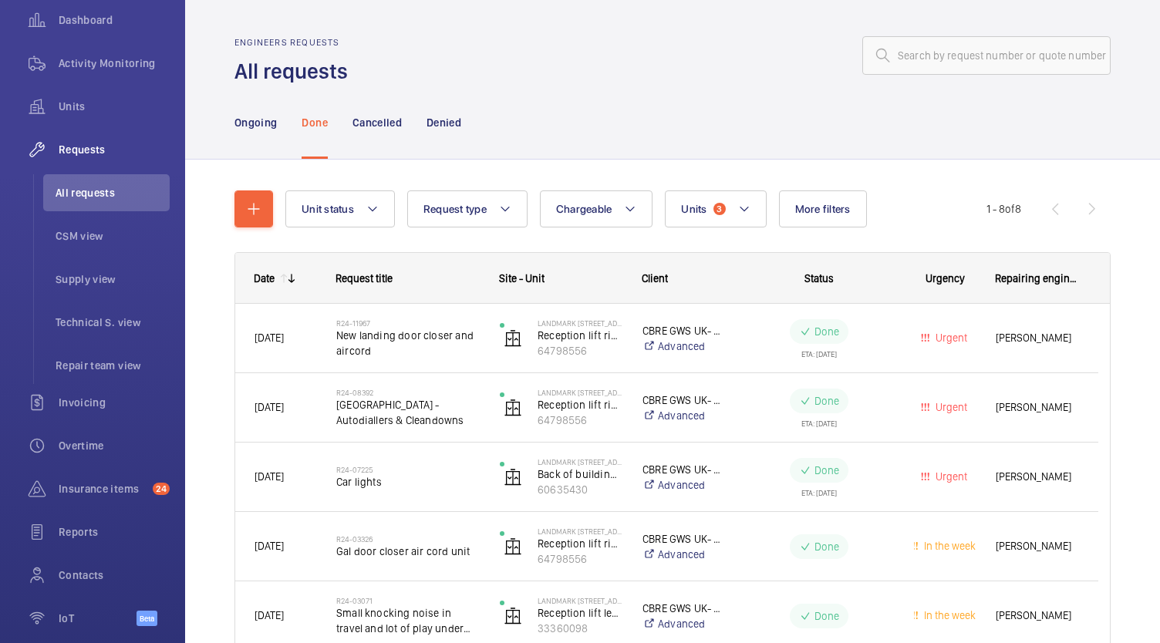
click at [361, 410] on span "[GEOGRAPHIC_DATA] - Autodiallers & Cleandowns" at bounding box center [407, 412] width 143 height 31
click at [77, 478] on div "Insurance items 24" at bounding box center [92, 489] width 154 height 37
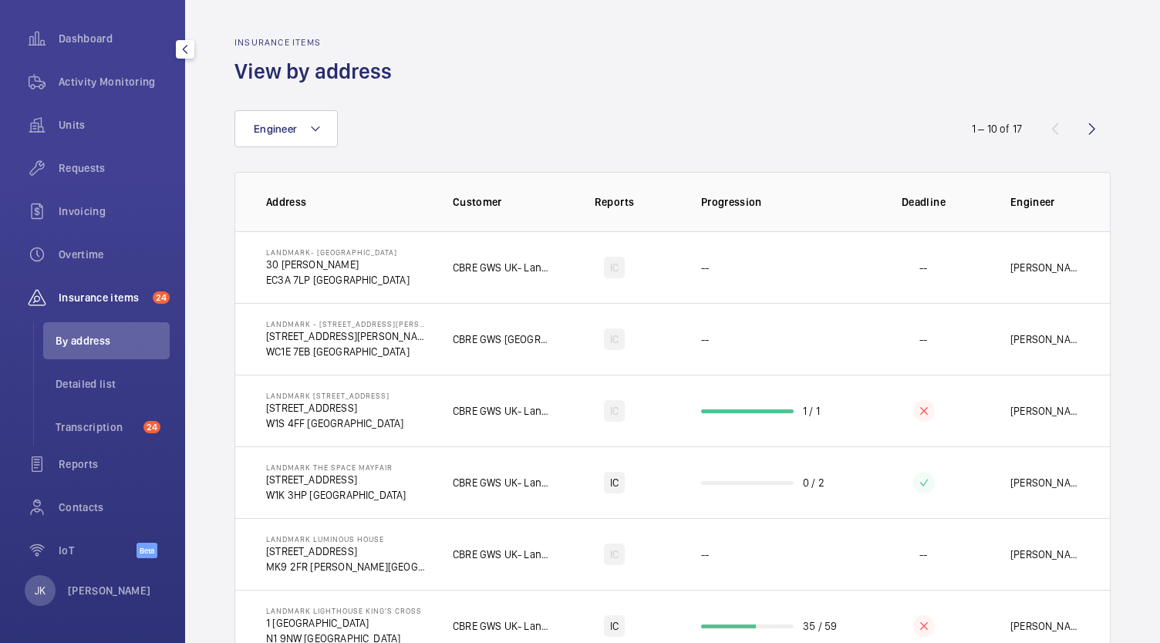
scroll to position [140, 0]
click at [84, 389] on span "Detailed list" at bounding box center [113, 383] width 114 height 15
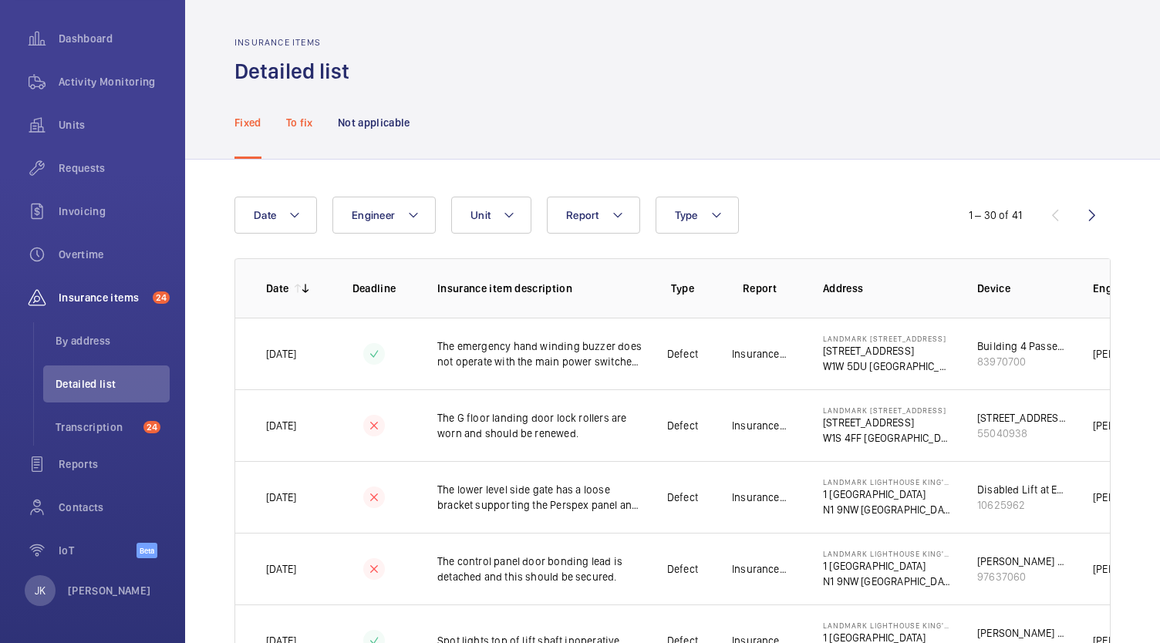
click at [301, 113] on div "To fix" at bounding box center [299, 122] width 27 height 73
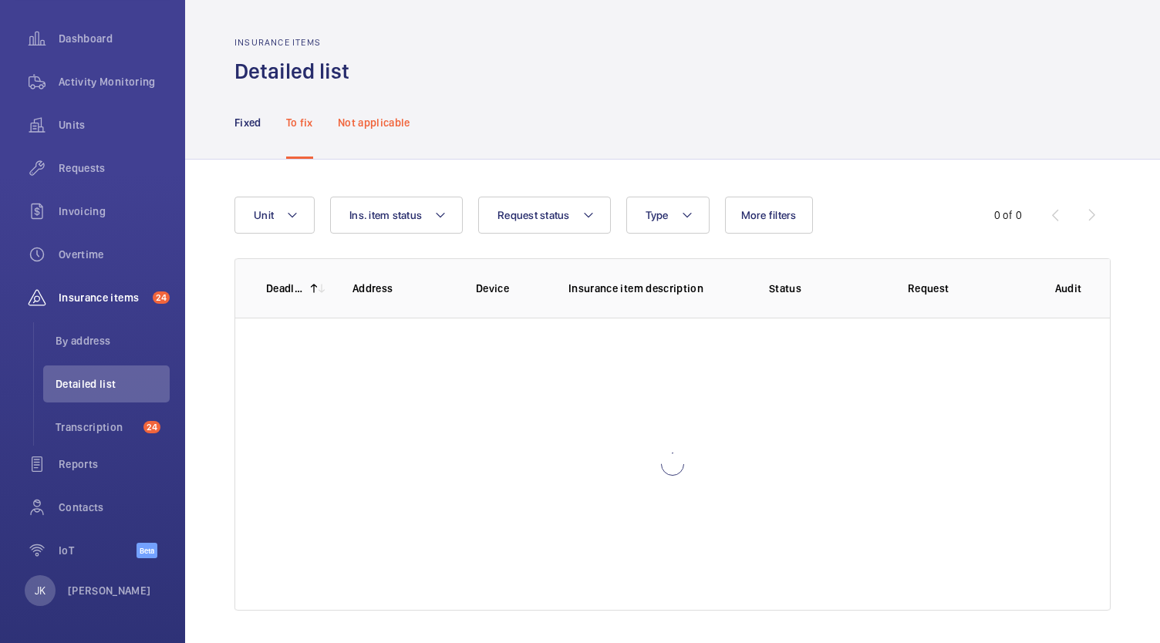
click at [374, 123] on p "Not applicable" at bounding box center [374, 122] width 73 height 15
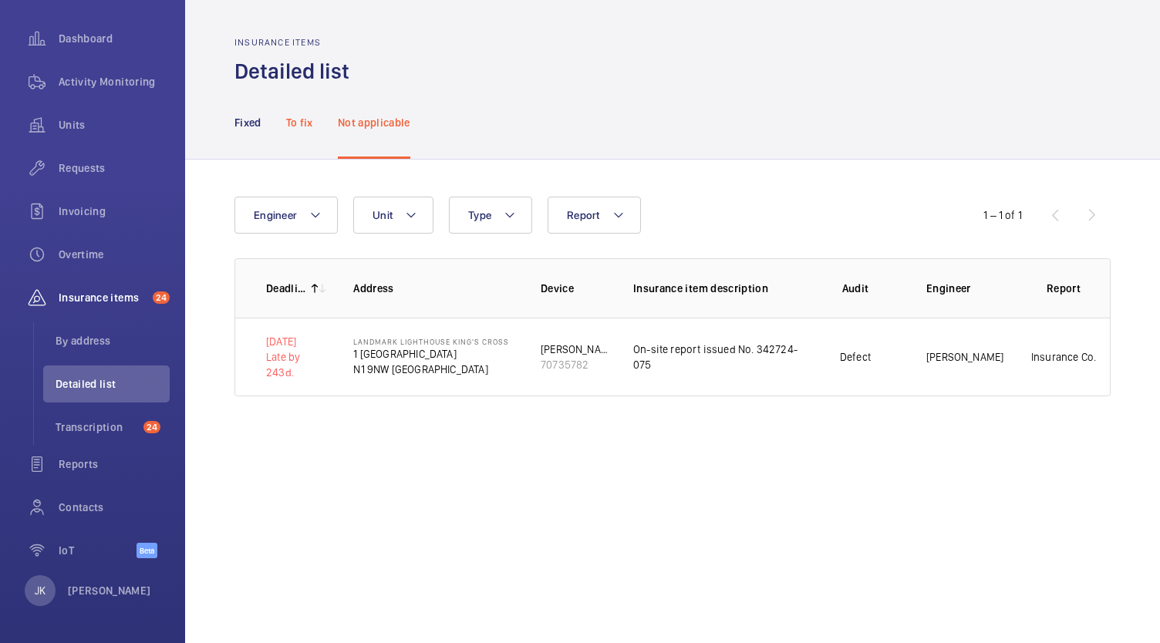
click at [299, 117] on p "To fix" at bounding box center [299, 122] width 27 height 15
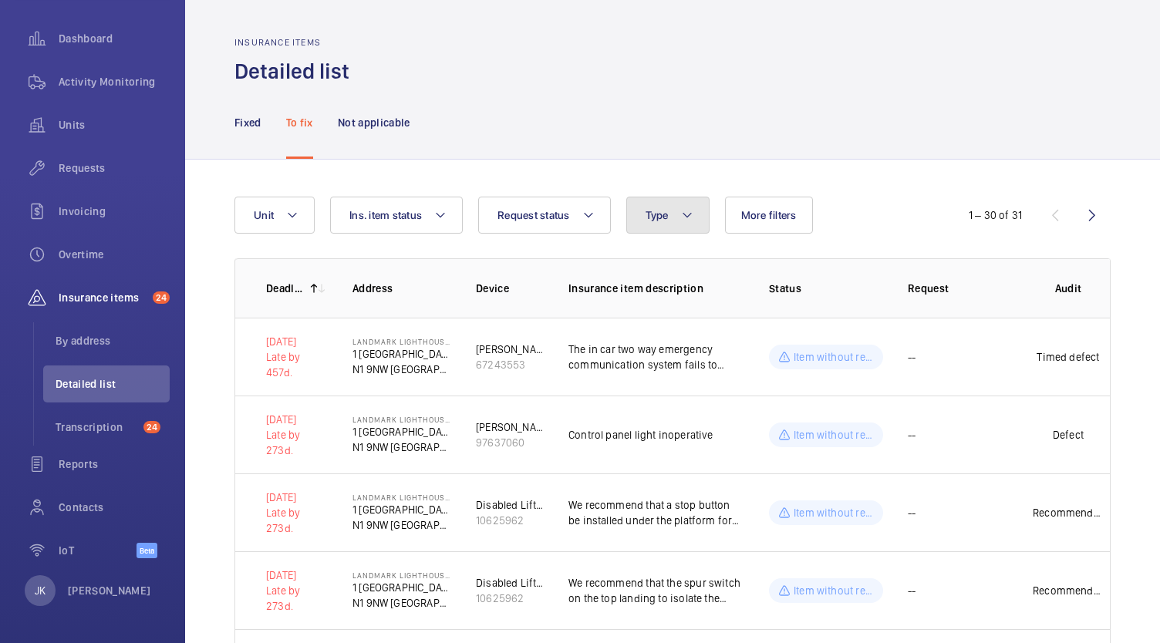
click at [683, 222] on mat-icon at bounding box center [687, 215] width 12 height 19
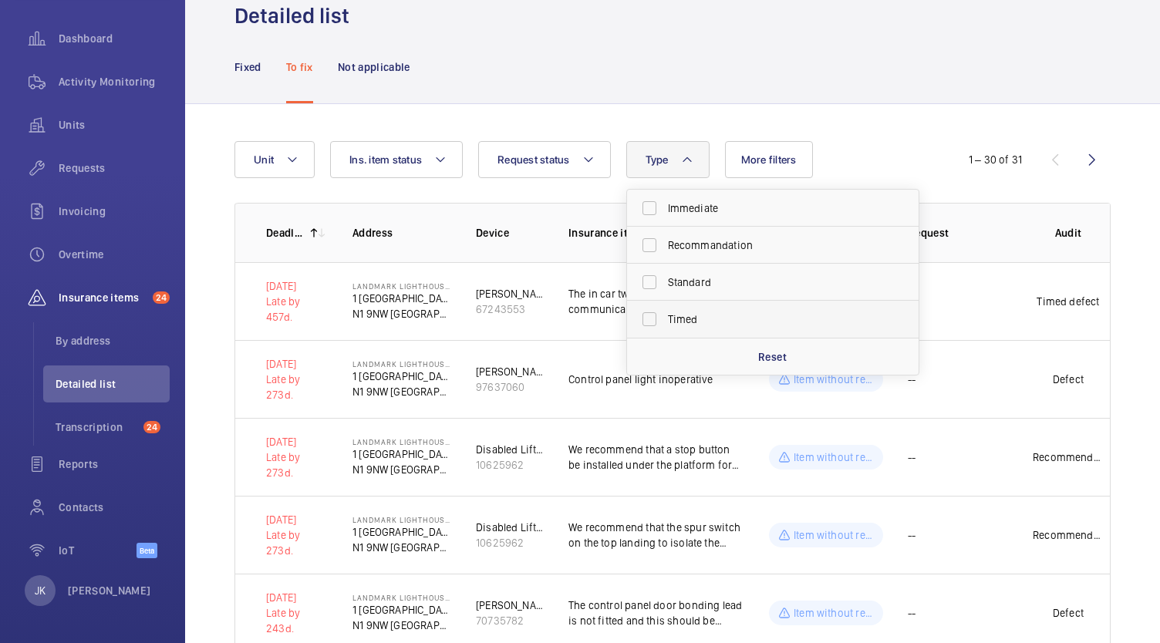
click at [657, 324] on label "Timed" at bounding box center [761, 319] width 268 height 37
click at [657, 324] on input "Timed" at bounding box center [649, 319] width 31 height 31
checkbox input "true"
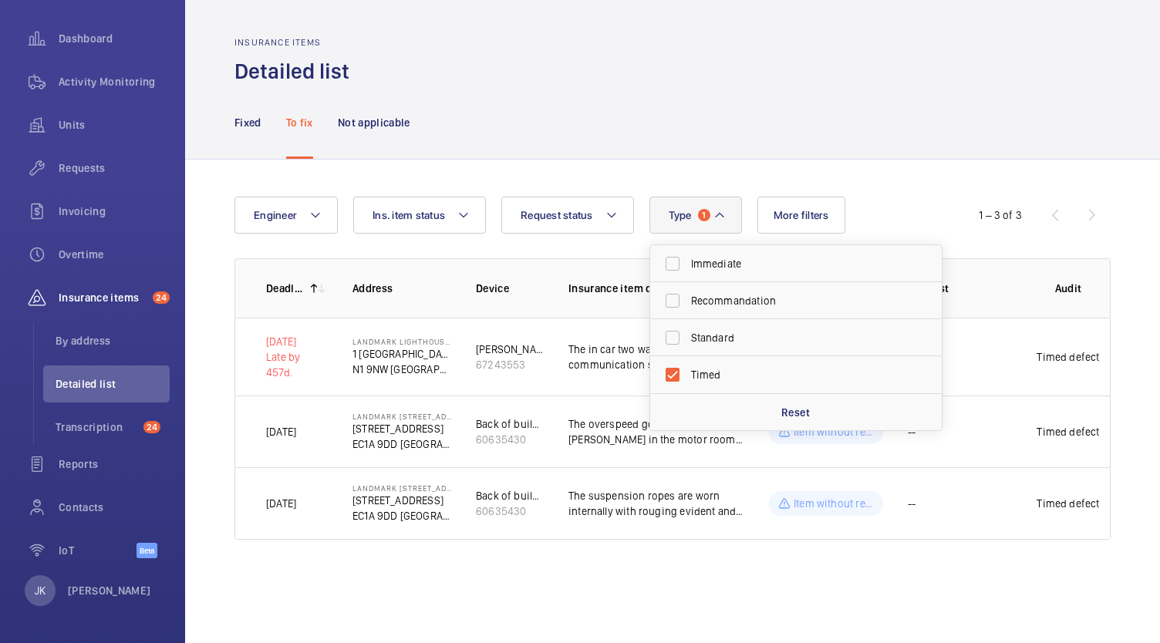
click at [552, 114] on div "Fixed To fix Not applicable" at bounding box center [673, 122] width 876 height 73
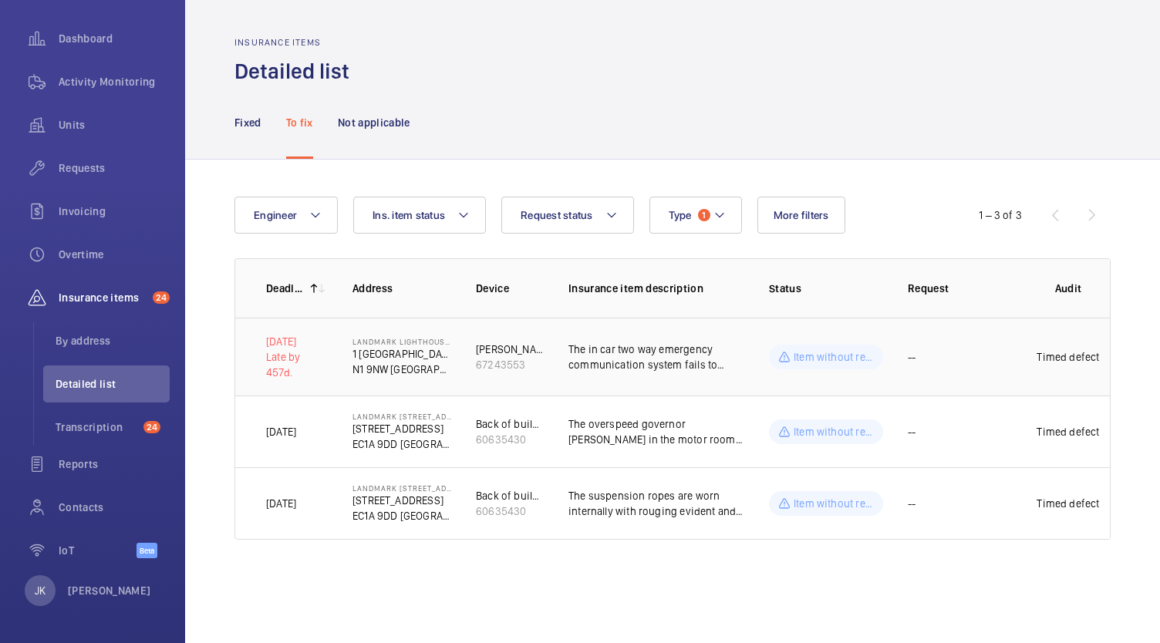
click at [474, 348] on td "[PERSON_NAME] Right Hand Passenger Lift 2 67243553" at bounding box center [497, 357] width 93 height 78
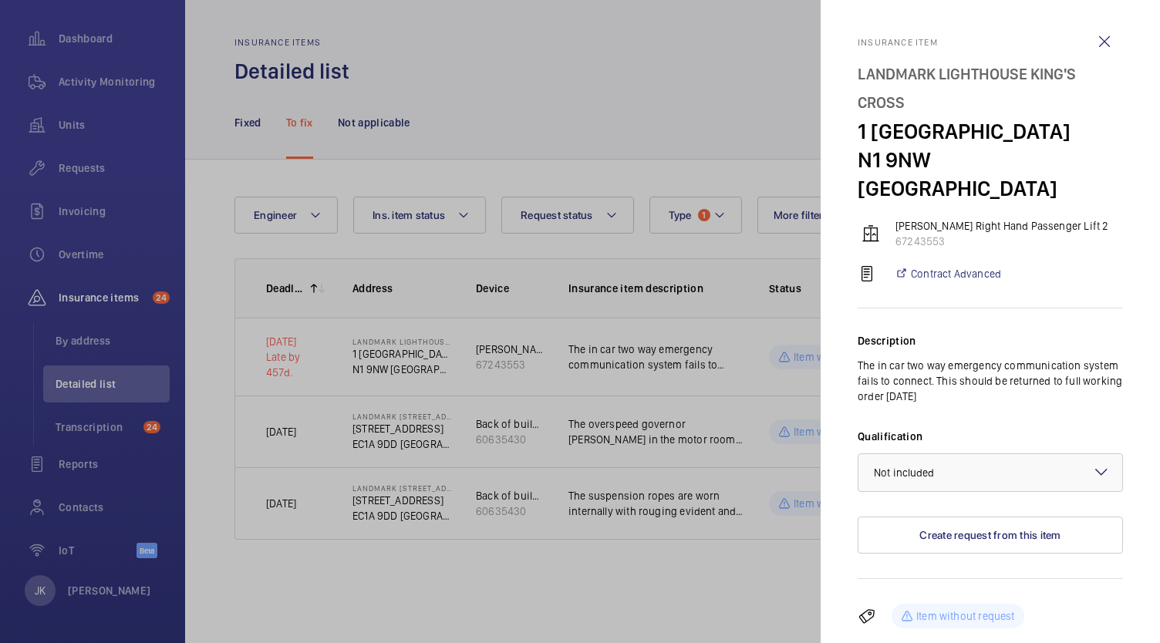
click at [872, 265] on mat-icon at bounding box center [867, 274] width 19 height 19
click at [939, 266] on link "Contract Advanced" at bounding box center [948, 273] width 106 height 15
click at [1028, 457] on div at bounding box center [991, 472] width 264 height 37
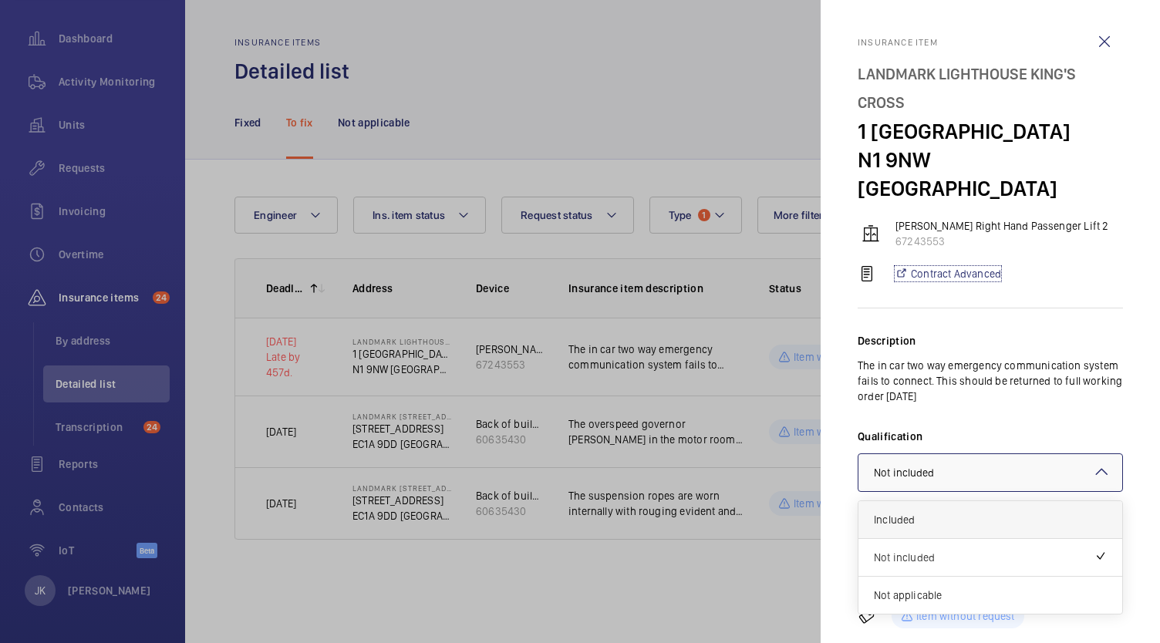
click at [1004, 504] on div "Included" at bounding box center [991, 520] width 264 height 38
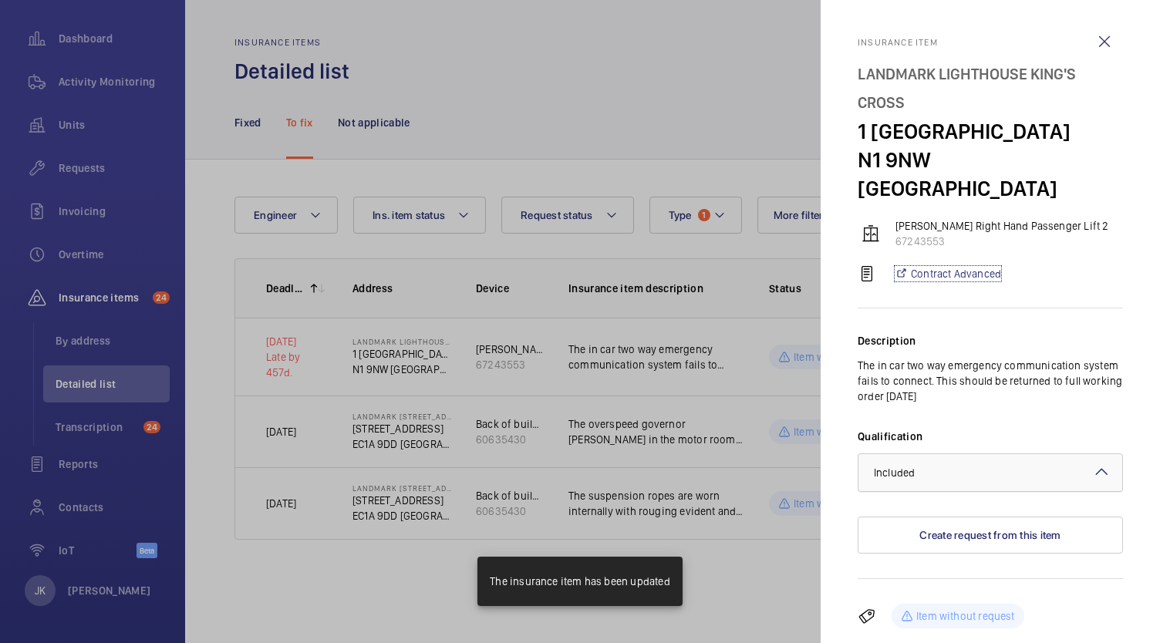
click at [1037, 454] on div at bounding box center [991, 472] width 264 height 37
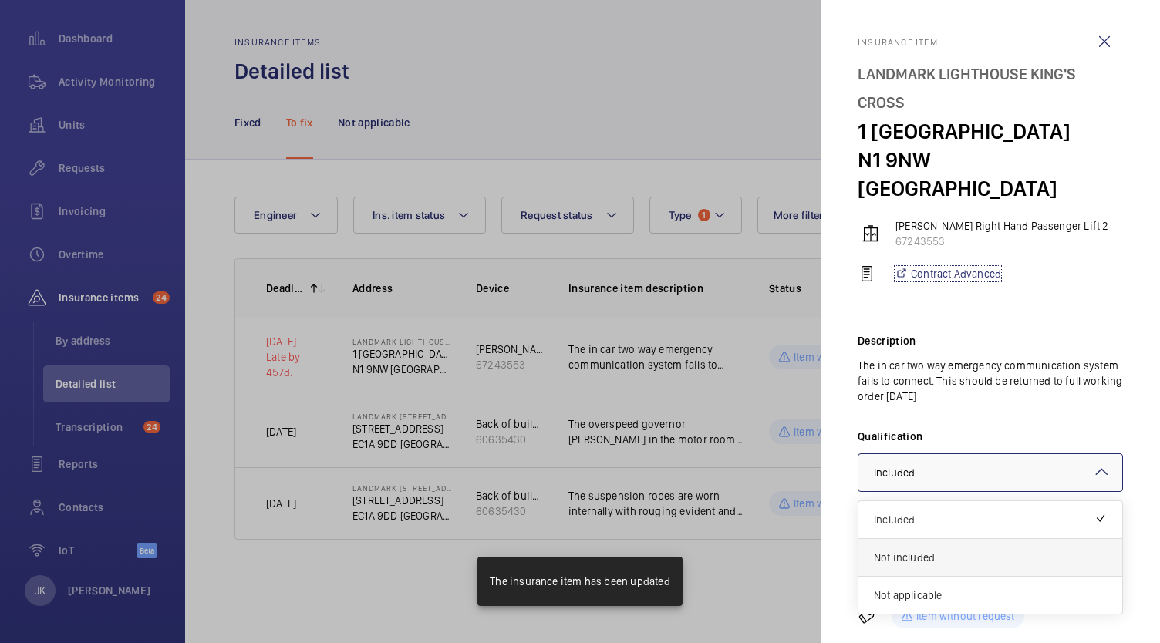
click at [1009, 539] on div "Not included" at bounding box center [991, 558] width 264 height 38
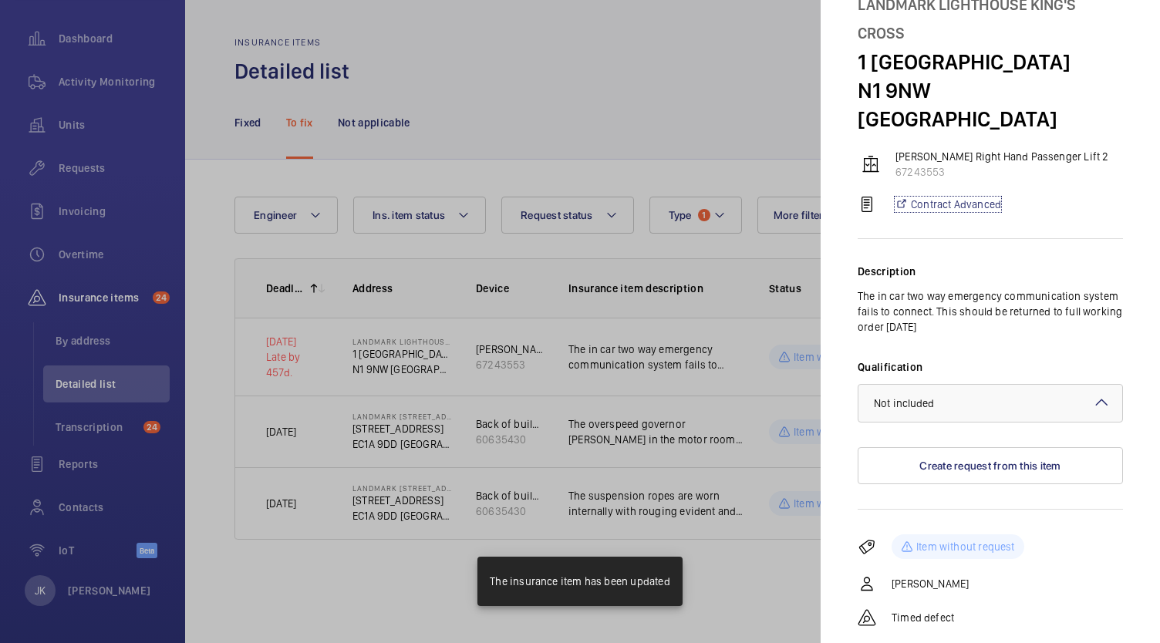
scroll to position [89, 0]
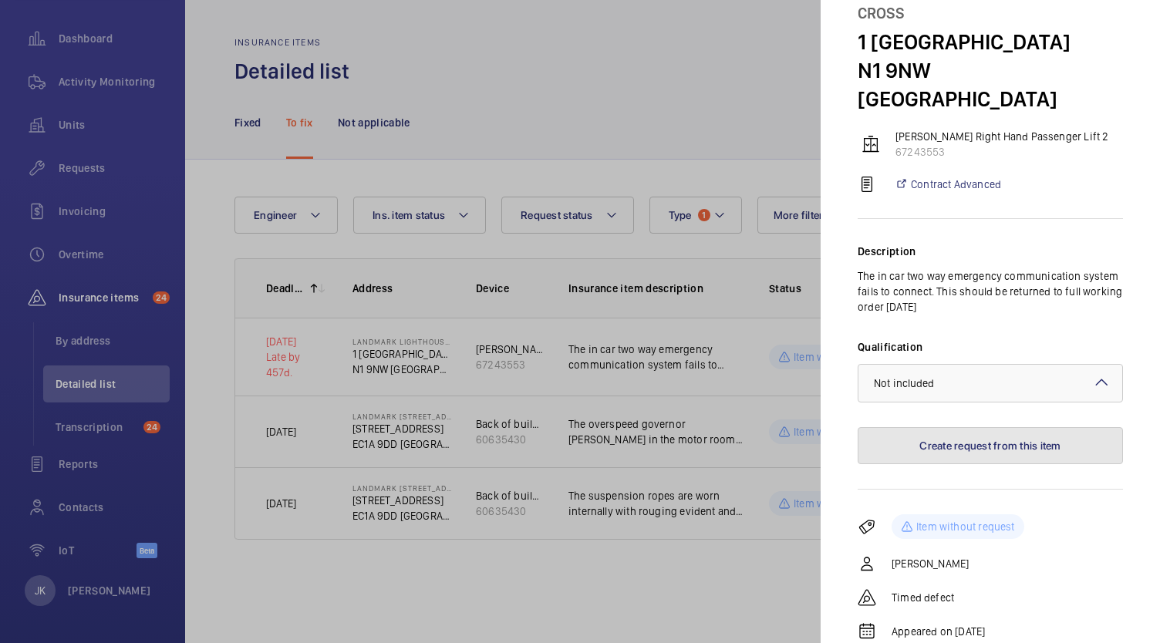
click at [1005, 427] on button "Create request from this item" at bounding box center [990, 445] width 265 height 37
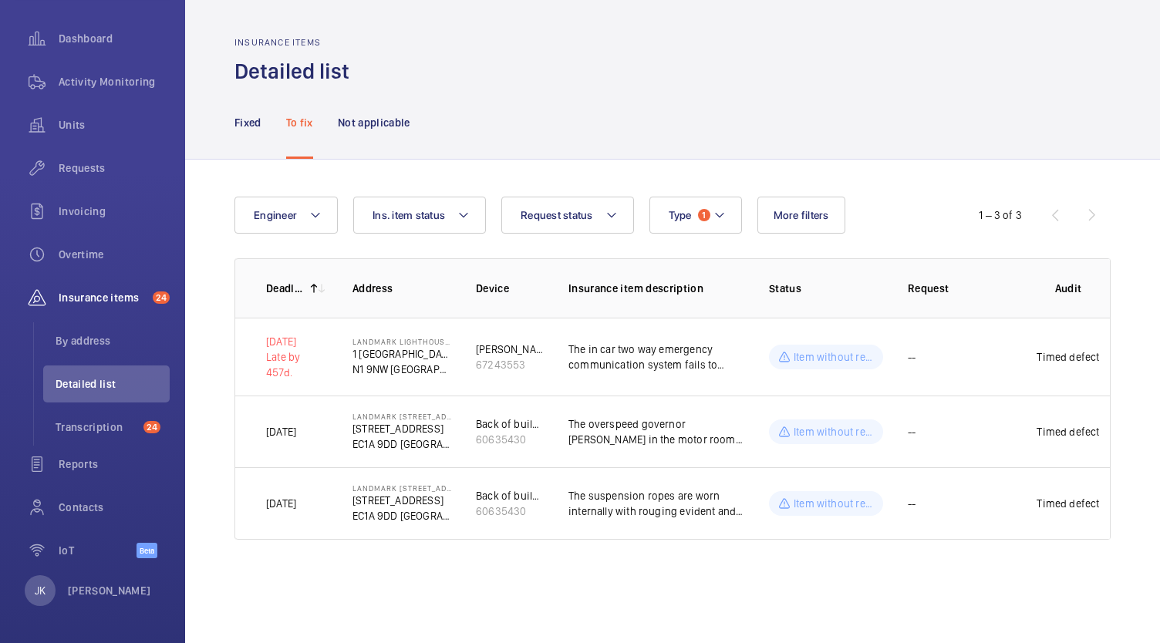
scroll to position [0, 0]
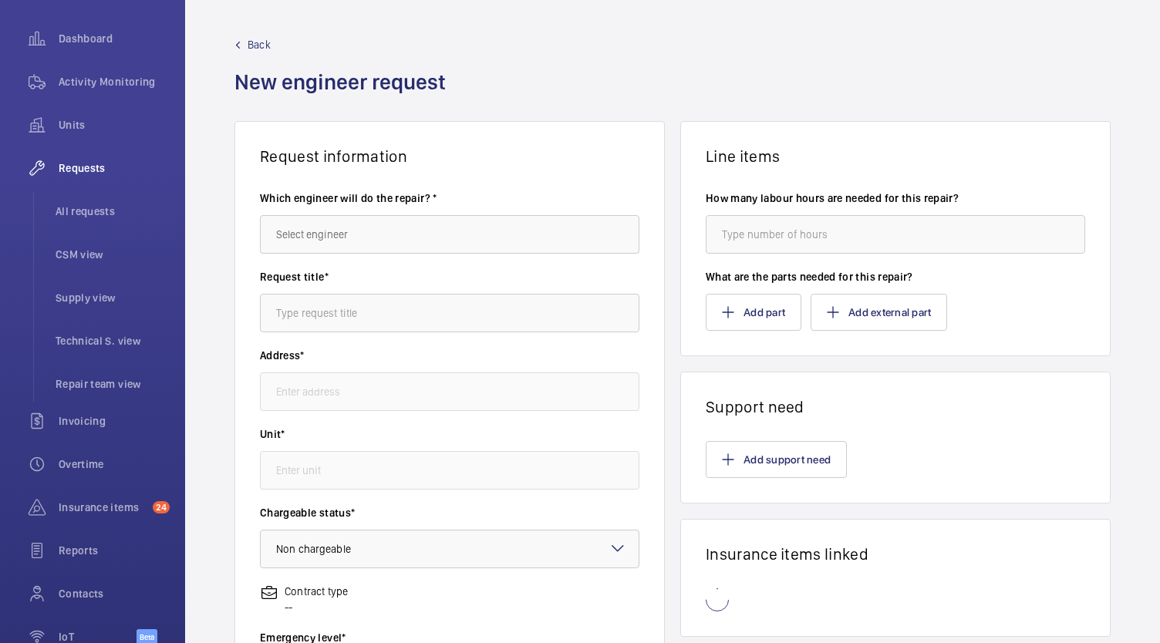
scroll to position [159, 0]
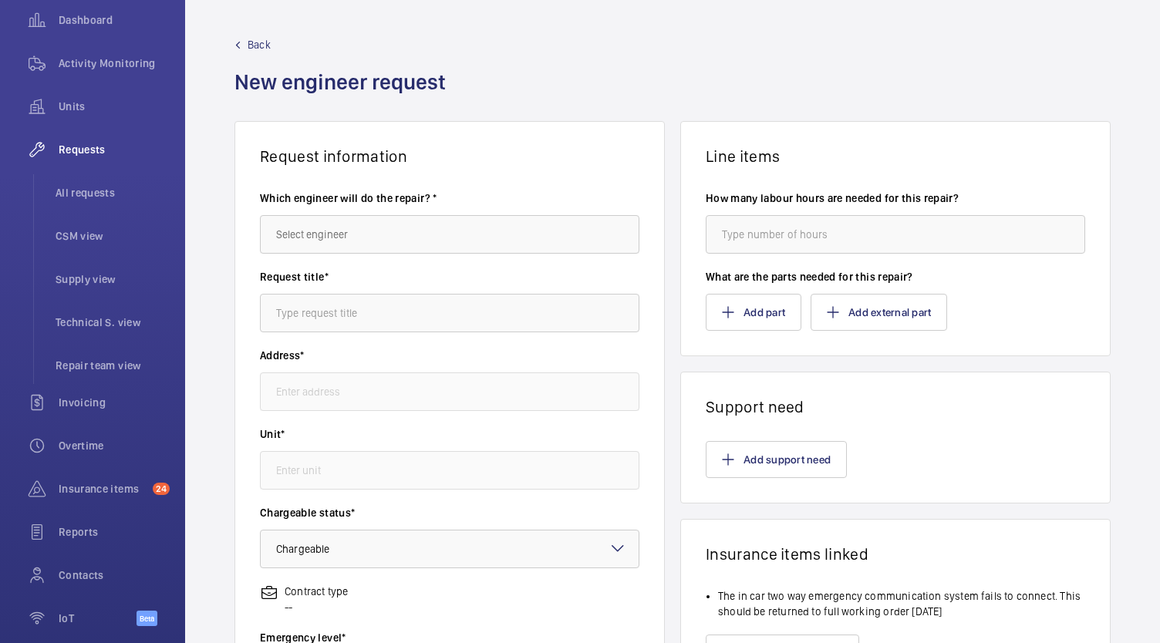
type input "Landmark Lighthouse King's Cross [STREET_ADDRESS]"
type input "67243553 - [PERSON_NAME] Right Hand Passenger Lift 2"
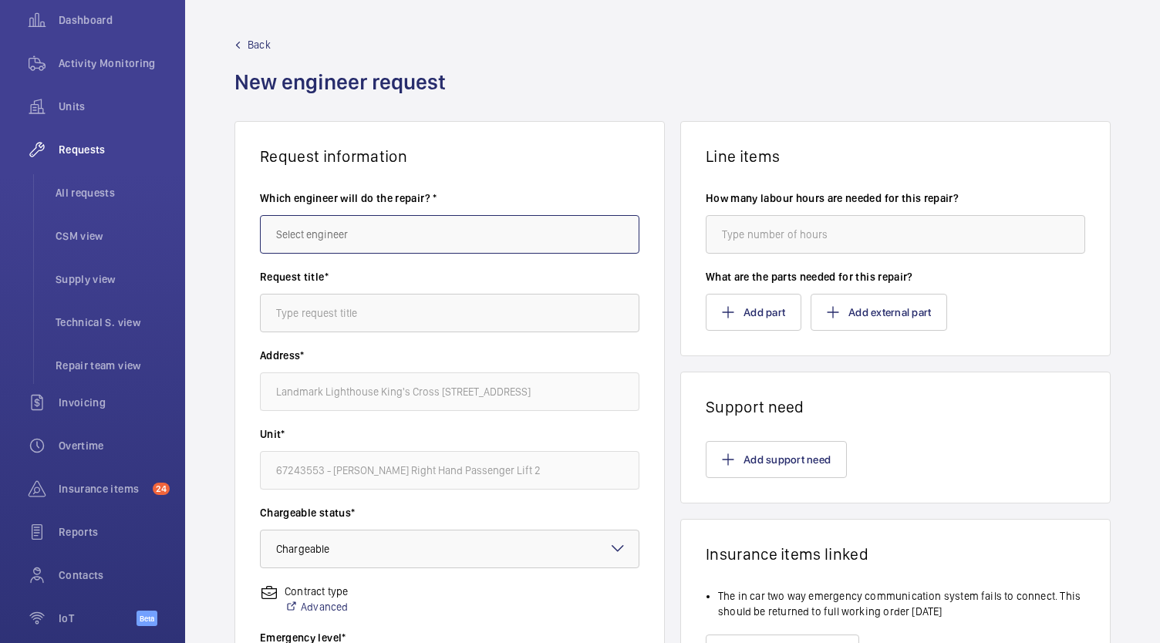
click at [491, 236] on input "text" at bounding box center [450, 234] width 380 height 39
type input "[PERSON_NAME]"
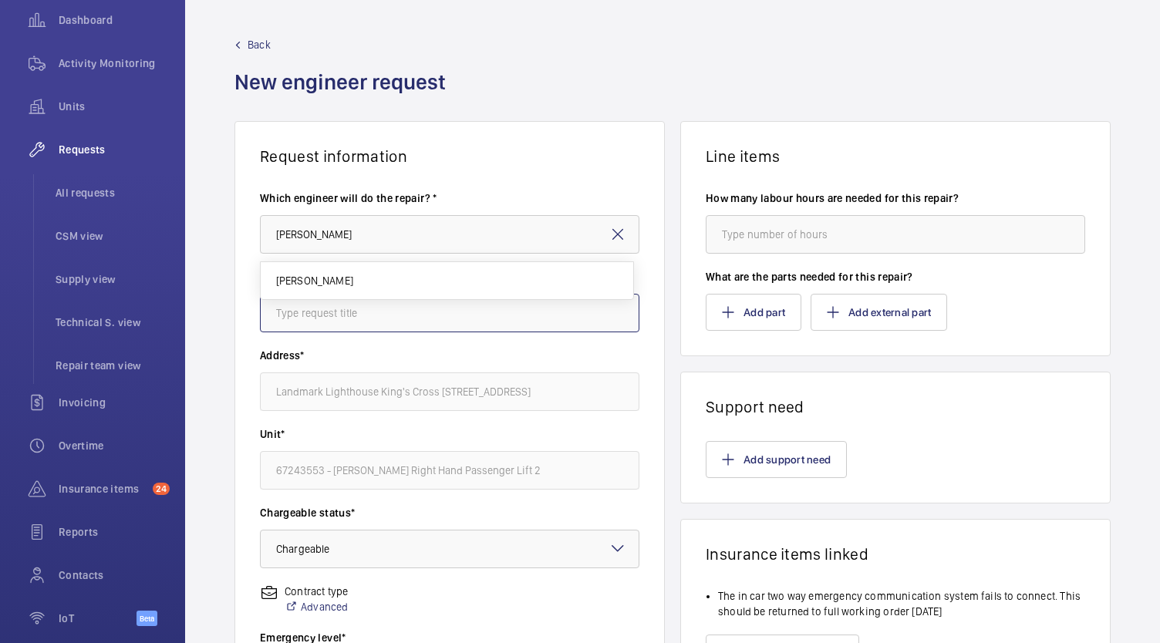
click at [469, 309] on input "text" at bounding box center [450, 313] width 380 height 39
click at [481, 329] on input "text" at bounding box center [450, 313] width 380 height 39
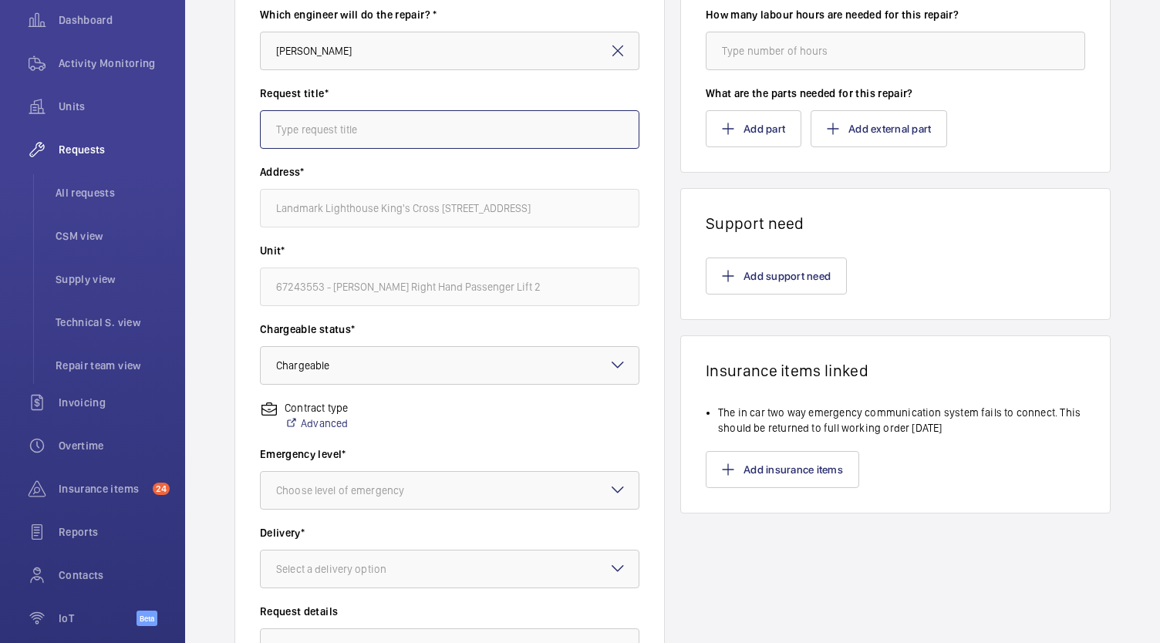
scroll to position [0, 0]
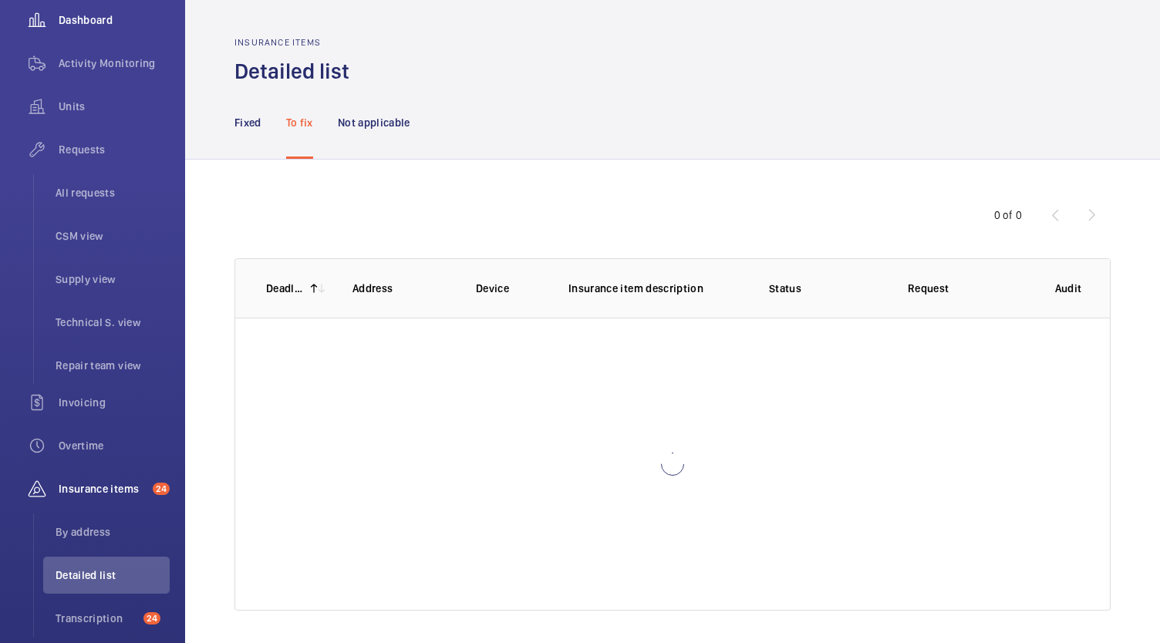
scroll to position [140, 0]
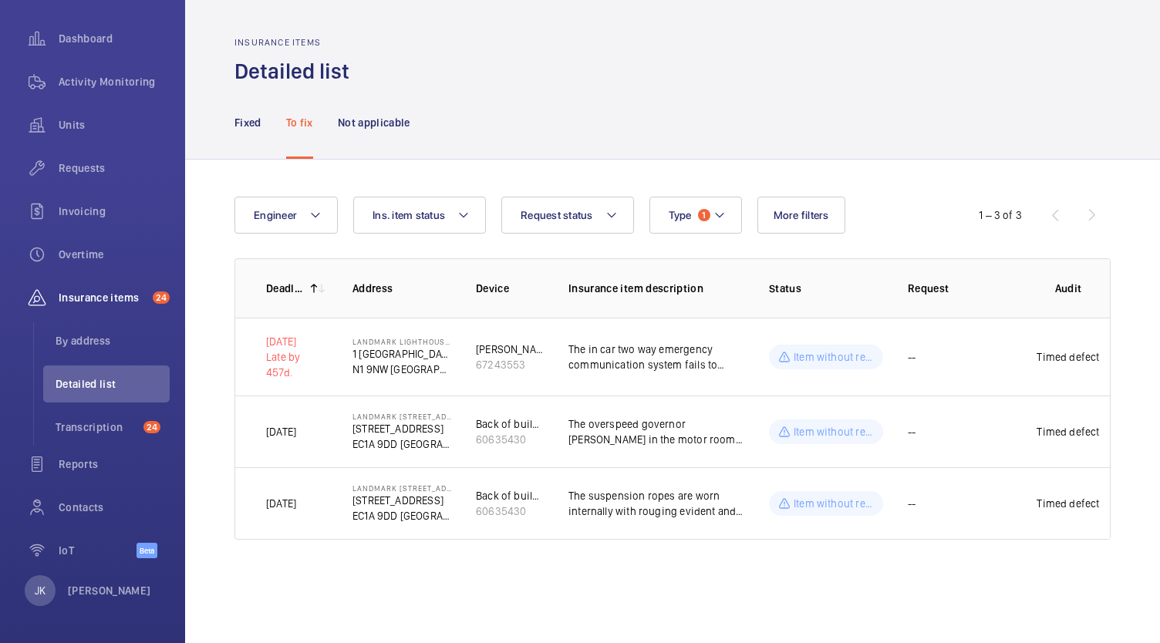
click at [822, 591] on wm-front-admin-audit-defect-details "Insurance items Detailed list Fixed To fix Not applicable Engineer Request stat…" at bounding box center [672, 321] width 975 height 643
click at [1102, 110] on div "Fixed To fix Not applicable" at bounding box center [673, 122] width 876 height 73
click at [700, 206] on button "Type 1" at bounding box center [696, 215] width 93 height 37
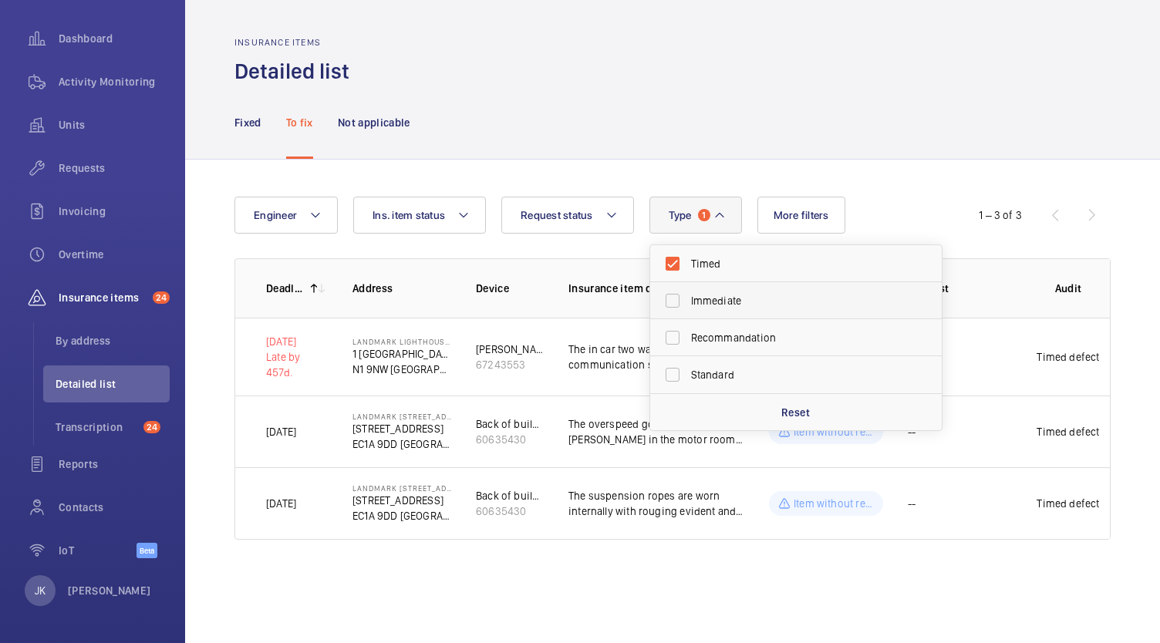
click at [710, 301] on span "Immediate" at bounding box center [797, 300] width 212 height 15
click at [688, 301] on input "Immediate" at bounding box center [672, 300] width 31 height 31
checkbox input "true"
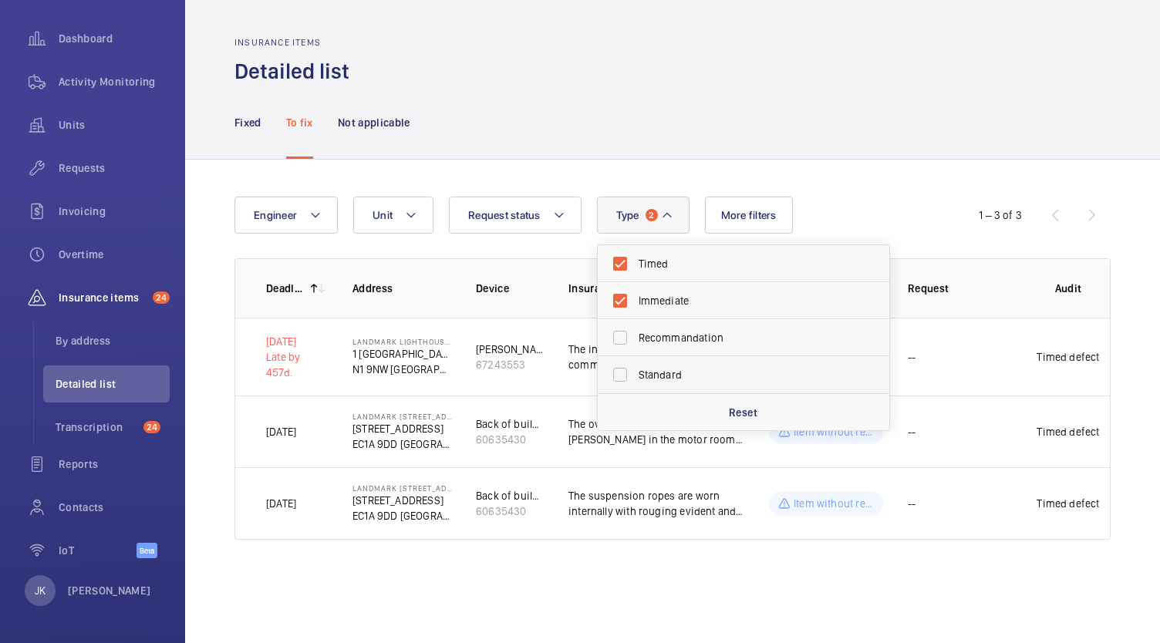
click at [645, 371] on span "Standard" at bounding box center [745, 374] width 212 height 15
click at [636, 371] on input "Standard" at bounding box center [620, 374] width 31 height 31
checkbox input "true"
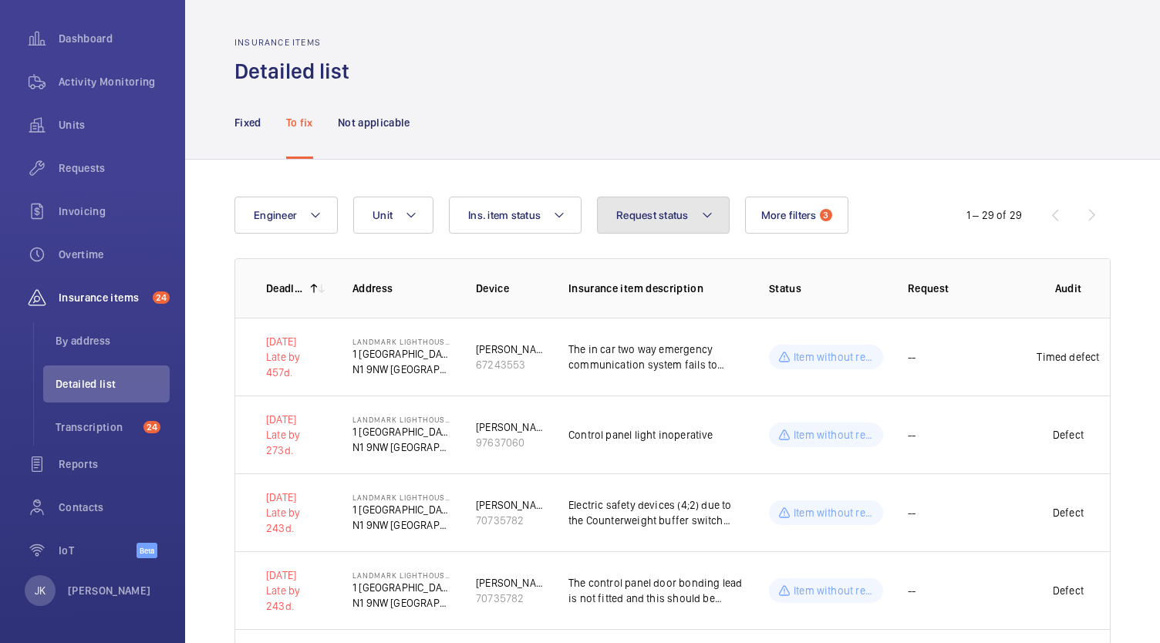
click at [682, 221] on span "Request status" at bounding box center [652, 215] width 73 height 12
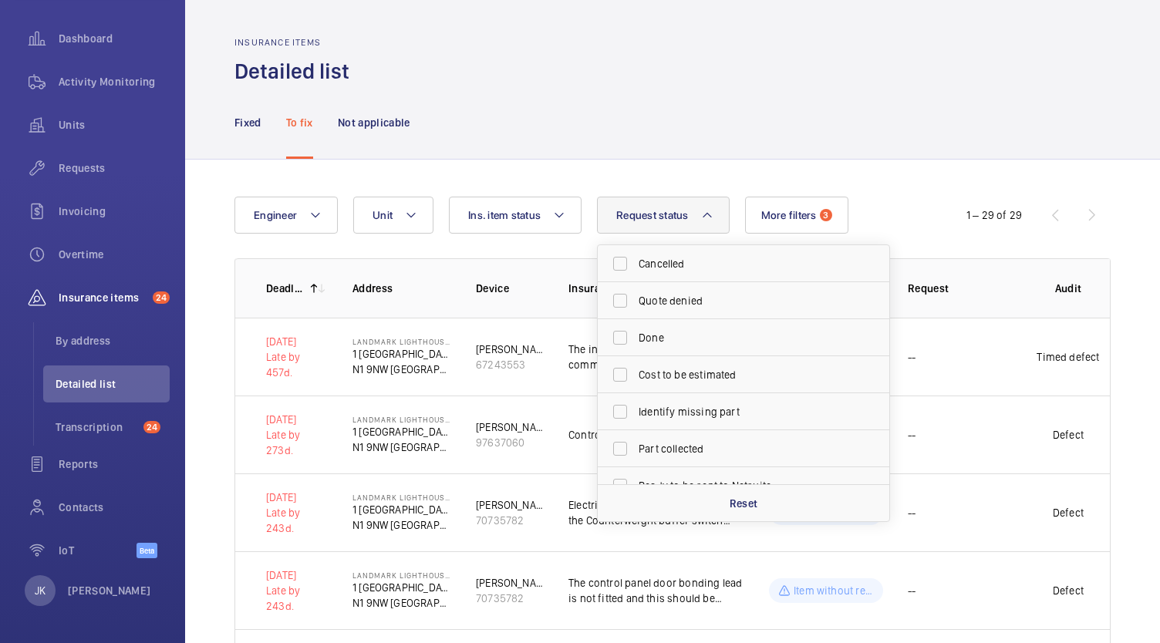
click at [926, 150] on div "Fixed To fix Not applicable" at bounding box center [673, 122] width 876 height 73
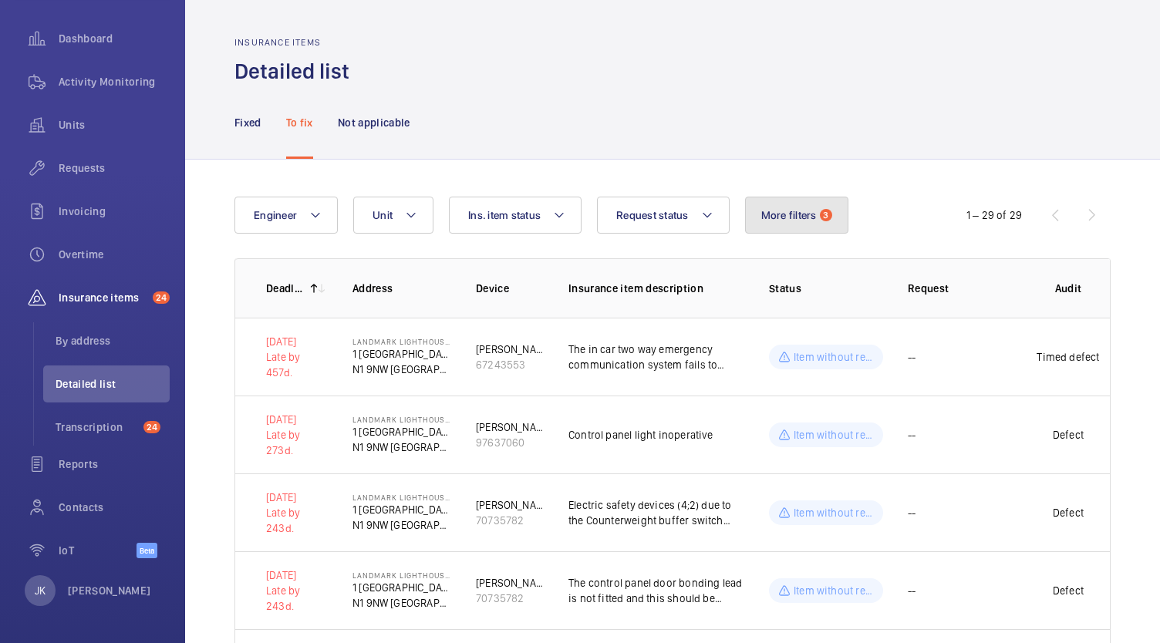
click at [796, 227] on button "More filters 3" at bounding box center [796, 215] width 103 height 37
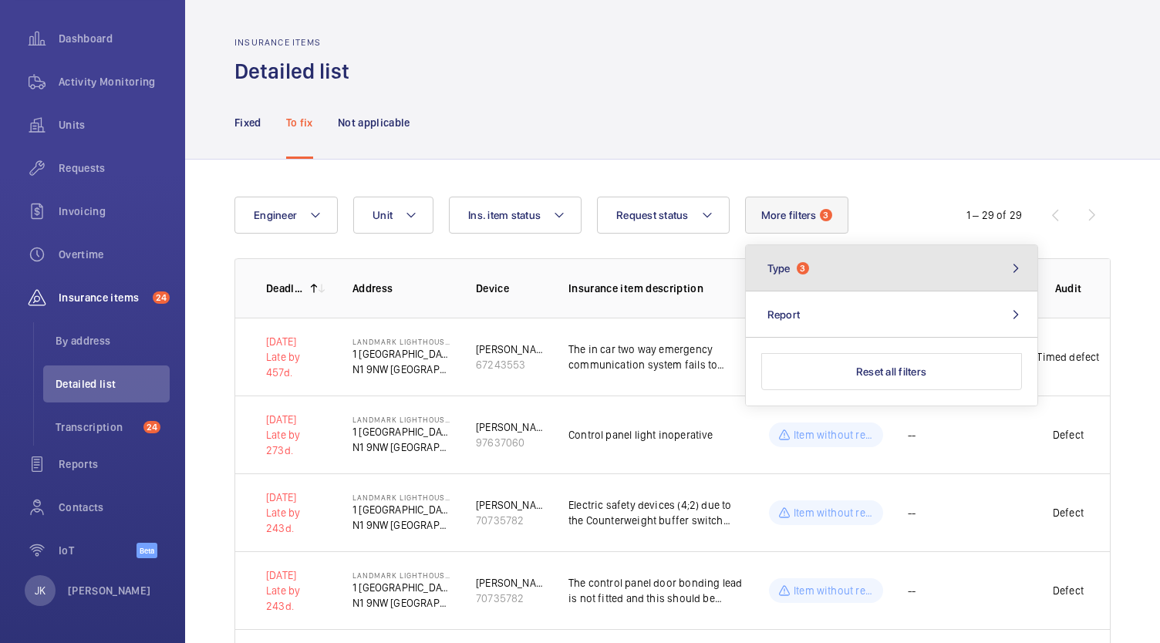
click at [822, 284] on button "Type 3" at bounding box center [892, 268] width 292 height 46
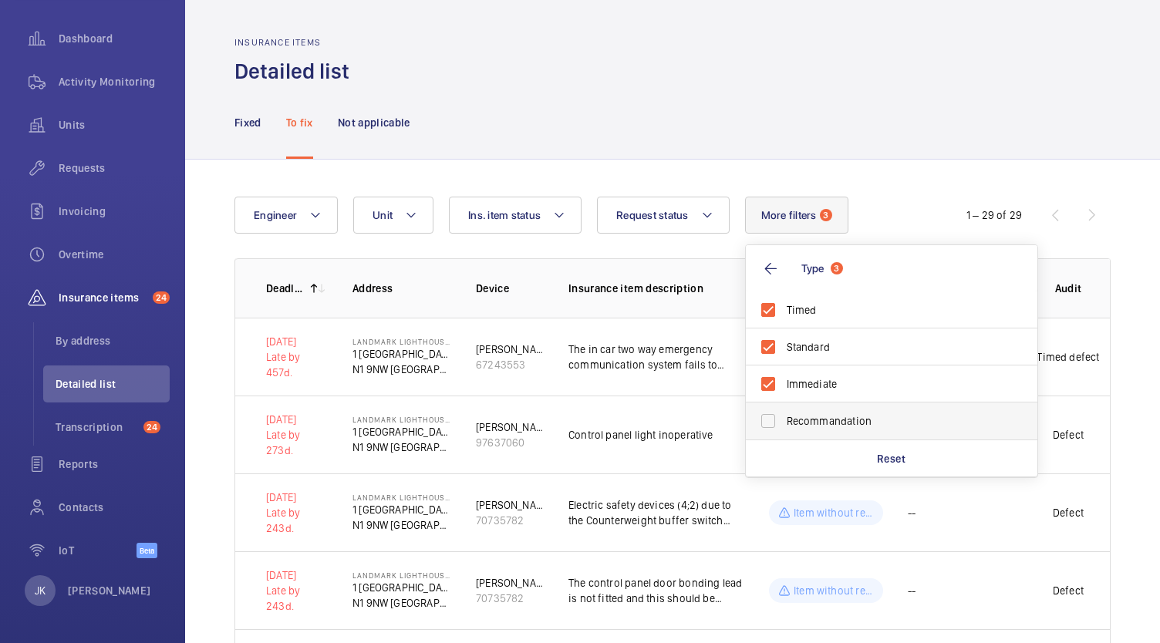
click at [774, 424] on label "Recommandation" at bounding box center [880, 421] width 268 height 37
click at [774, 424] on input "Recommandation" at bounding box center [768, 421] width 31 height 31
checkbox input "true"
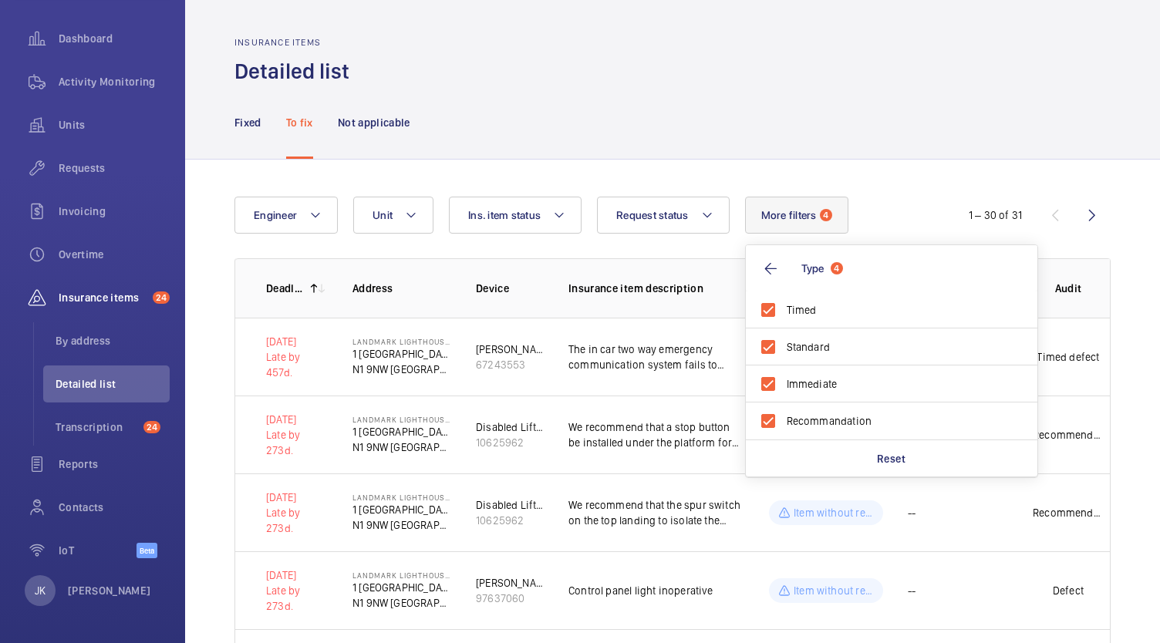
click at [986, 123] on div "Fixed To fix Not applicable" at bounding box center [673, 122] width 876 height 73
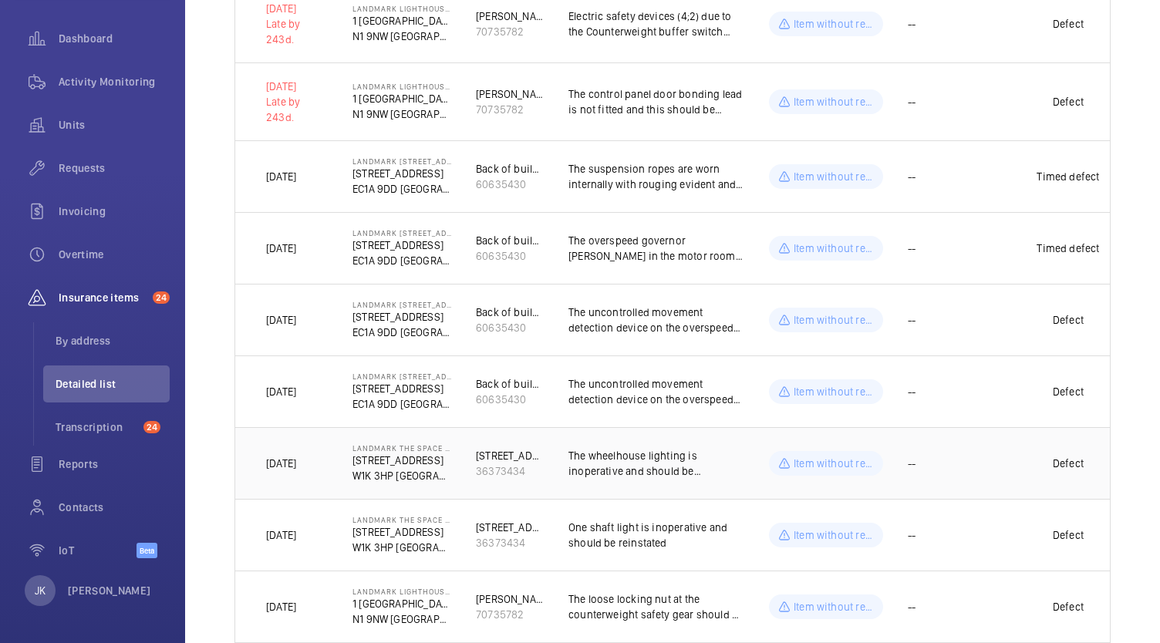
scroll to position [1269, 0]
